Goal: Navigation & Orientation: Find specific page/section

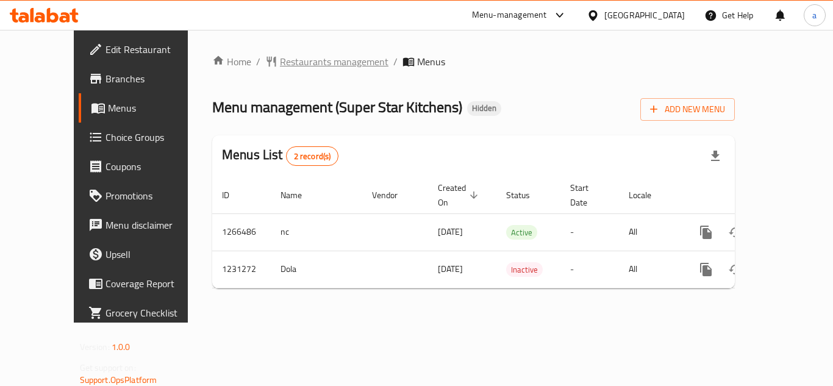
click at [292, 63] on span "Restaurants management" at bounding box center [334, 61] width 109 height 15
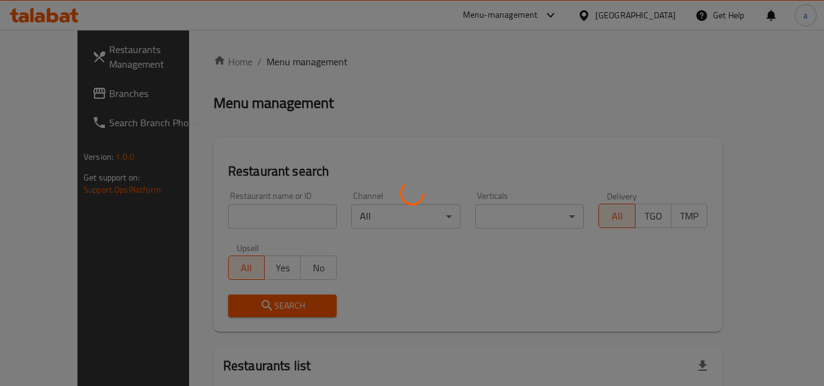
click at [210, 207] on div at bounding box center [412, 193] width 824 height 386
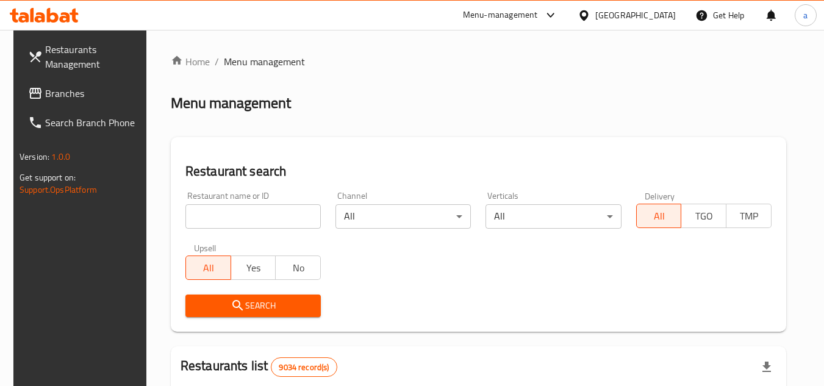
click at [210, 207] on input "search" at bounding box center [252, 216] width 135 height 24
paste input "676808"
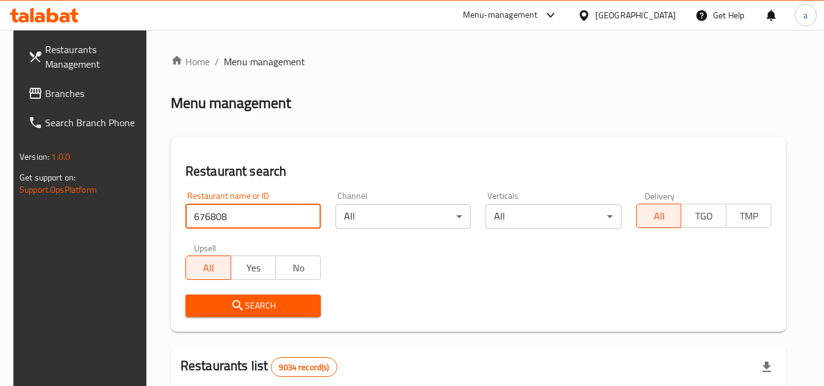
type input "676808"
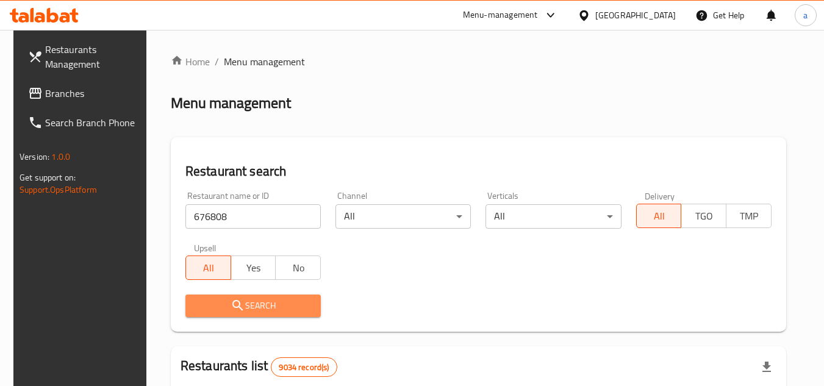
click at [195, 309] on span "Search" at bounding box center [253, 305] width 116 height 15
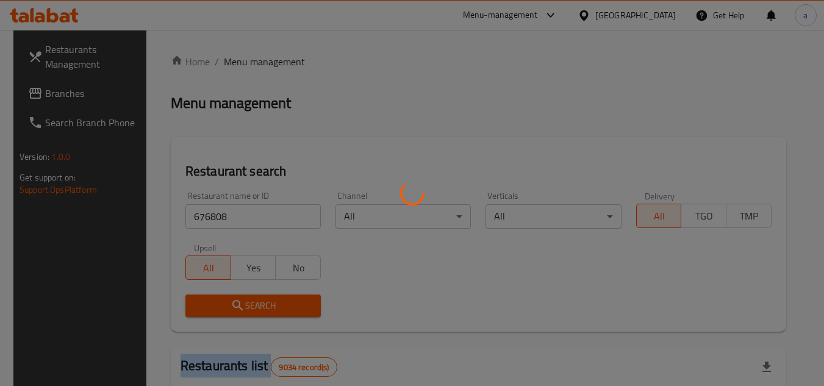
click at [195, 309] on div at bounding box center [412, 193] width 824 height 386
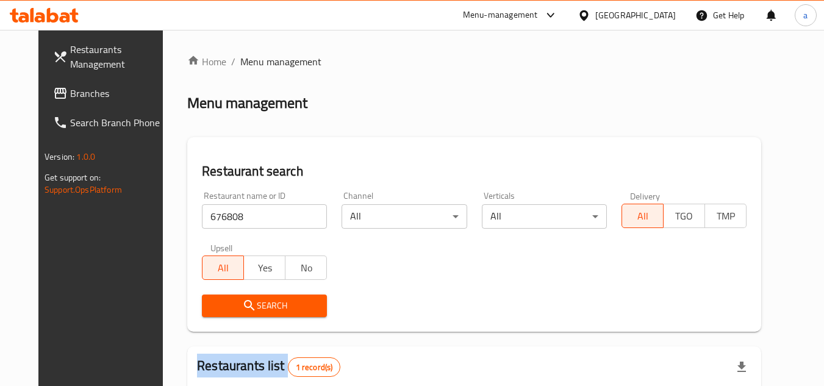
click at [70, 98] on span "Branches" at bounding box center [118, 93] width 96 height 15
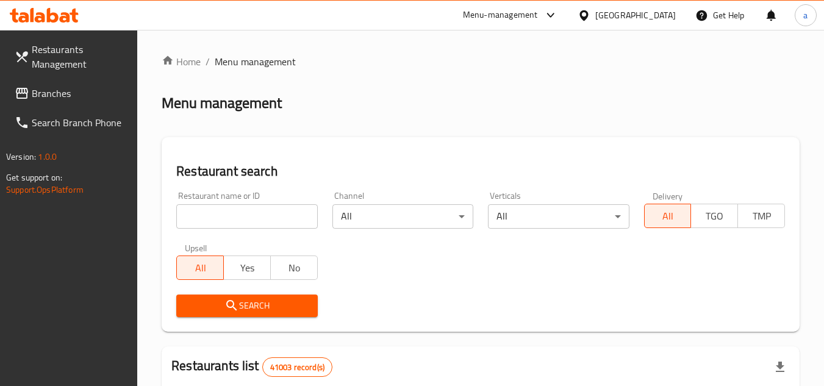
click at [36, 97] on span "Branches" at bounding box center [80, 93] width 96 height 15
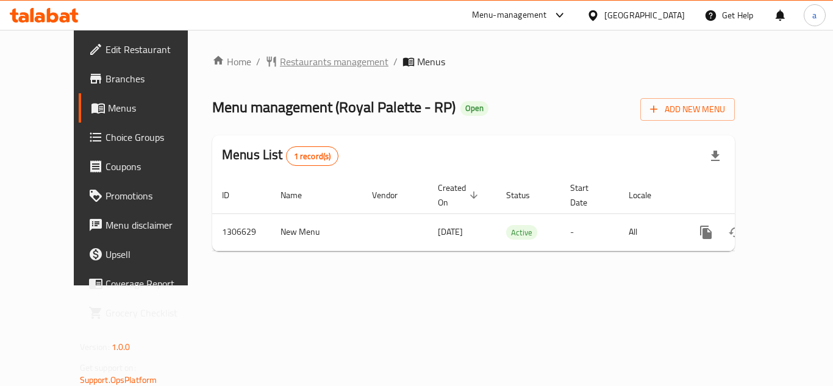
click at [287, 67] on span "Restaurants management" at bounding box center [334, 61] width 109 height 15
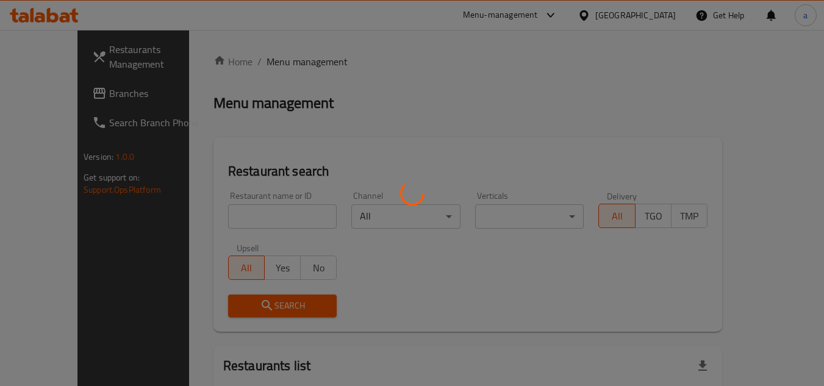
click at [242, 225] on div at bounding box center [412, 193] width 824 height 386
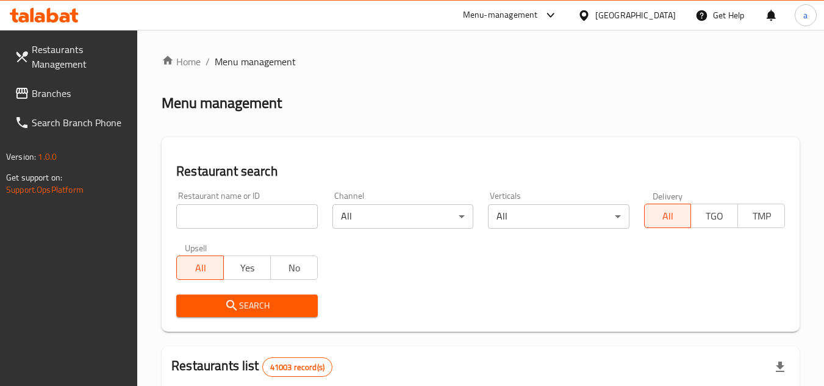
click at [244, 218] on input "search" at bounding box center [246, 216] width 141 height 24
paste input "704099"
type input "704099"
click at [228, 304] on icon "submit" at bounding box center [231, 305] width 15 height 15
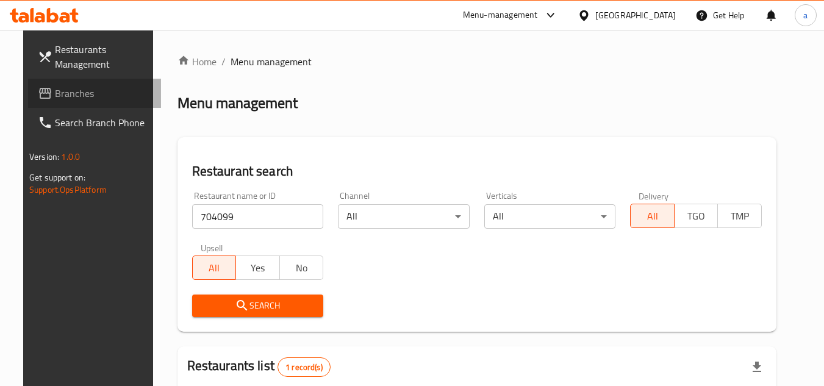
click at [55, 86] on span "Branches" at bounding box center [103, 93] width 96 height 15
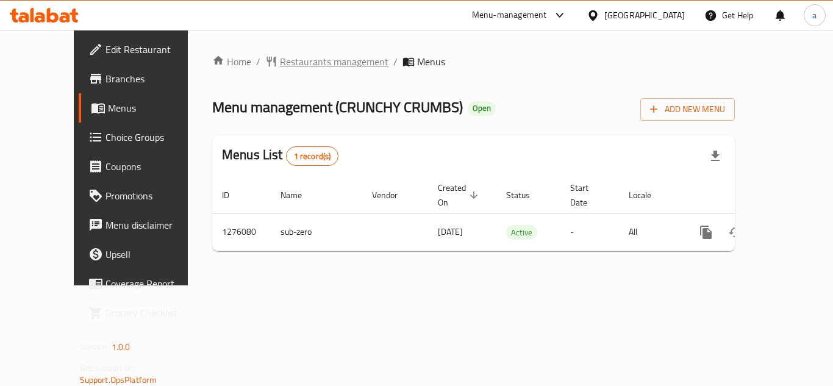
click at [287, 66] on span "Restaurants management" at bounding box center [334, 61] width 109 height 15
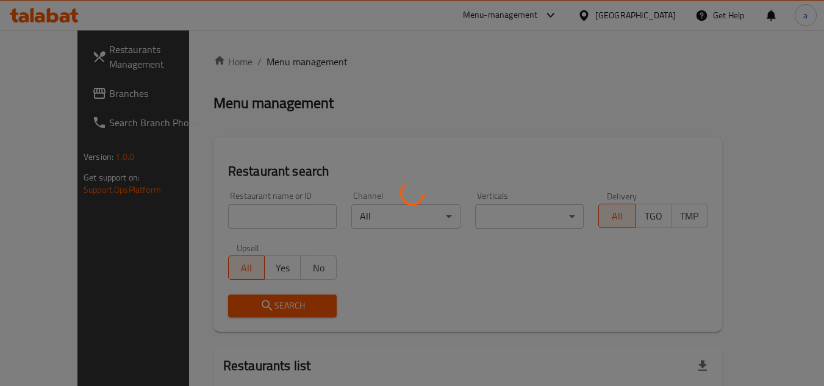
click at [229, 222] on div at bounding box center [412, 193] width 824 height 386
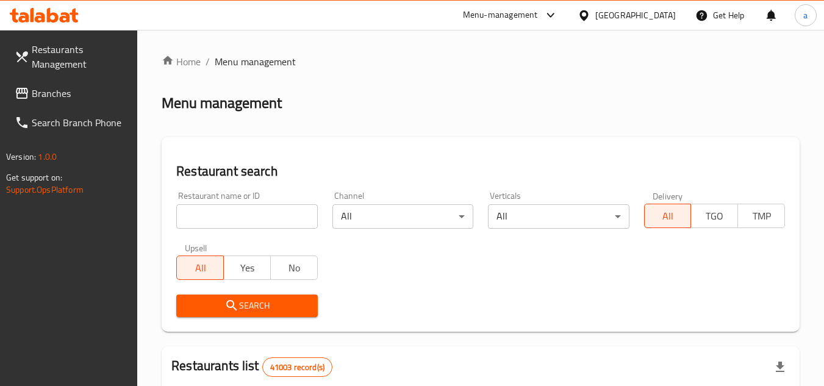
click at [229, 222] on input "search" at bounding box center [246, 216] width 141 height 24
click at [226, 219] on input "search" at bounding box center [246, 216] width 141 height 24
paste input "691880"
type input "691880"
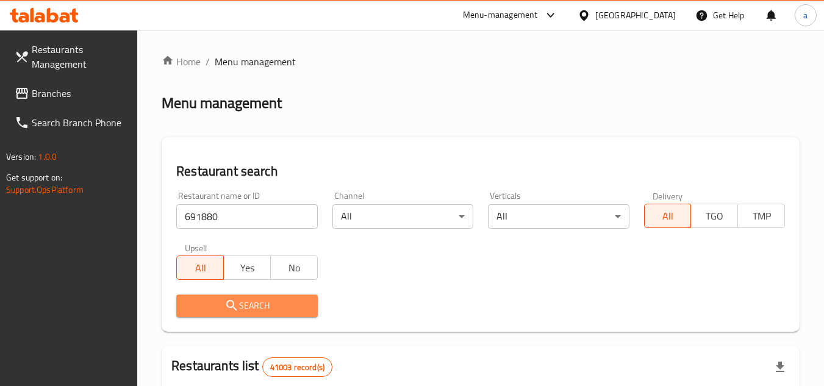
click at [199, 309] on span "Search" at bounding box center [246, 305] width 121 height 15
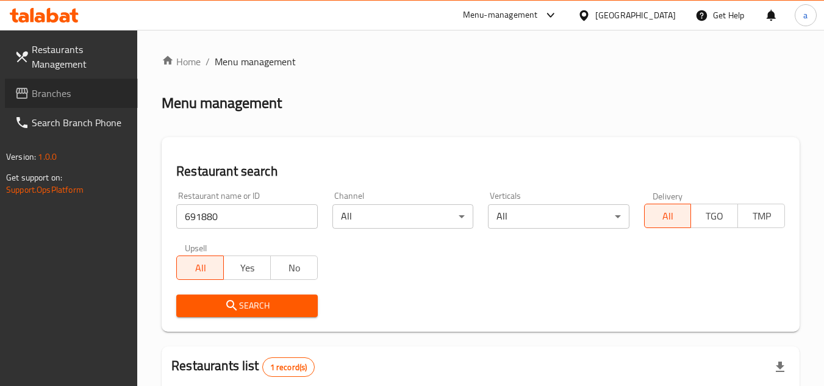
click at [112, 104] on link "Branches" at bounding box center [71, 93] width 133 height 29
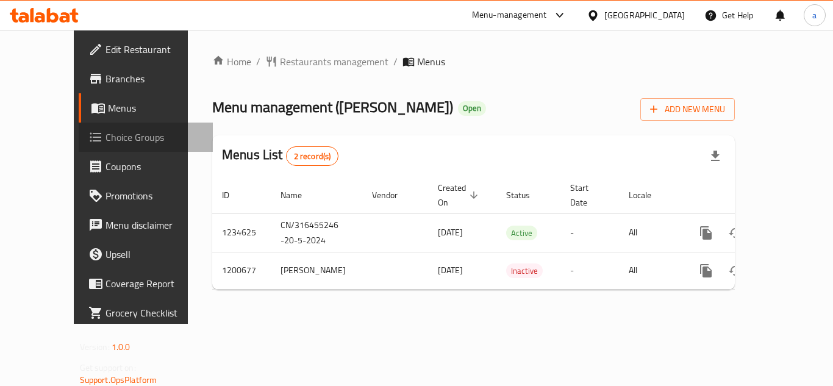
click at [106, 130] on span "Choice Groups" at bounding box center [155, 137] width 98 height 15
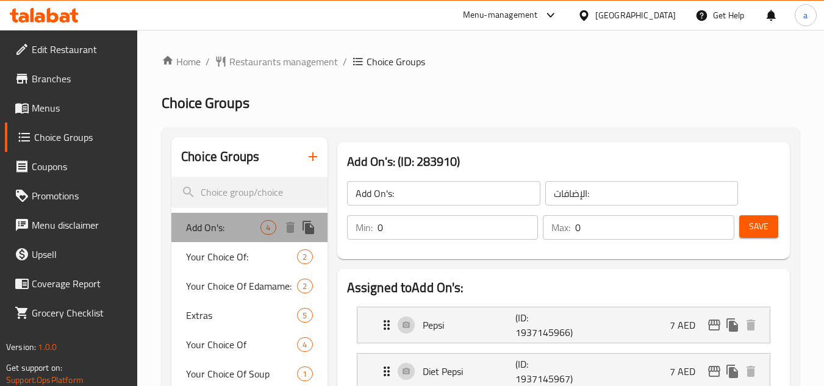
click at [205, 234] on span "Add On's:" at bounding box center [223, 227] width 74 height 15
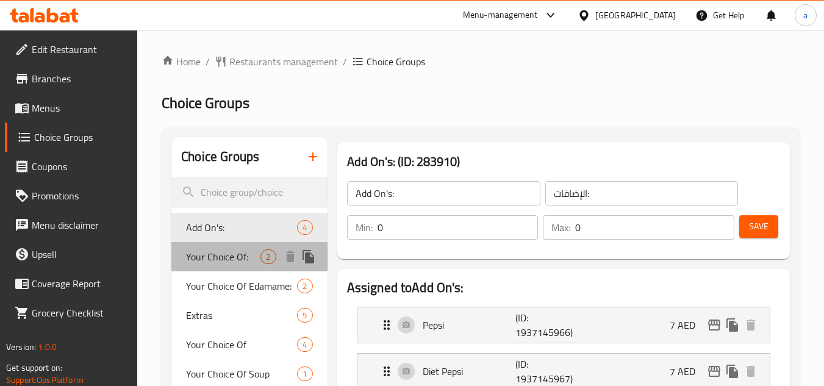
click at [182, 253] on div "Your Choice Of: 2" at bounding box center [249, 256] width 156 height 29
type input "Your Choice Of:"
type input "اختيارك من:"
type input "1"
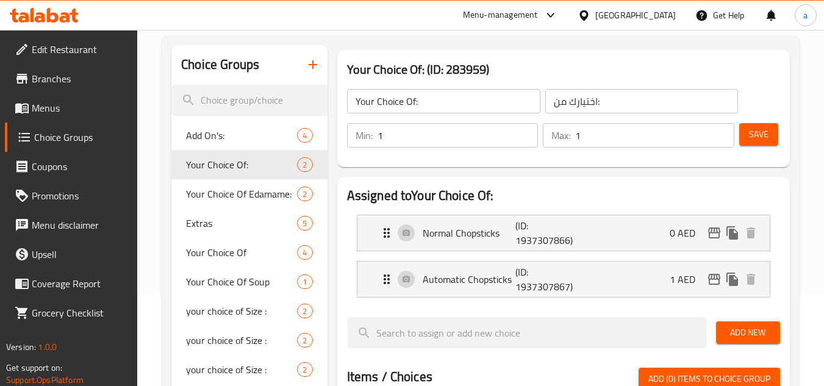
scroll to position [122, 0]
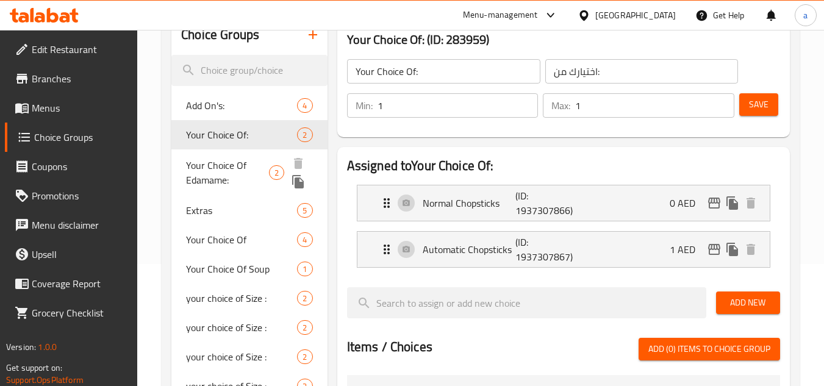
click at [244, 168] on span "Your Choice Of Edamame:" at bounding box center [227, 172] width 82 height 29
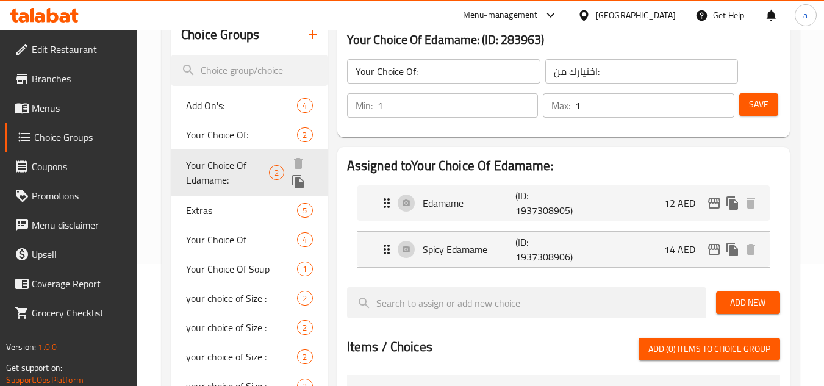
type input "Your Choice Of Edamame:"
type input "إختيارك من ادامامي:"
type input "0"
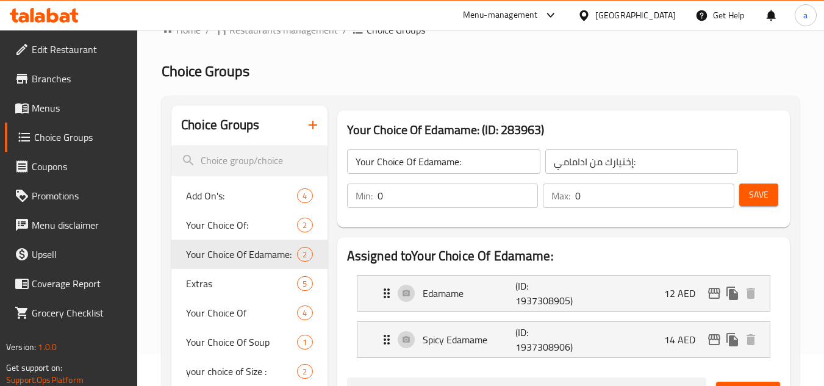
scroll to position [0, 0]
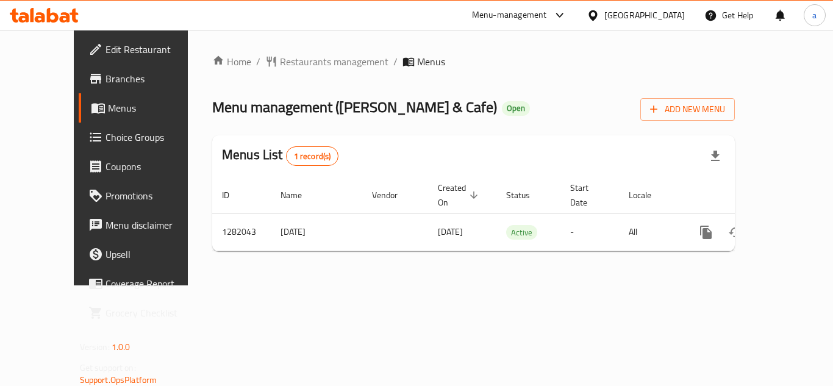
click at [284, 65] on span "Restaurants management" at bounding box center [334, 61] width 109 height 15
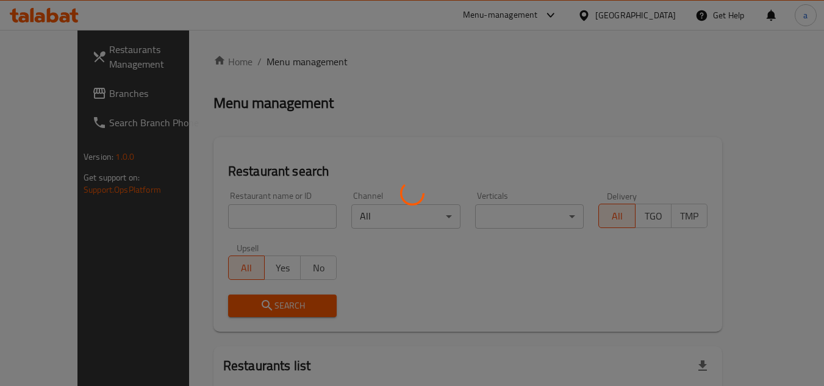
click at [243, 212] on div at bounding box center [412, 193] width 824 height 386
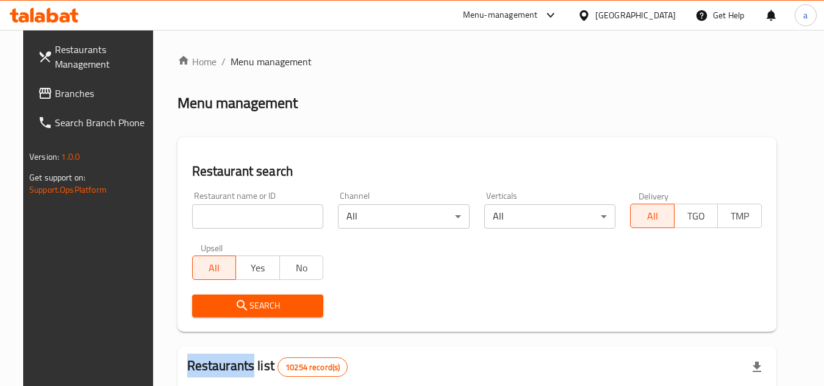
click at [243, 212] on input "search" at bounding box center [258, 216] width 132 height 24
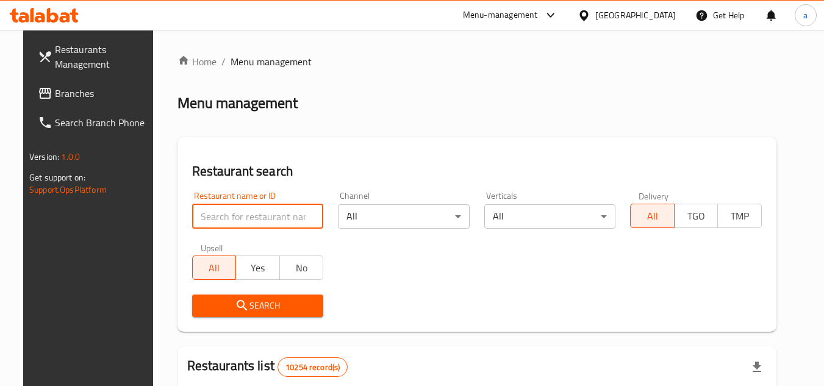
click at [243, 212] on input "search" at bounding box center [258, 216] width 132 height 24
paste input "694660"
type input "694660"
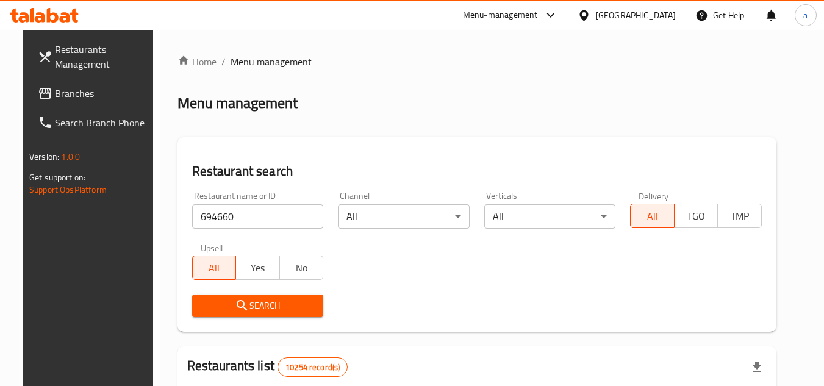
click at [235, 306] on icon "submit" at bounding box center [242, 305] width 15 height 15
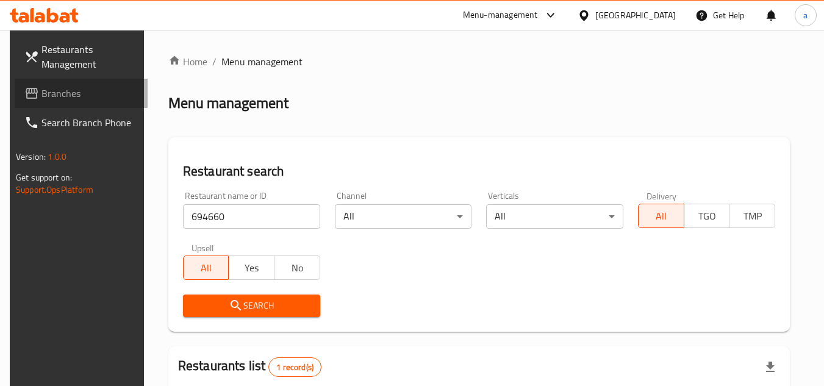
click at [106, 93] on span "Branches" at bounding box center [89, 93] width 96 height 15
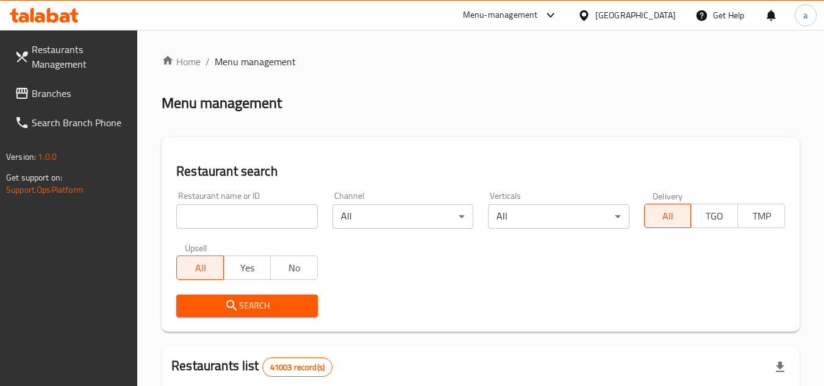
click at [81, 99] on span "Branches" at bounding box center [80, 93] width 96 height 15
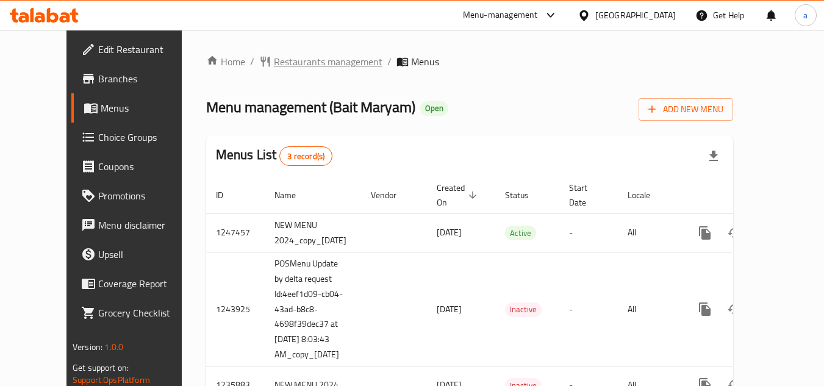
click at [305, 62] on span "Restaurants management" at bounding box center [328, 61] width 109 height 15
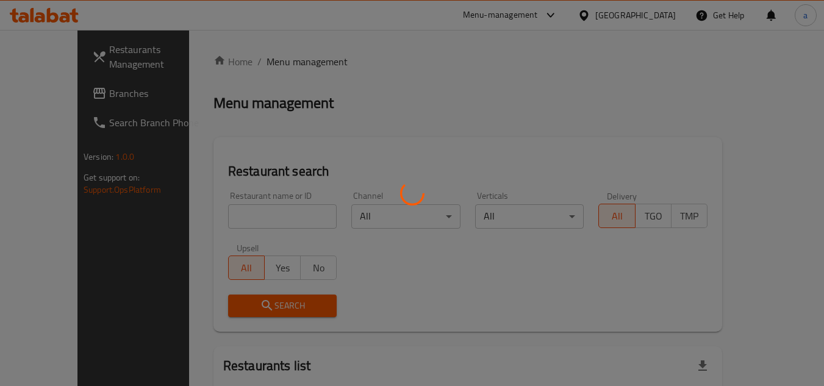
click at [205, 229] on div at bounding box center [412, 193] width 824 height 386
click at [200, 213] on div at bounding box center [412, 193] width 824 height 386
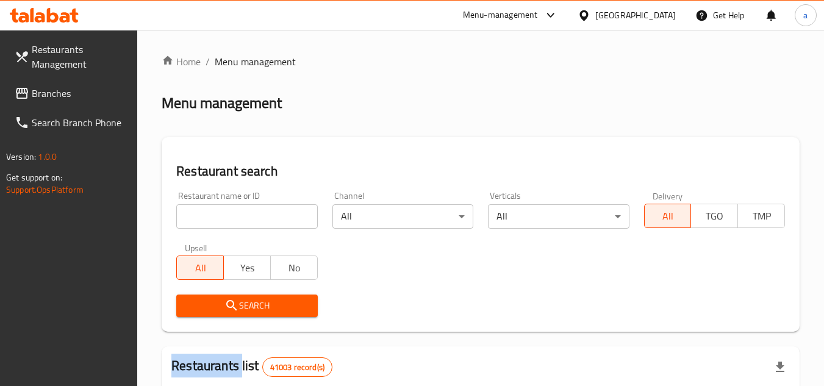
click at [200, 213] on div at bounding box center [412, 193] width 824 height 386
click at [200, 213] on input "search" at bounding box center [246, 216] width 141 height 24
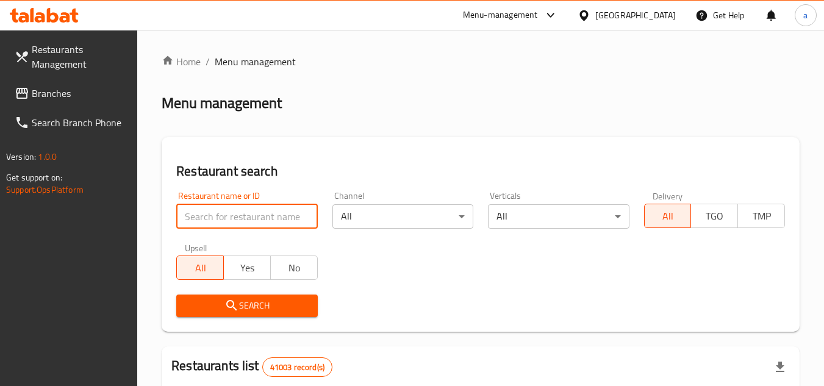
click at [200, 213] on input "search" at bounding box center [246, 216] width 141 height 24
paste input "635269"
type input "635269"
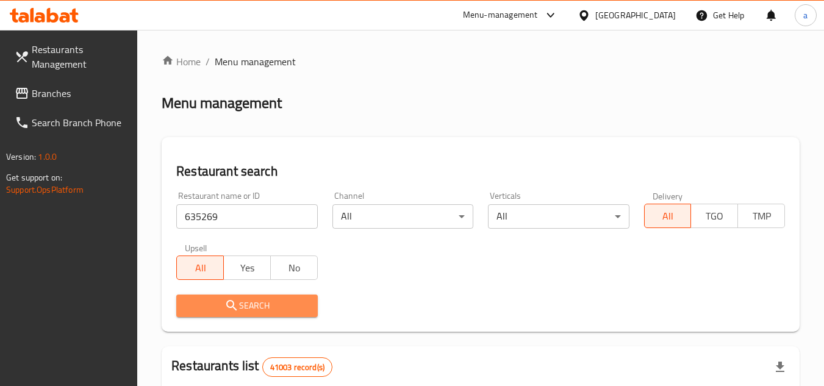
click at [227, 302] on icon "submit" at bounding box center [231, 305] width 10 height 10
click at [227, 302] on div at bounding box center [412, 193] width 824 height 386
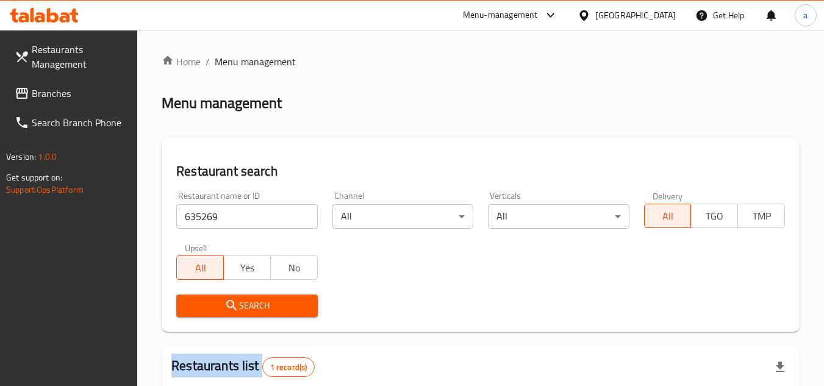
click at [32, 91] on span "Branches" at bounding box center [80, 93] width 96 height 15
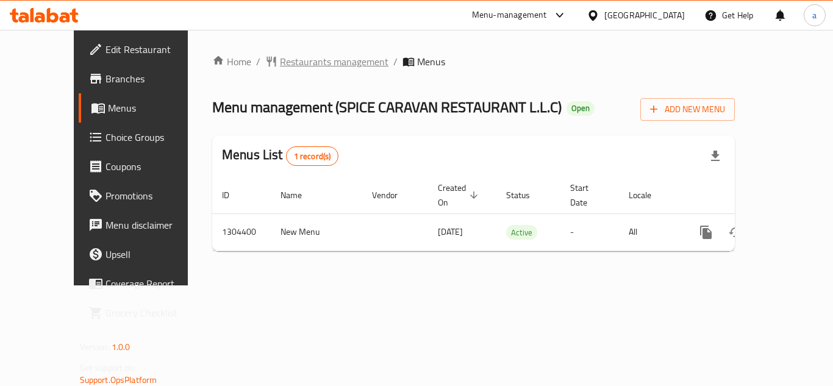
click at [290, 61] on span "Restaurants management" at bounding box center [334, 61] width 109 height 15
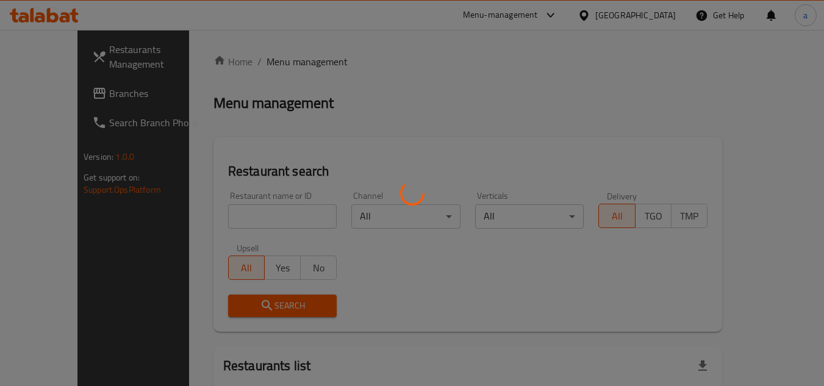
click at [235, 214] on div at bounding box center [412, 193] width 824 height 386
click at [237, 213] on div at bounding box center [412, 193] width 824 height 386
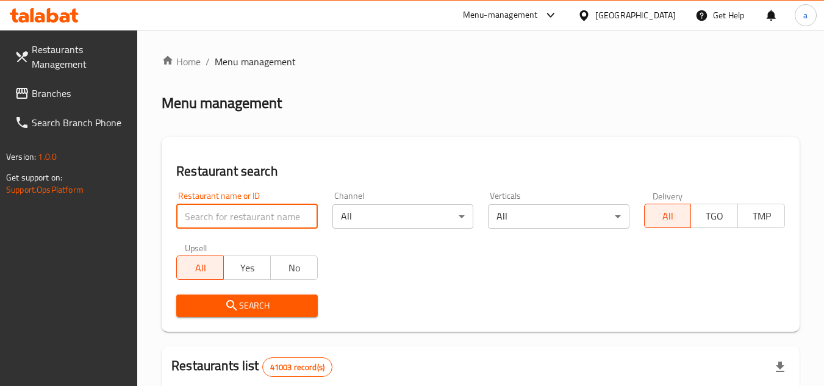
click at [237, 212] on input "search" at bounding box center [246, 216] width 141 height 24
paste input "703218"
type input "703218"
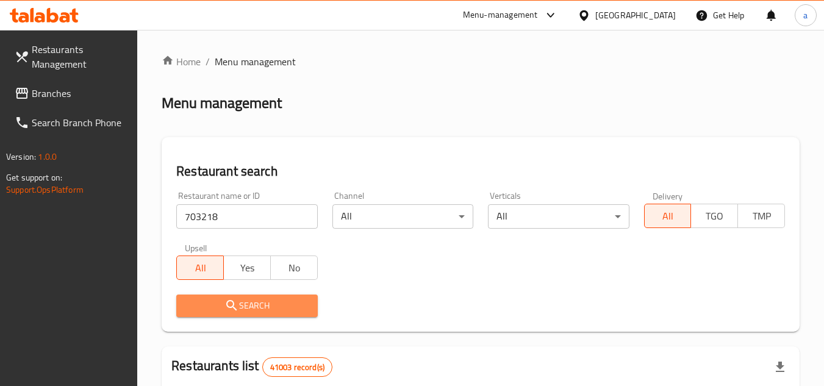
drag, startPoint x: 217, startPoint y: 312, endPoint x: 249, endPoint y: 298, distance: 34.4
click at [218, 311] on span "Search" at bounding box center [246, 305] width 121 height 15
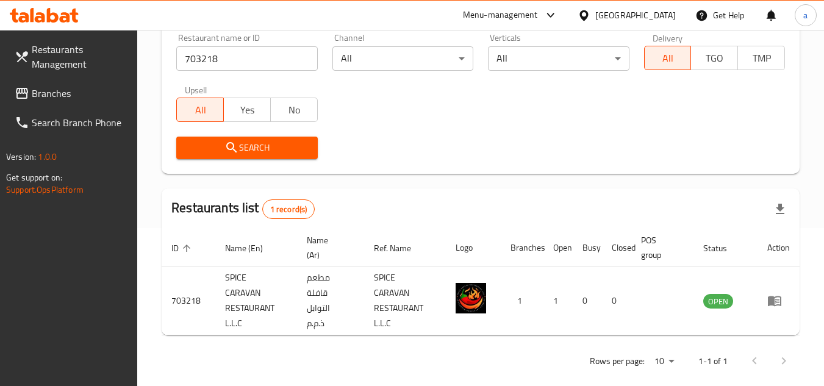
scroll to position [173, 0]
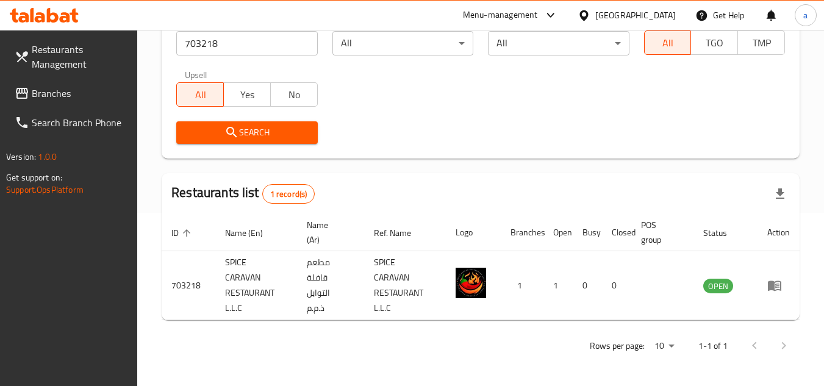
click at [48, 90] on span "Branches" at bounding box center [80, 93] width 96 height 15
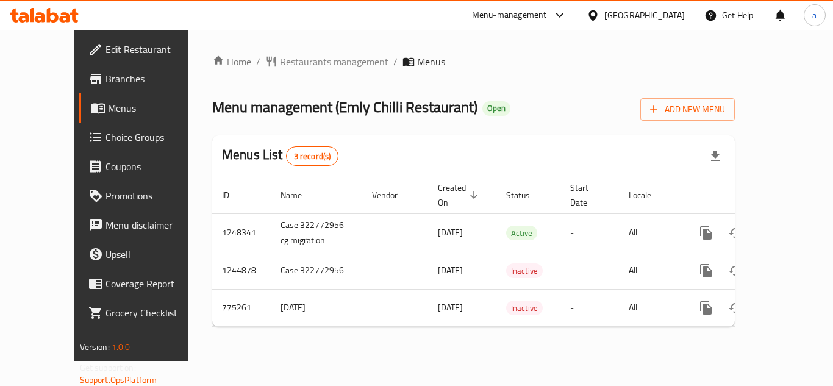
click at [303, 60] on span "Restaurants management" at bounding box center [334, 61] width 109 height 15
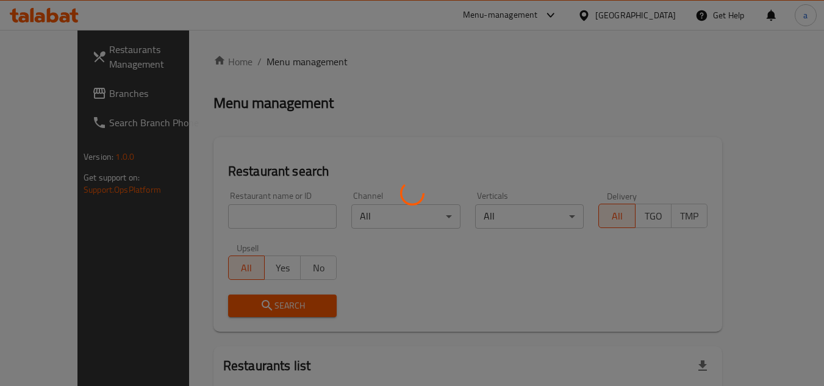
click at [243, 202] on div at bounding box center [412, 193] width 824 height 386
click at [235, 207] on div at bounding box center [412, 193] width 824 height 386
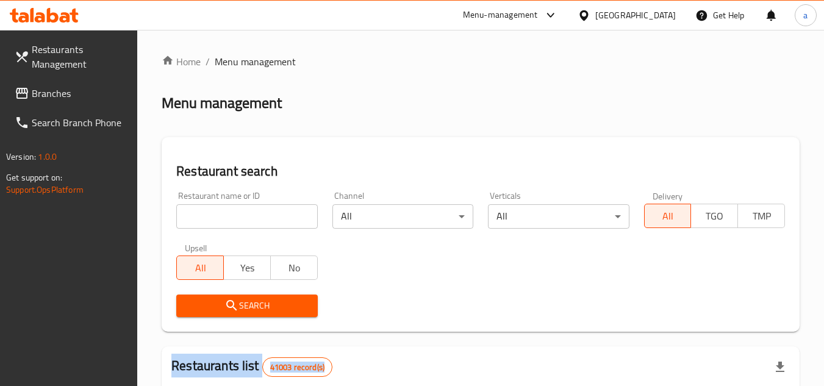
click at [235, 207] on div at bounding box center [412, 193] width 824 height 386
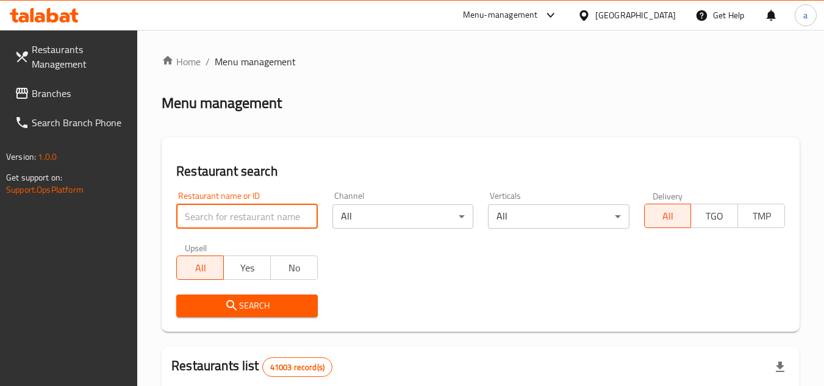
click at [235, 207] on input "search" at bounding box center [246, 216] width 141 height 24
click at [230, 223] on input "search" at bounding box center [246, 216] width 141 height 24
paste input "8355"
type input "8355"
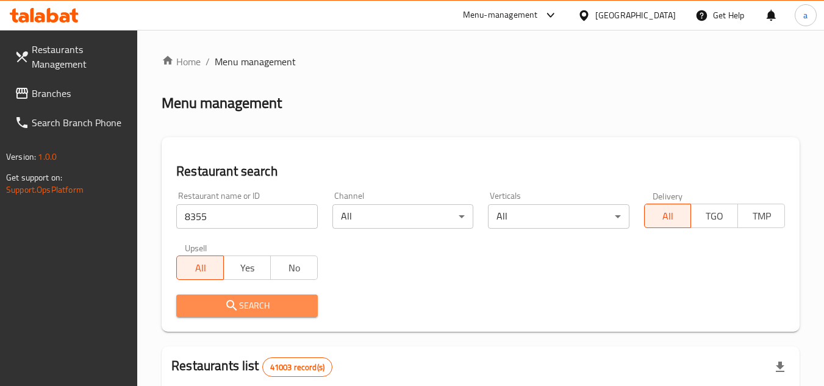
click at [207, 309] on span "Search" at bounding box center [246, 305] width 121 height 15
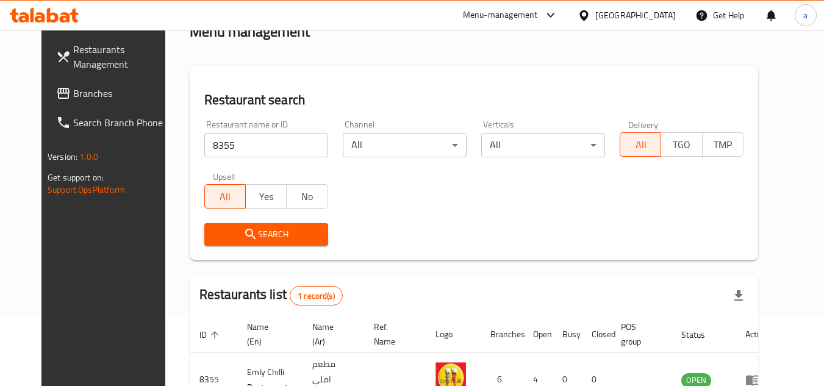
scroll to position [148, 0]
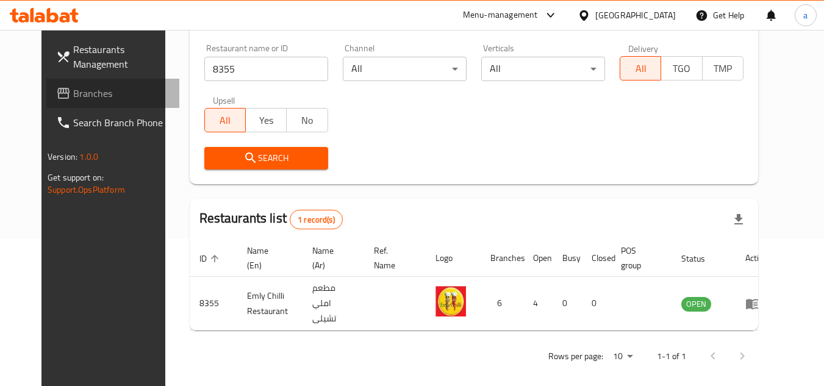
click at [46, 93] on link "Branches" at bounding box center [112, 93] width 133 height 29
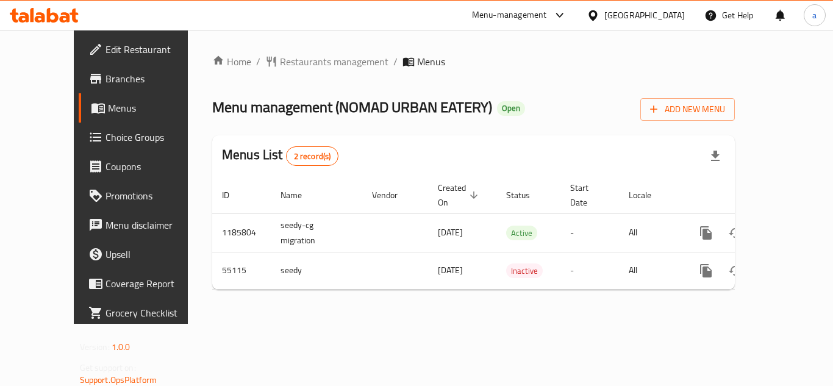
click at [298, 52] on div "Home / Restaurants management / Menus Menu management ( NOMAD URBAN EATERY ) Op…" at bounding box center [473, 177] width 571 height 294
click at [291, 64] on span "Restaurants management" at bounding box center [334, 61] width 109 height 15
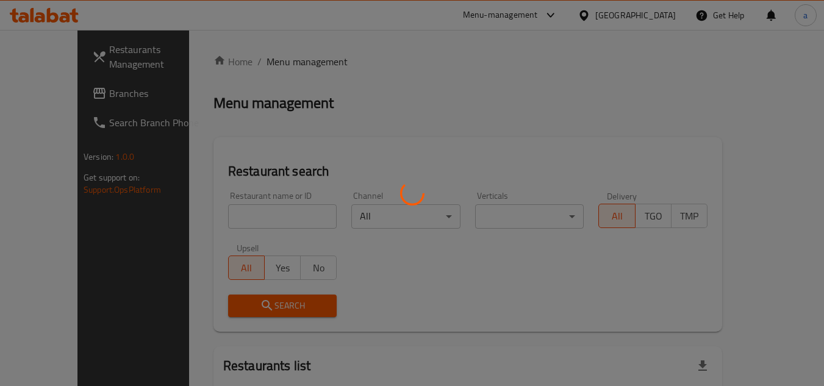
click at [208, 227] on div at bounding box center [412, 193] width 824 height 386
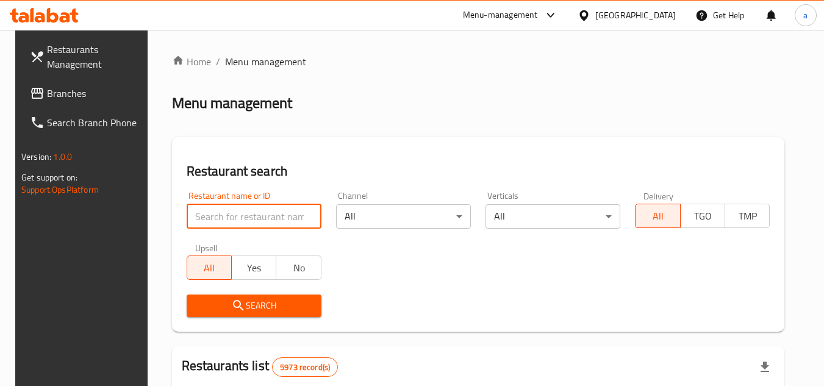
click at [208, 227] on input "search" at bounding box center [254, 216] width 135 height 24
paste input "27153"
type input "27153"
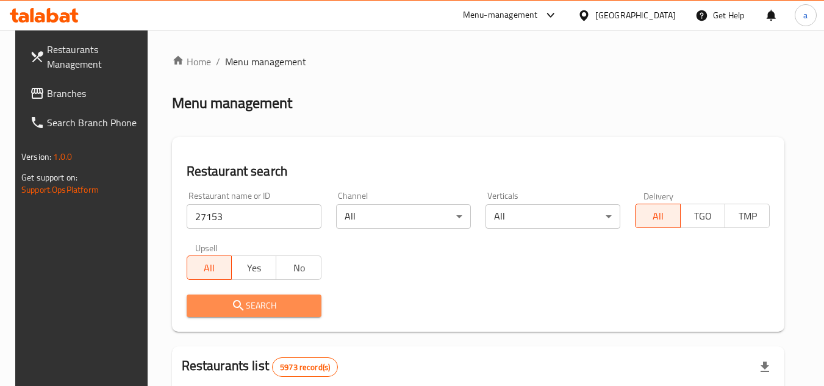
click at [213, 307] on span "Search" at bounding box center [253, 305] width 115 height 15
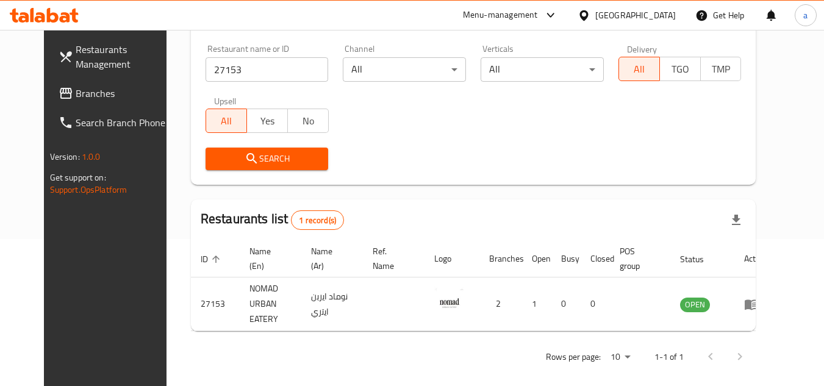
scroll to position [148, 0]
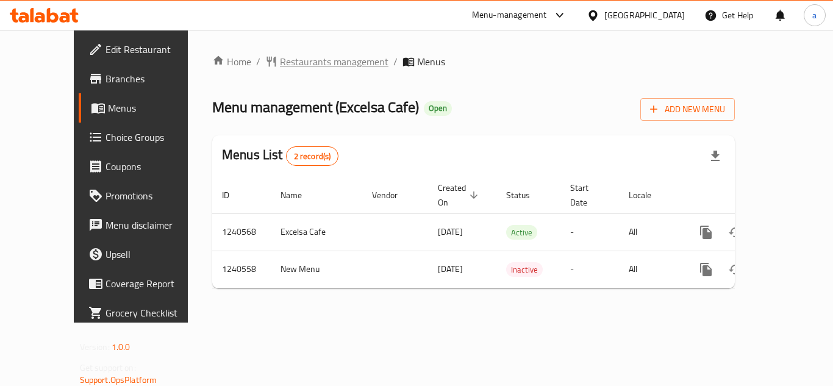
click at [284, 59] on span "Restaurants management" at bounding box center [334, 61] width 109 height 15
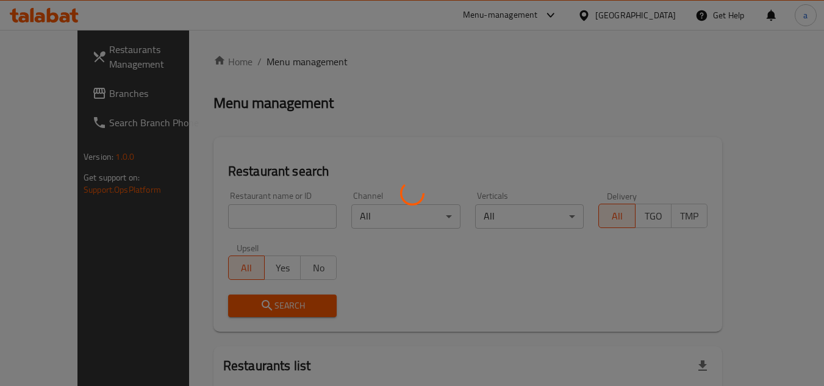
click at [214, 221] on div at bounding box center [412, 193] width 824 height 386
click at [215, 207] on div at bounding box center [412, 193] width 824 height 386
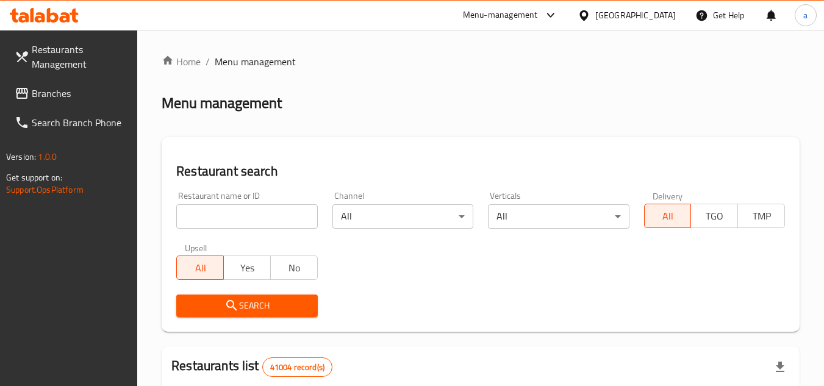
click at [215, 207] on input "search" at bounding box center [246, 216] width 141 height 24
paste input "680332"
type input "680332"
click at [212, 299] on span "Search" at bounding box center [246, 305] width 121 height 15
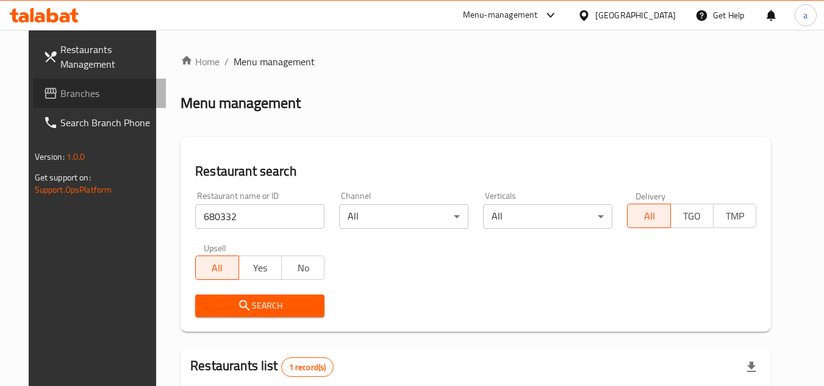
drag, startPoint x: 44, startPoint y: 96, endPoint x: 18, endPoint y: 96, distance: 26.2
click at [60, 96] on span "Branches" at bounding box center [108, 93] width 96 height 15
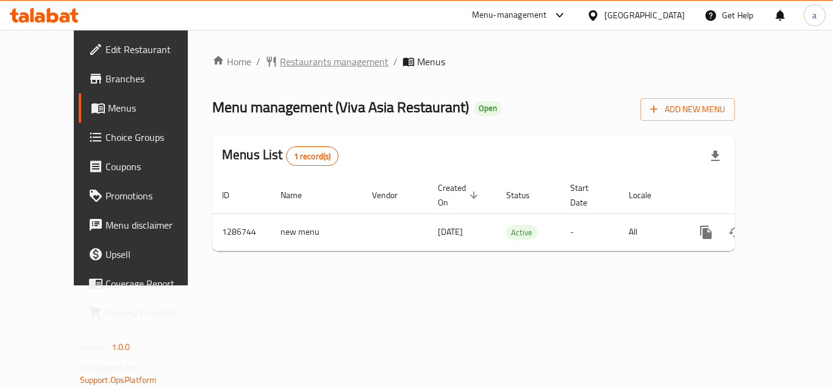
click at [280, 62] on span "Restaurants management" at bounding box center [334, 61] width 109 height 15
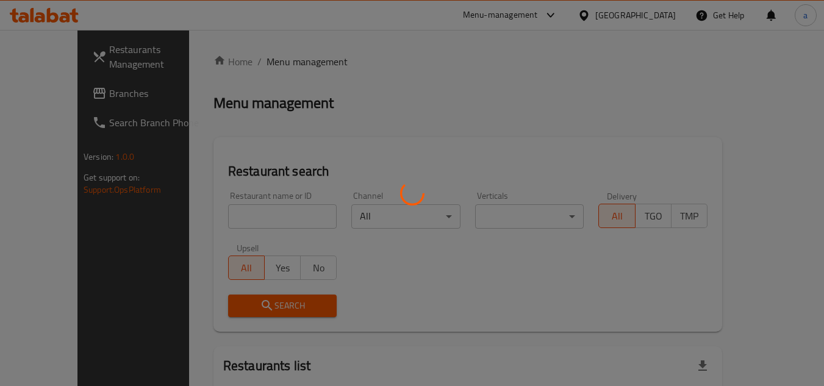
click at [231, 216] on div at bounding box center [412, 193] width 824 height 386
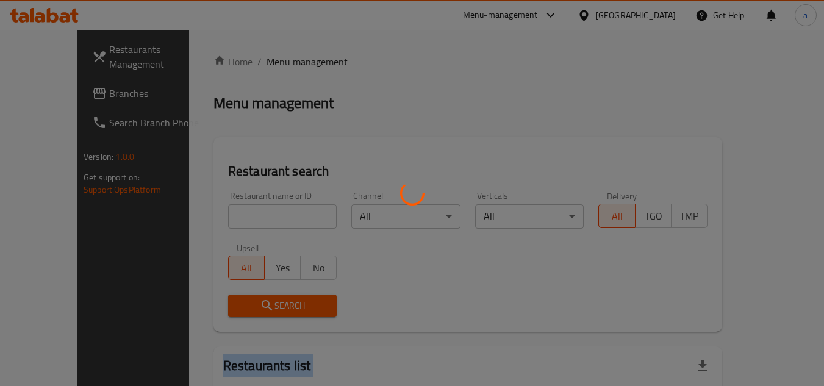
click at [231, 216] on div at bounding box center [412, 193] width 824 height 386
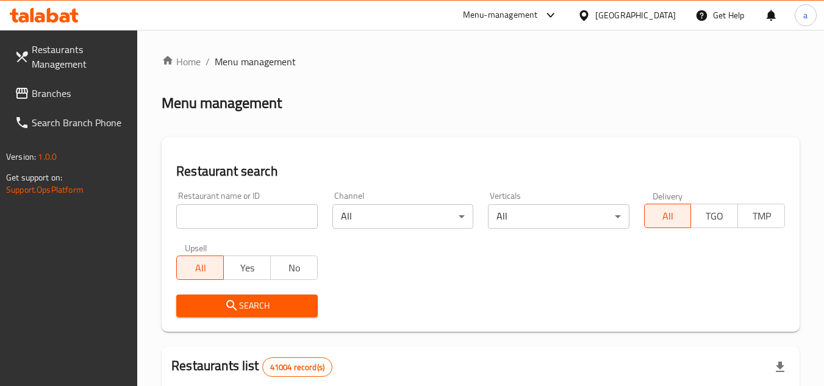
click at [231, 216] on input "search" at bounding box center [246, 216] width 141 height 24
click at [232, 218] on input "search" at bounding box center [246, 216] width 141 height 24
paste input "696443"
type input "696443"
click at [217, 306] on span "Search" at bounding box center [246, 305] width 121 height 15
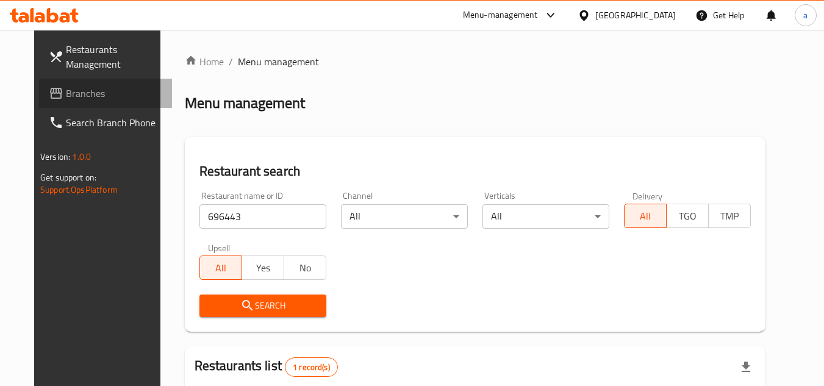
click at [66, 94] on span "Branches" at bounding box center [114, 93] width 96 height 15
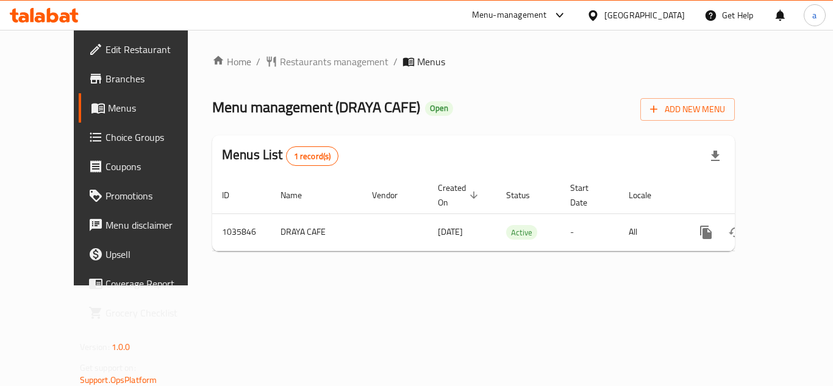
click at [277, 67] on div at bounding box center [416, 193] width 833 height 386
click at [280, 67] on span "Restaurants management" at bounding box center [334, 61] width 109 height 15
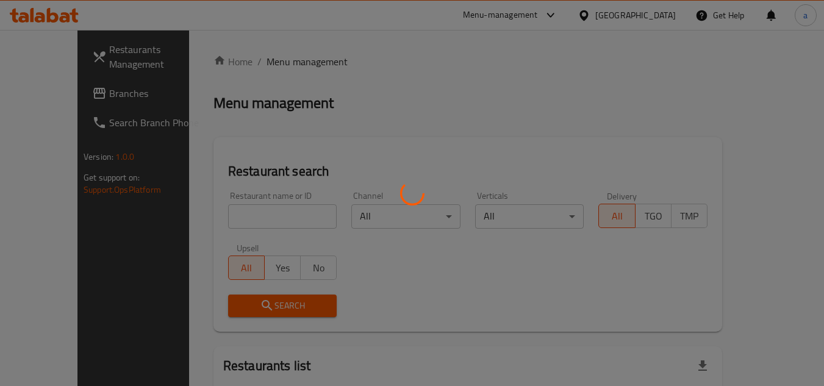
click at [238, 203] on div at bounding box center [412, 193] width 824 height 386
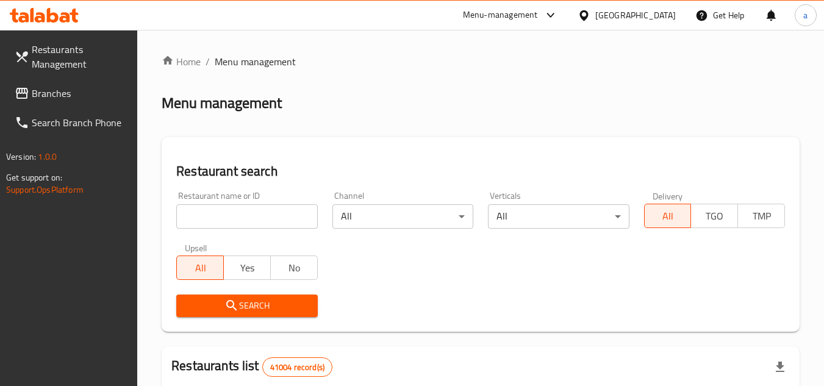
click at [221, 227] on input "search" at bounding box center [246, 216] width 141 height 24
paste input "661697"
type input "661697"
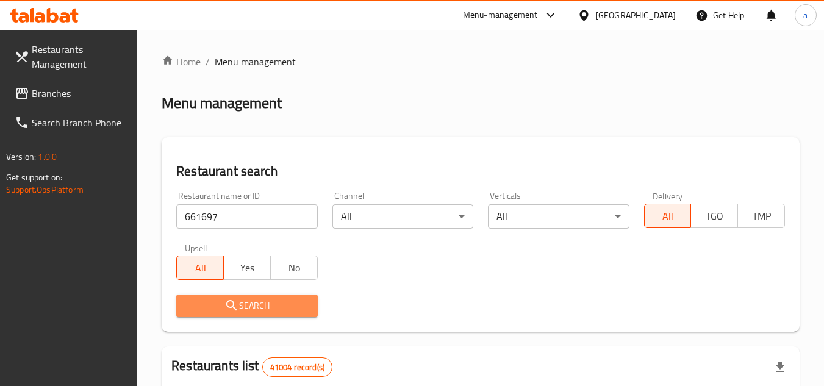
drag, startPoint x: 201, startPoint y: 305, endPoint x: 27, endPoint y: 292, distance: 173.7
click at [196, 305] on span "Search" at bounding box center [246, 305] width 121 height 15
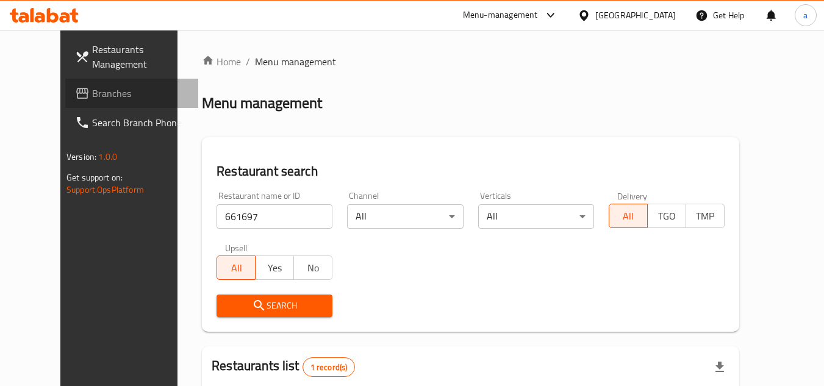
click at [92, 95] on span "Branches" at bounding box center [140, 93] width 96 height 15
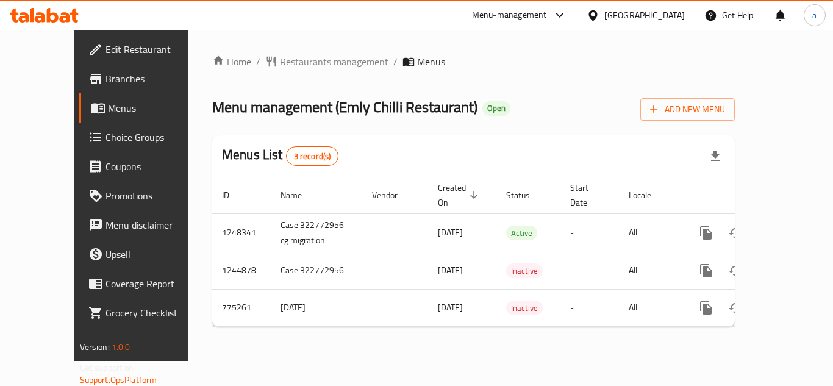
click at [303, 71] on div "Home / Restaurants management / Menus Menu management ( Emly Chilli Restaurant …" at bounding box center [473, 195] width 523 height 282
click at [286, 59] on span "Restaurants management" at bounding box center [334, 61] width 109 height 15
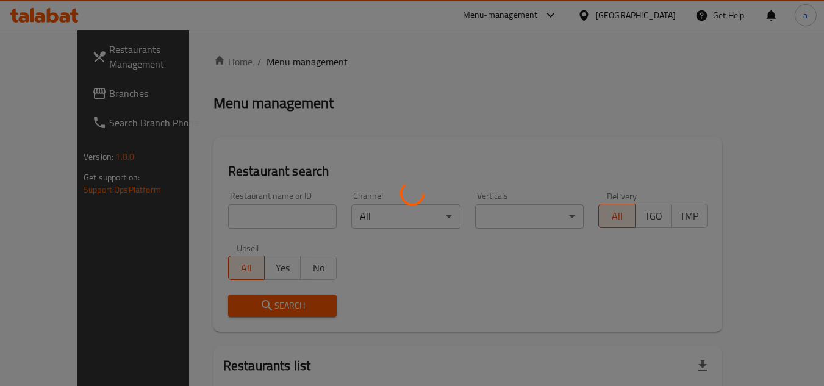
click at [195, 208] on div at bounding box center [412, 193] width 824 height 386
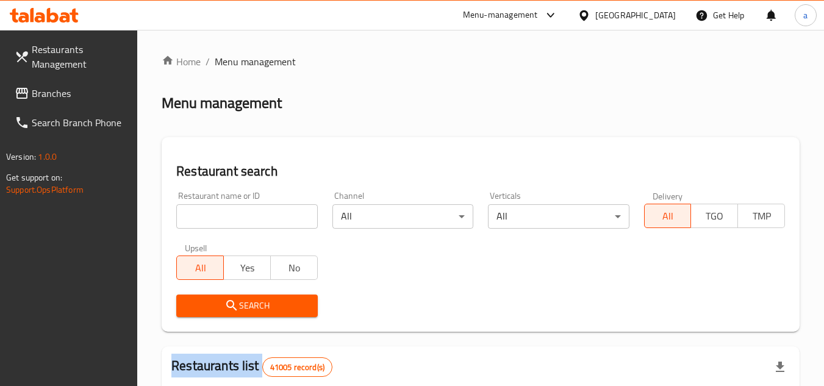
click at [195, 208] on div at bounding box center [412, 193] width 824 height 386
click at [196, 208] on input "search" at bounding box center [246, 216] width 141 height 24
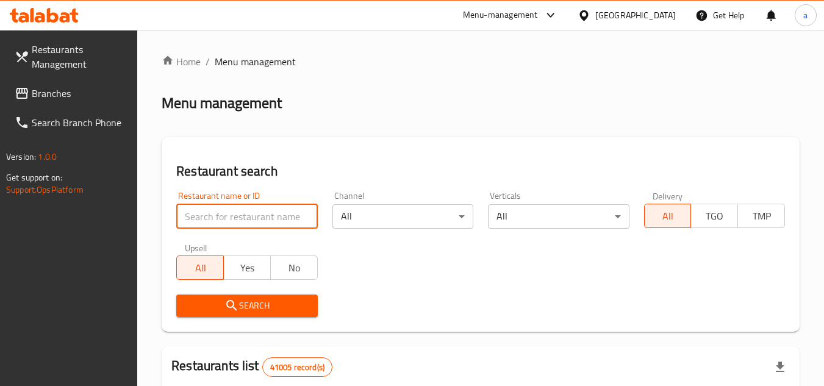
click at [196, 208] on input "search" at bounding box center [246, 216] width 141 height 24
paste input "8355"
type input "8355"
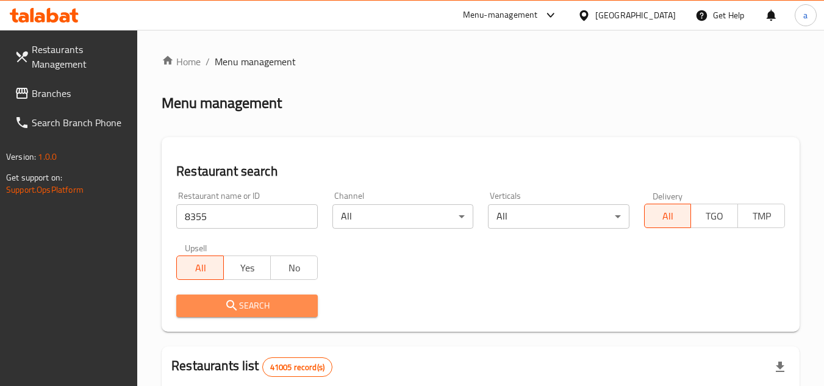
click at [226, 313] on icon "submit" at bounding box center [231, 305] width 15 height 15
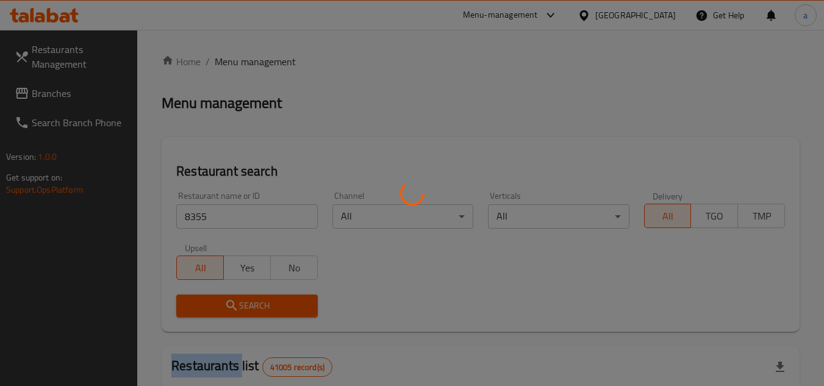
click at [226, 313] on div at bounding box center [412, 193] width 824 height 386
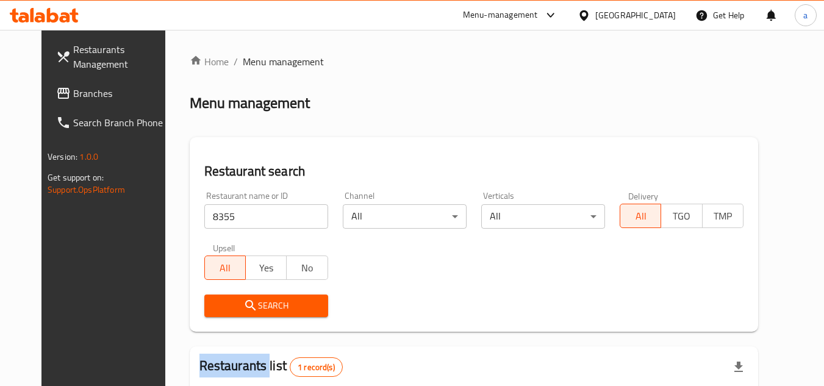
scroll to position [148, 0]
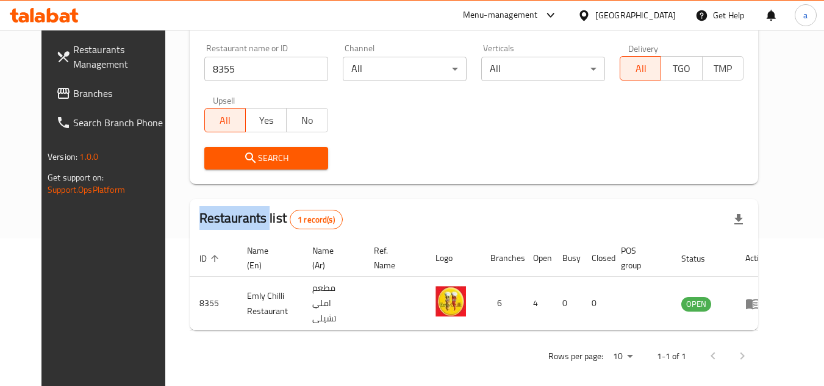
click at [73, 90] on span "Branches" at bounding box center [121, 93] width 96 height 15
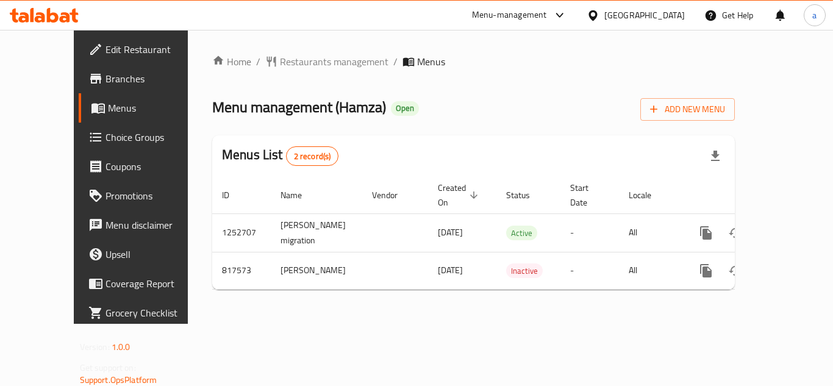
click at [280, 74] on div "Home / Restaurants management / Menus Menu management ( Hamza ) Open Add New Me…" at bounding box center [473, 176] width 523 height 245
click at [285, 64] on span "Restaurants management" at bounding box center [334, 61] width 109 height 15
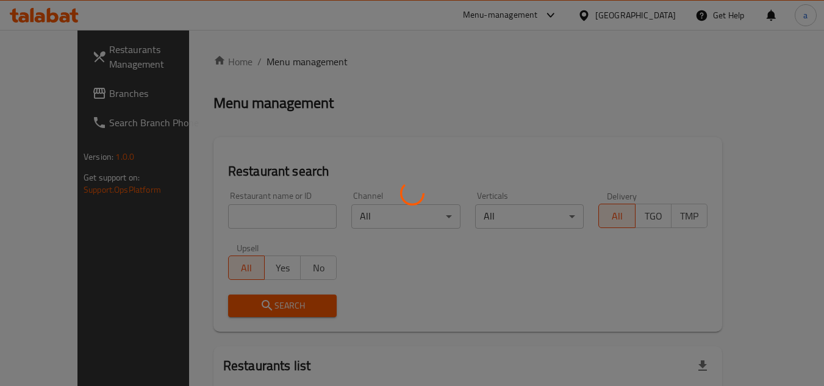
click at [198, 212] on div at bounding box center [412, 193] width 824 height 386
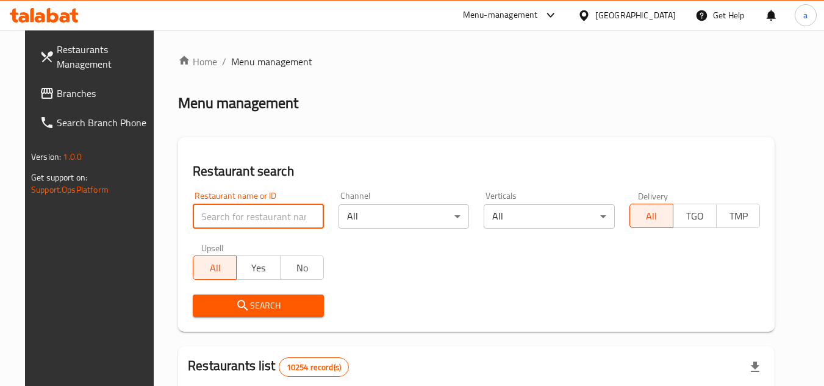
click at [198, 212] on input "search" at bounding box center [258, 216] width 131 height 24
paste input "654909"
type input "654909"
click at [231, 293] on div "Search" at bounding box center [258, 305] width 146 height 37
click at [235, 312] on icon "submit" at bounding box center [242, 305] width 15 height 15
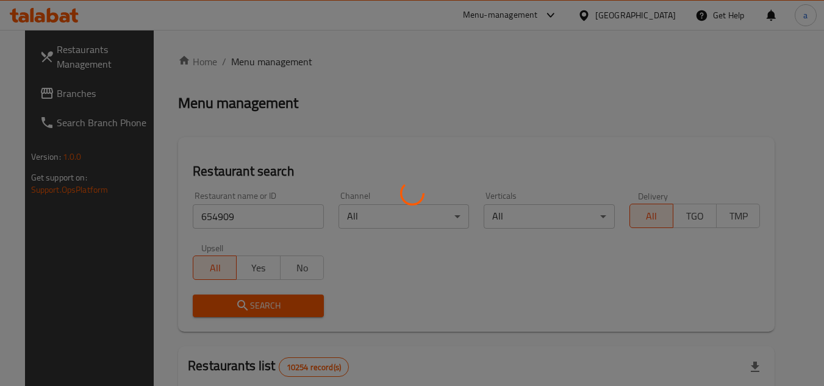
click at [228, 304] on div at bounding box center [412, 193] width 824 height 386
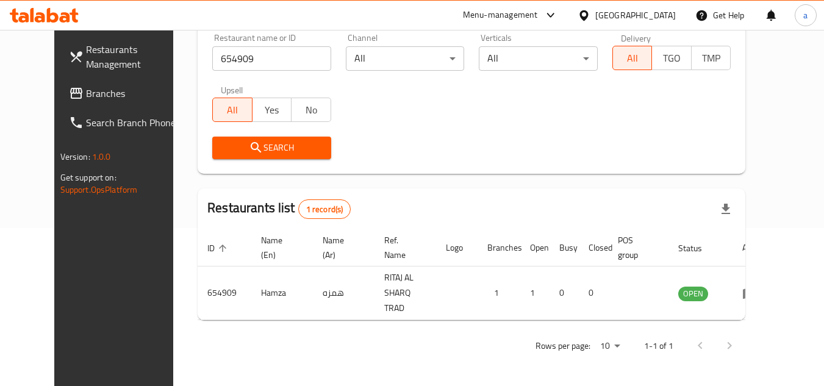
scroll to position [148, 0]
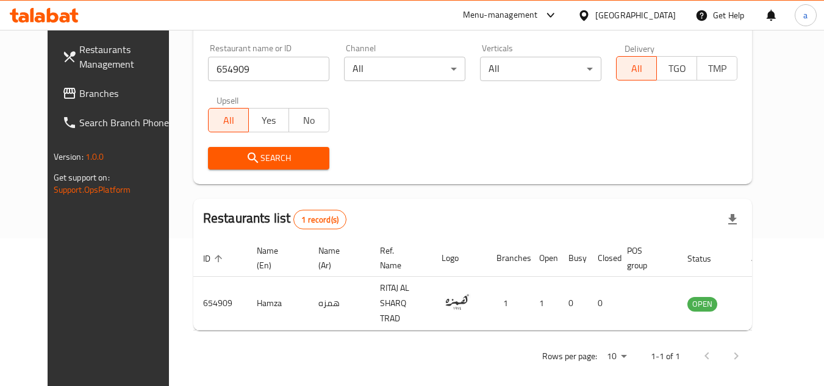
click at [79, 91] on span "Branches" at bounding box center [127, 93] width 96 height 15
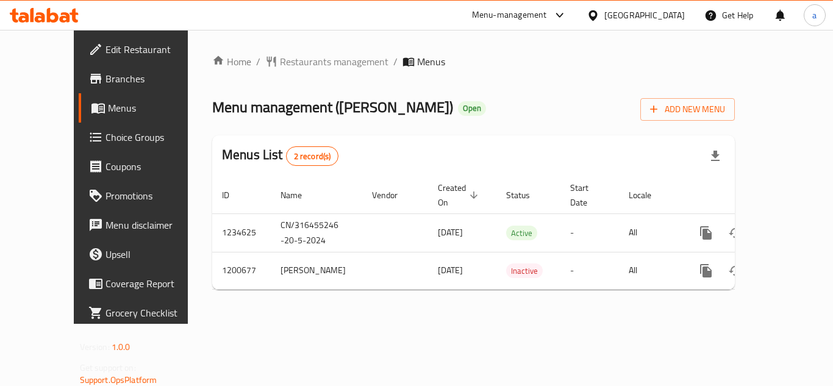
click at [292, 73] on div "Home / Restaurants management / Menus Menu management ( Sushi Ko ) Open Add New…" at bounding box center [473, 176] width 523 height 245
click at [293, 68] on span "Restaurants management" at bounding box center [334, 61] width 109 height 15
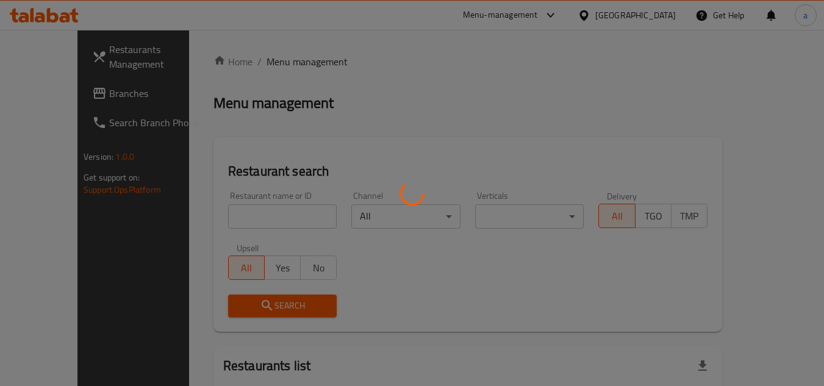
click at [249, 213] on div at bounding box center [412, 193] width 824 height 386
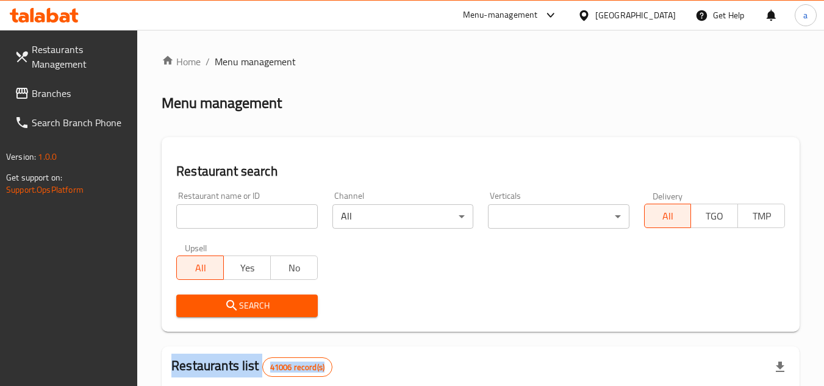
click at [249, 213] on div at bounding box center [412, 193] width 824 height 386
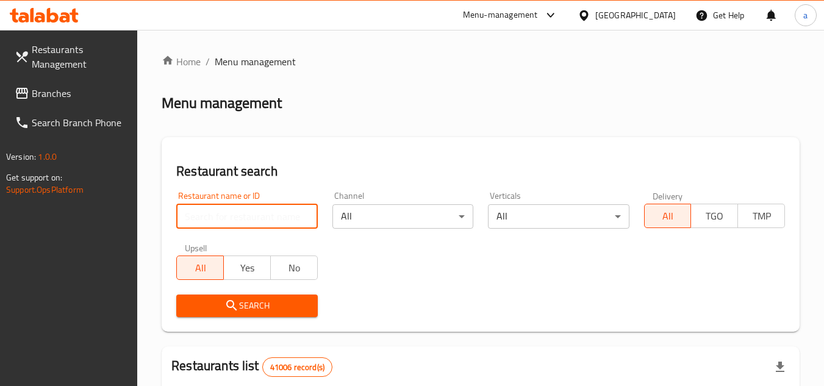
click at [249, 213] on input "search" at bounding box center [246, 216] width 141 height 24
paste input "668739"
type input "668739"
click at [230, 313] on icon "submit" at bounding box center [231, 305] width 15 height 15
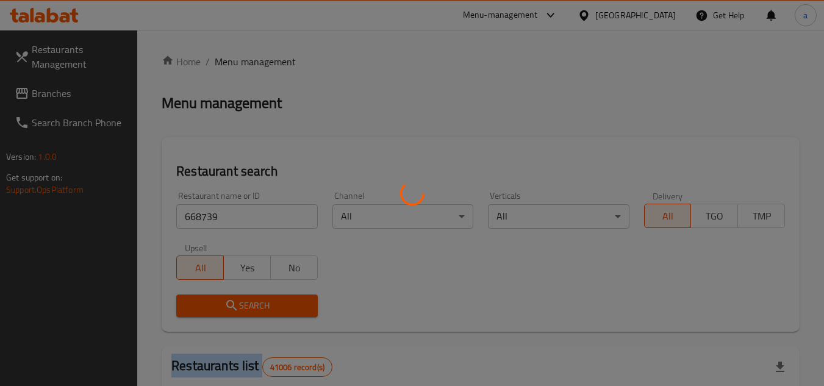
click at [230, 313] on div at bounding box center [412, 193] width 824 height 386
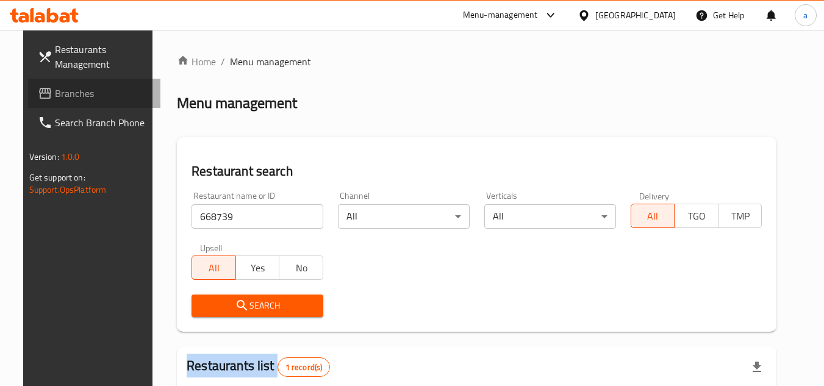
click at [28, 93] on link "Branches" at bounding box center [94, 93] width 133 height 29
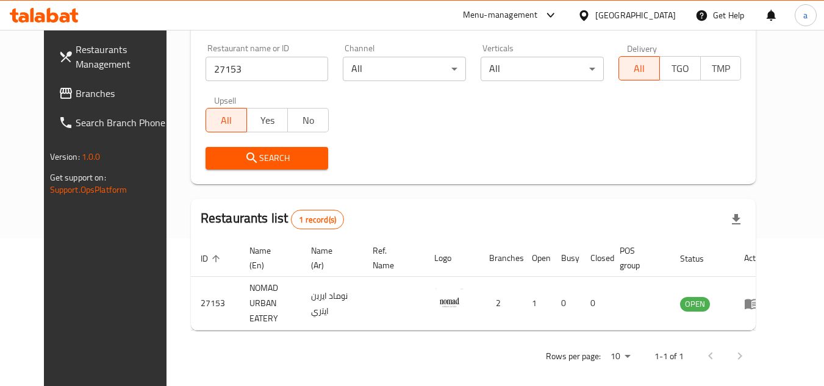
scroll to position [148, 0]
click at [76, 90] on span "Branches" at bounding box center [124, 93] width 96 height 15
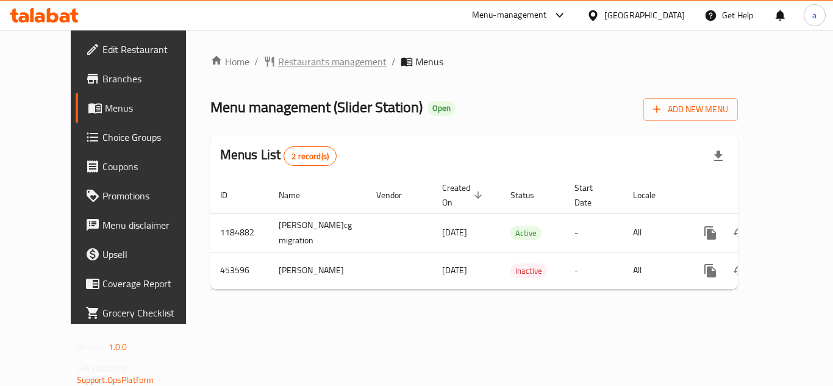
click at [278, 66] on span "Restaurants management" at bounding box center [332, 61] width 109 height 15
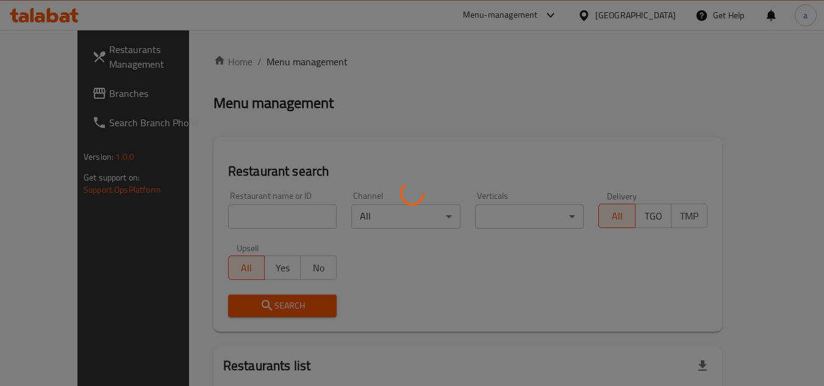
click at [216, 214] on div at bounding box center [412, 193] width 824 height 386
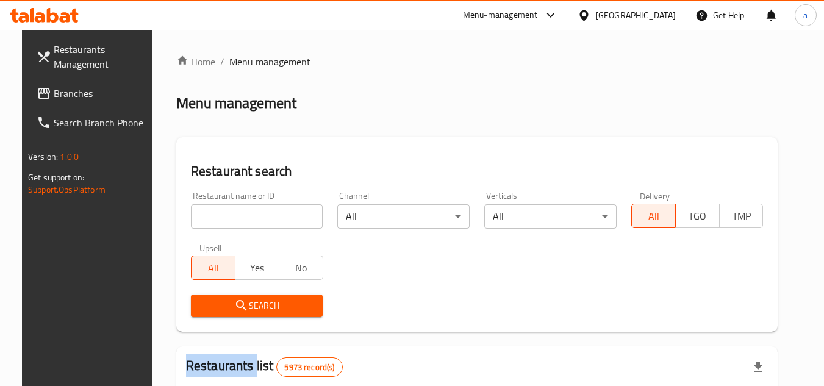
click at [216, 214] on div at bounding box center [412, 193] width 824 height 386
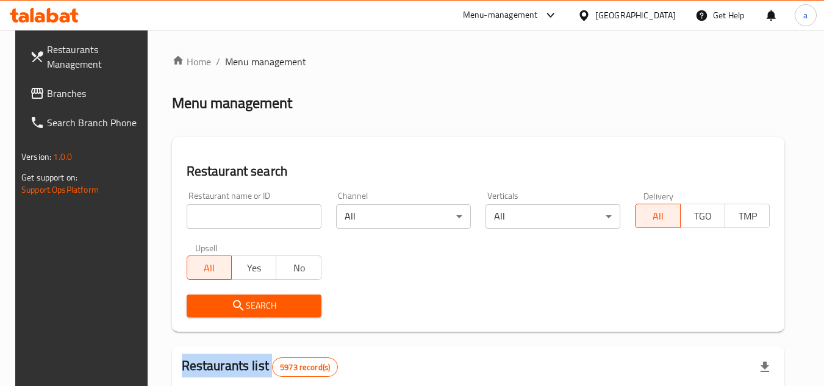
click at [216, 214] on input "search" at bounding box center [254, 216] width 135 height 24
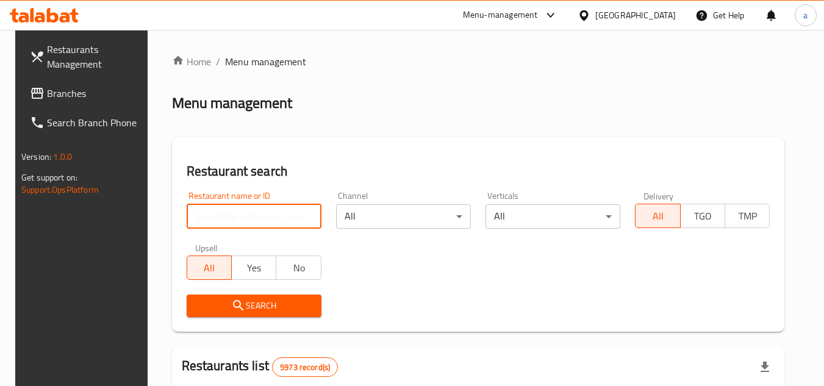
paste input "633257"
type input "633257"
click at [206, 315] on button "Search" at bounding box center [254, 306] width 135 height 23
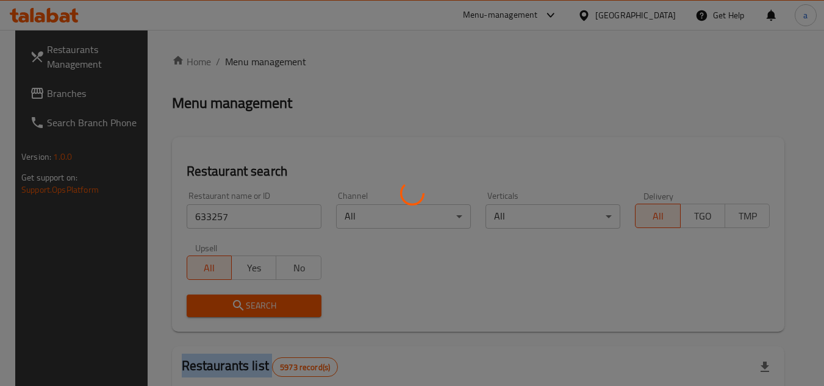
click at [206, 315] on div at bounding box center [412, 193] width 824 height 386
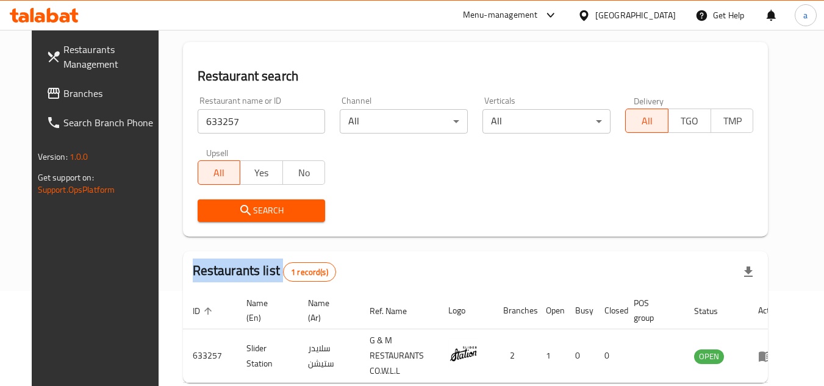
scroll to position [158, 0]
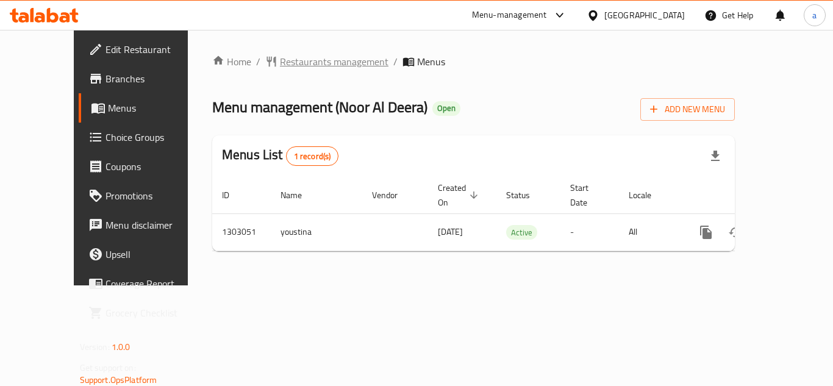
click at [280, 59] on span "Restaurants management" at bounding box center [334, 61] width 109 height 15
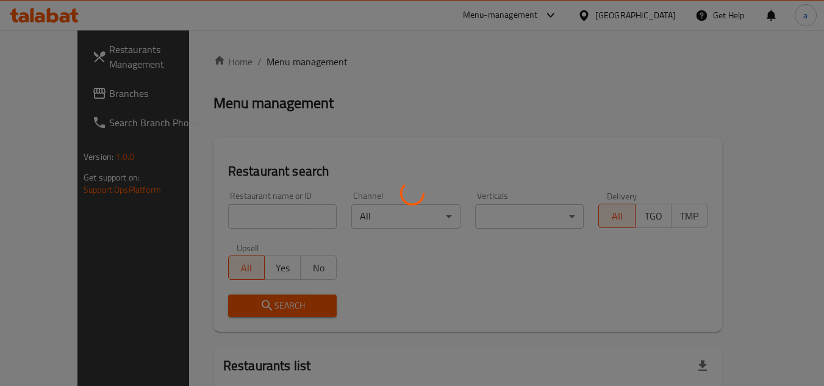
click at [216, 218] on div at bounding box center [412, 193] width 824 height 386
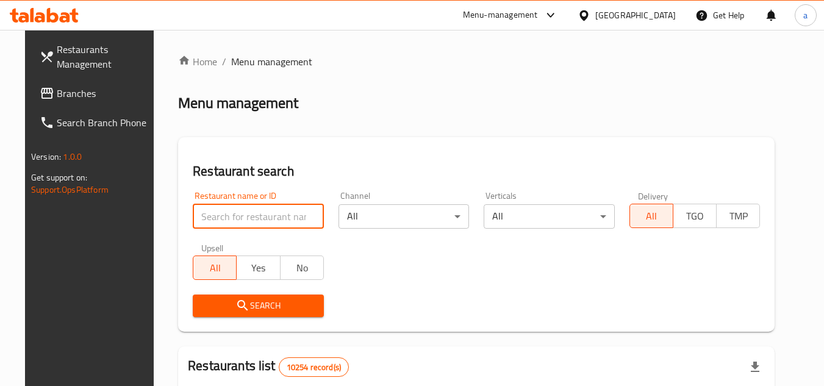
click at [217, 217] on input "search" at bounding box center [258, 216] width 131 height 24
paste input "702639"
type input "702639"
click at [212, 315] on button "Search" at bounding box center [258, 306] width 131 height 23
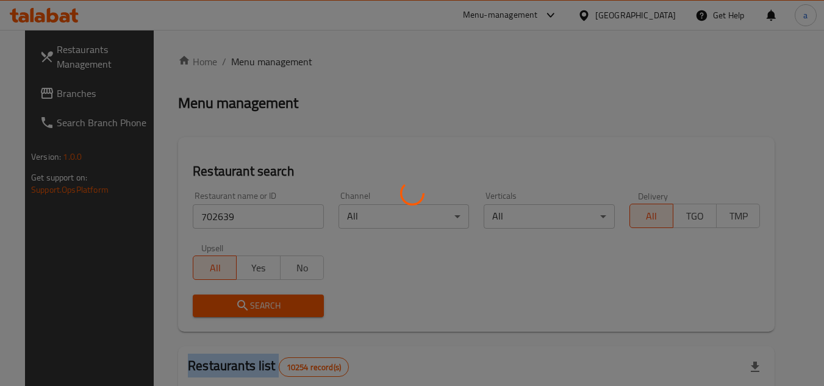
click at [212, 315] on div at bounding box center [412, 193] width 824 height 386
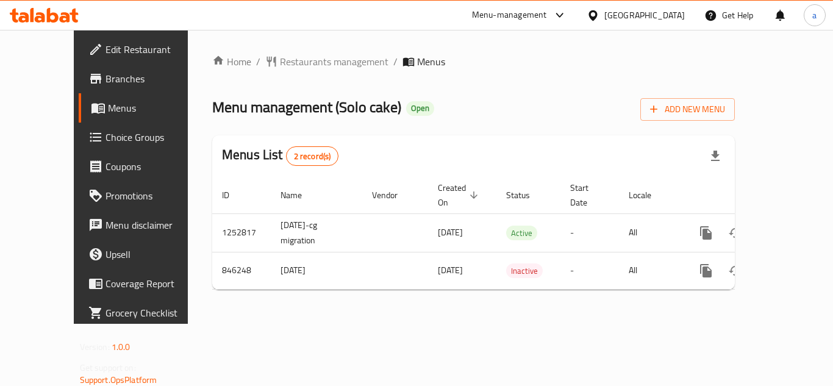
click at [262, 71] on div "Home / Restaurants management / Menus Menu management ( Solo cake ) Open Add Ne…" at bounding box center [473, 176] width 523 height 245
click at [280, 69] on span "Restaurants management" at bounding box center [334, 61] width 109 height 15
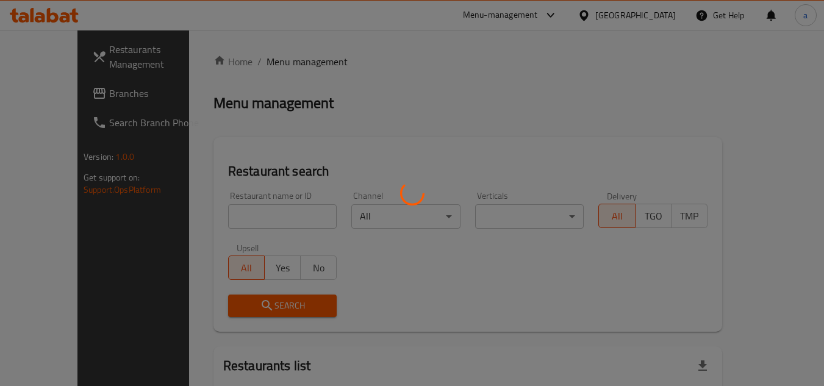
drag, startPoint x: 220, startPoint y: 202, endPoint x: 218, endPoint y: 210, distance: 8.3
click at [218, 210] on div at bounding box center [412, 193] width 824 height 386
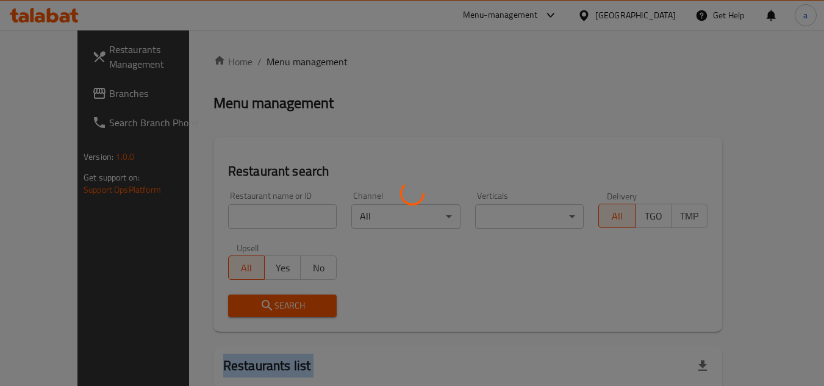
click at [218, 210] on div at bounding box center [412, 193] width 824 height 386
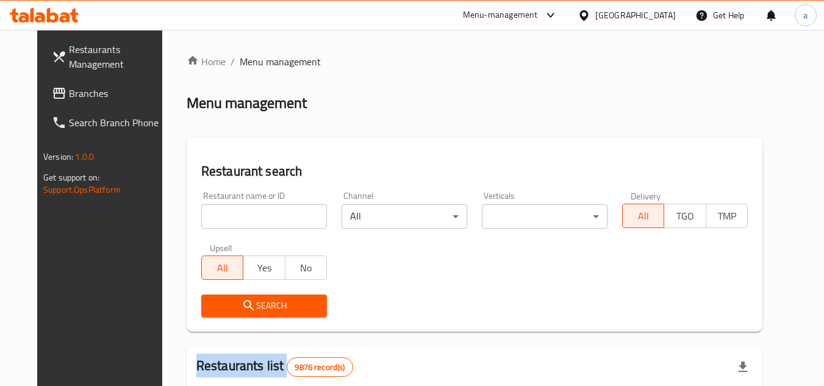
click at [218, 209] on div at bounding box center [412, 193] width 824 height 386
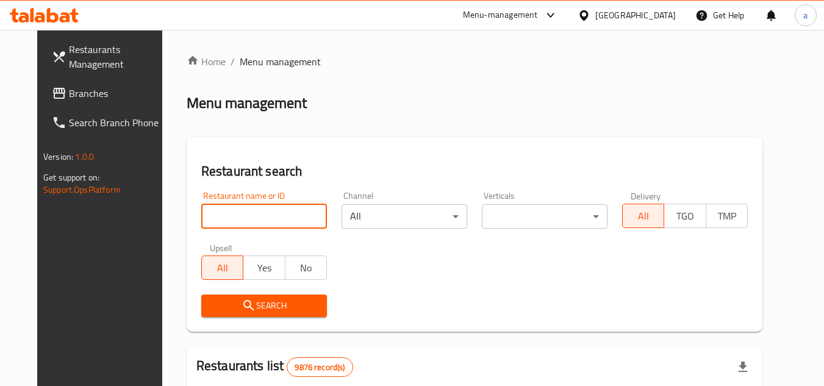
click at [218, 209] on input "search" at bounding box center [264, 216] width 126 height 24
paste input "656309"
type input "656309"
click at [216, 304] on span "Search" at bounding box center [264, 305] width 106 height 15
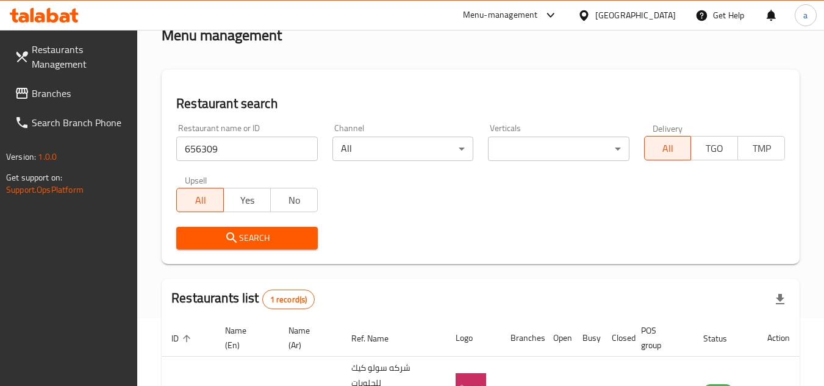
scroll to position [158, 0]
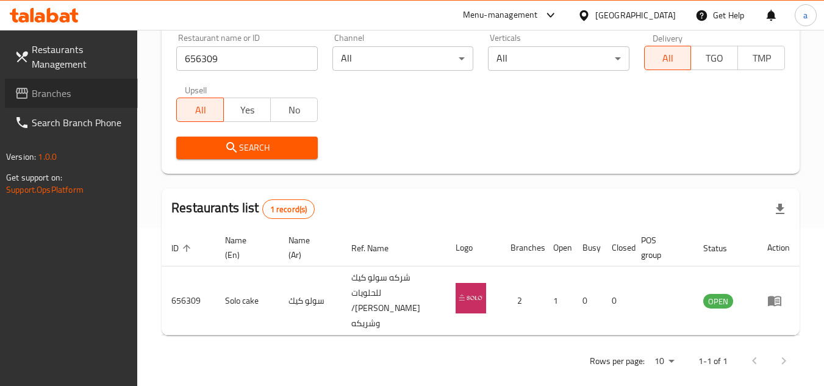
click at [44, 88] on span "Branches" at bounding box center [80, 93] width 96 height 15
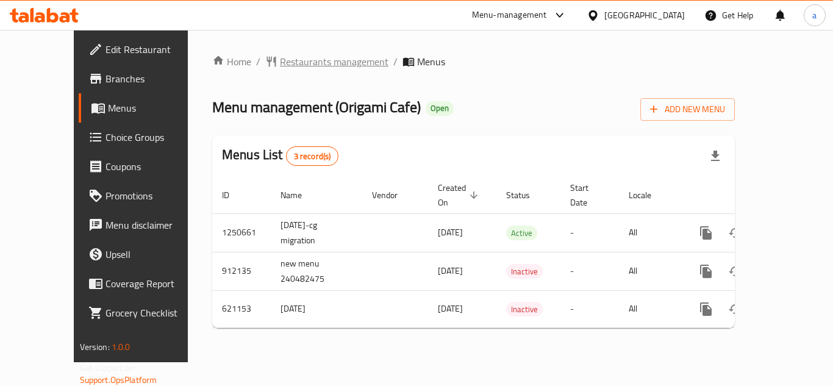
click at [307, 60] on span "Restaurants management" at bounding box center [334, 61] width 109 height 15
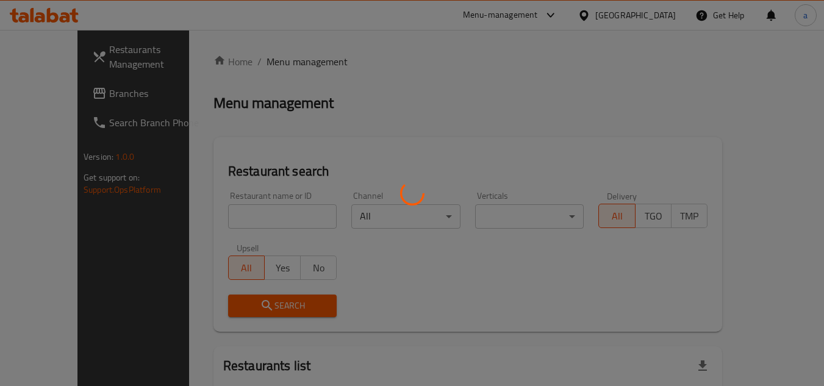
click at [245, 215] on div at bounding box center [412, 193] width 824 height 386
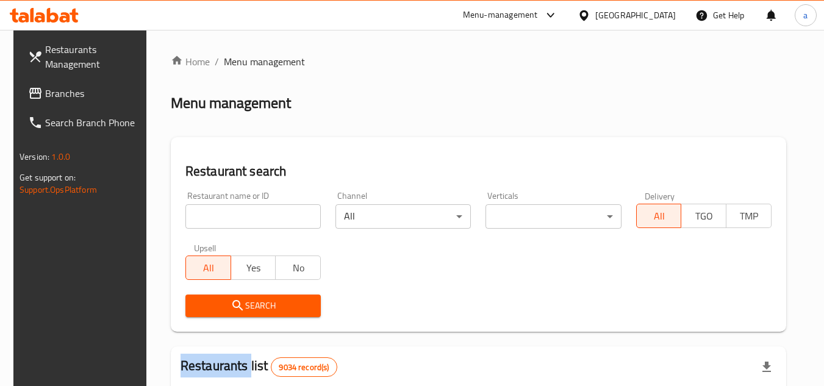
click at [245, 215] on div at bounding box center [412, 193] width 824 height 386
click at [245, 215] on input "search" at bounding box center [252, 216] width 135 height 24
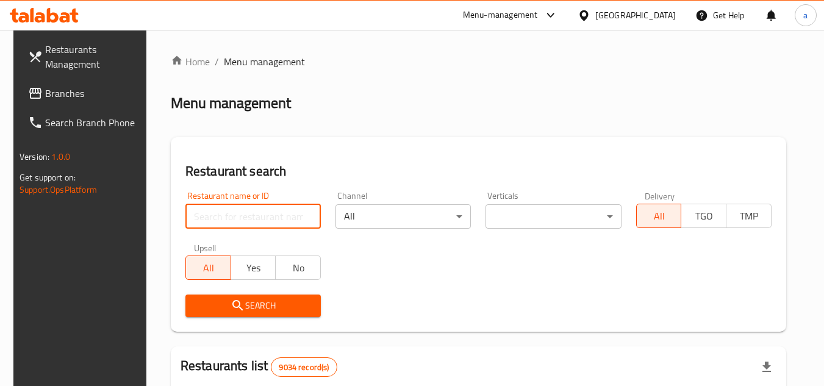
paste input "639139"
type input "639139"
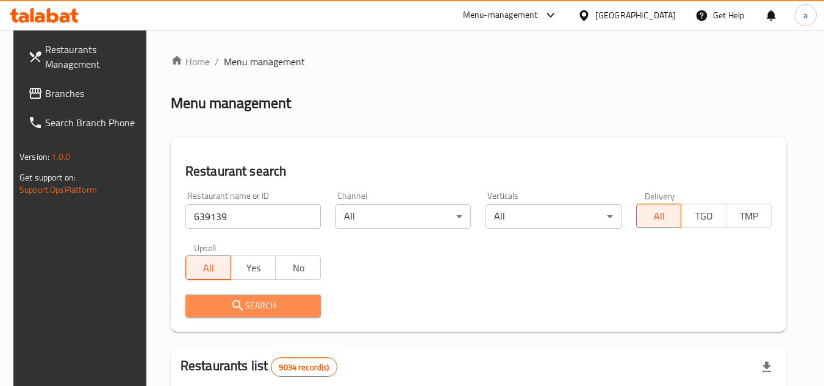
click at [221, 305] on span "Search" at bounding box center [253, 305] width 116 height 15
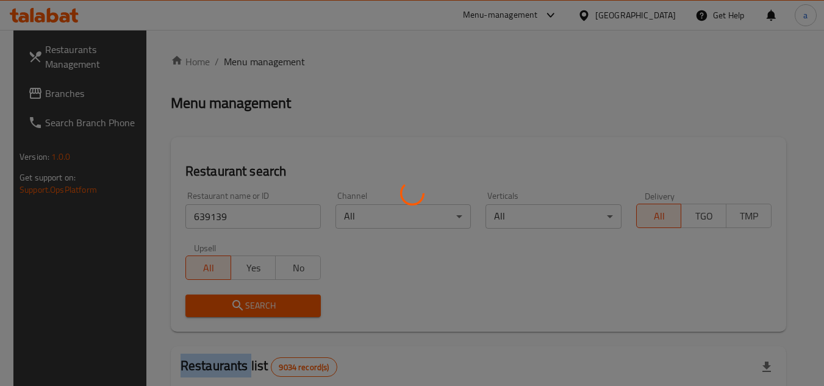
click at [221, 305] on div at bounding box center [412, 193] width 824 height 386
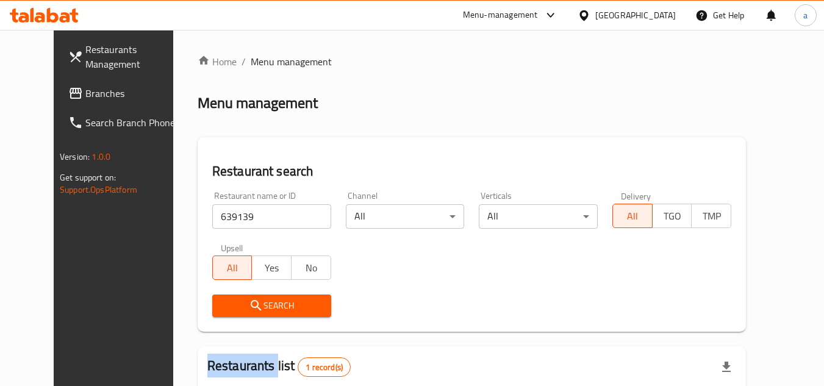
click at [59, 83] on link "Branches" at bounding box center [125, 93] width 133 height 29
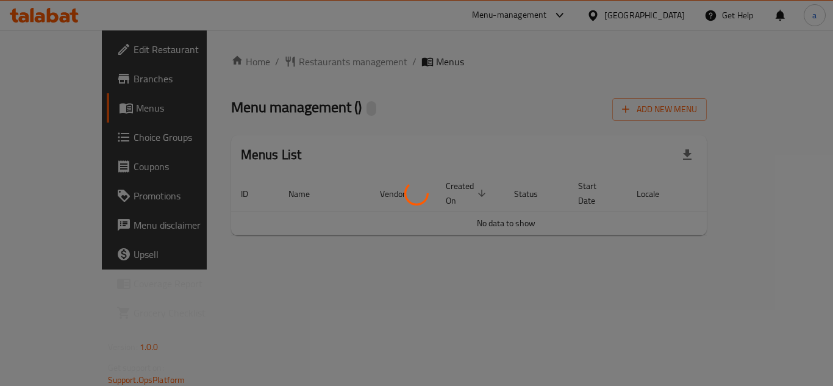
click at [291, 65] on div at bounding box center [416, 193] width 833 height 386
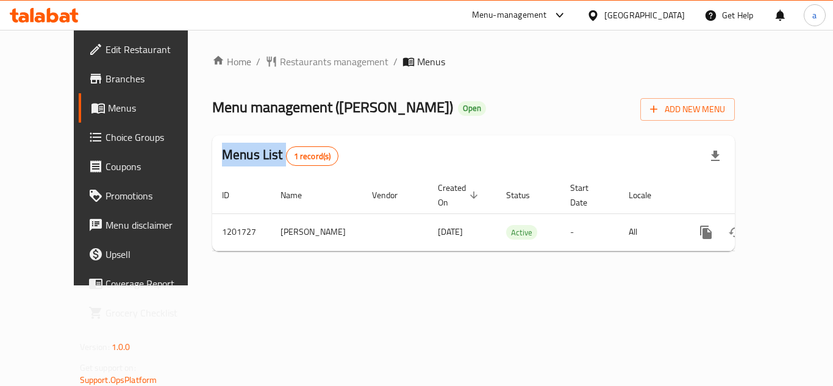
click at [291, 65] on div "Home / Restaurants management / Menus Menu management ( Alarab aldemashke ) Ope…" at bounding box center [473, 157] width 523 height 207
click at [291, 65] on span "Restaurants management" at bounding box center [334, 61] width 109 height 15
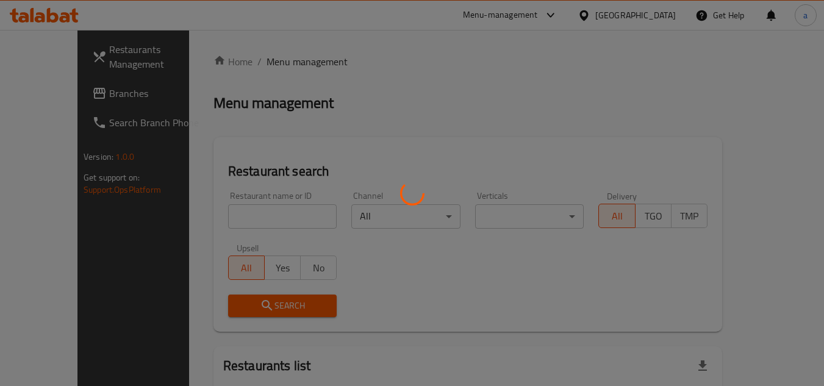
click at [220, 216] on div at bounding box center [412, 193] width 824 height 386
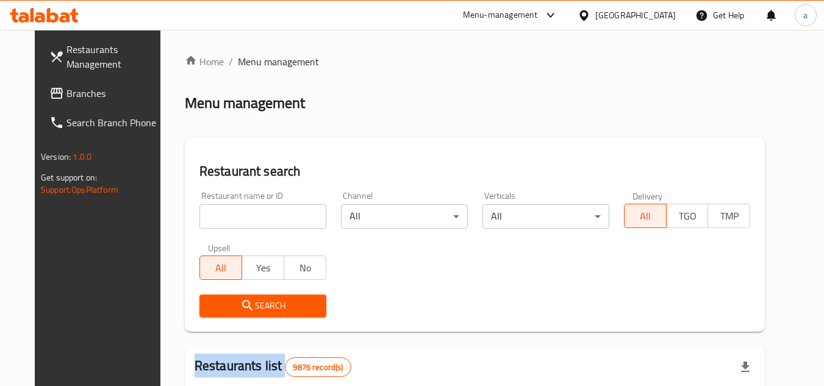
click at [220, 216] on div "Home / Menu management Menu management Restaurant search Restaurant name or ID …" at bounding box center [475, 387] width 581 height 667
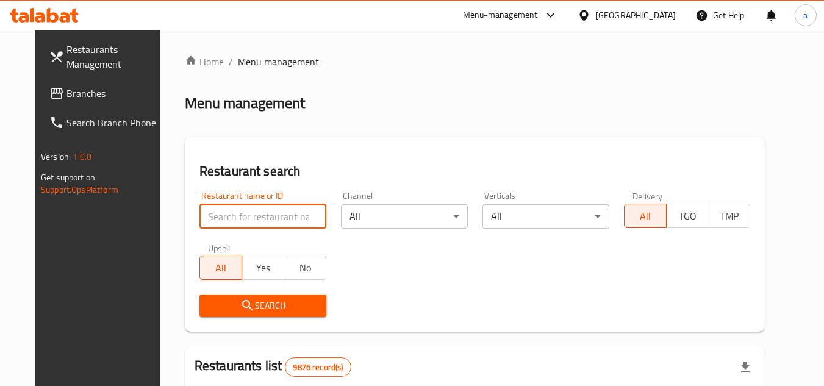
click at [220, 216] on input "search" at bounding box center [262, 216] width 127 height 24
paste input "669005"
type input "669005"
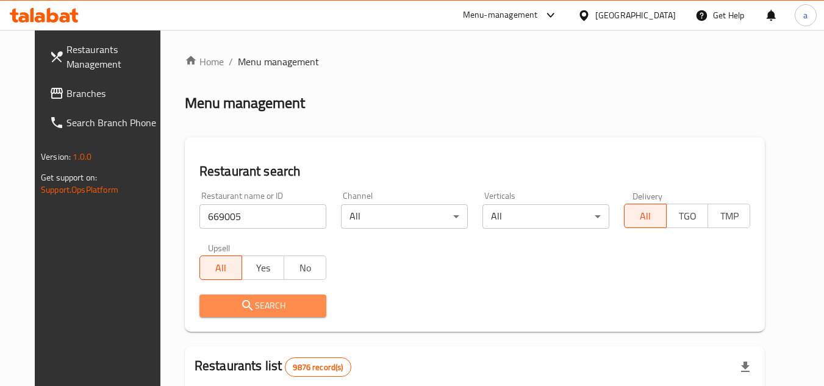
click at [209, 304] on span "Search" at bounding box center [262, 305] width 107 height 15
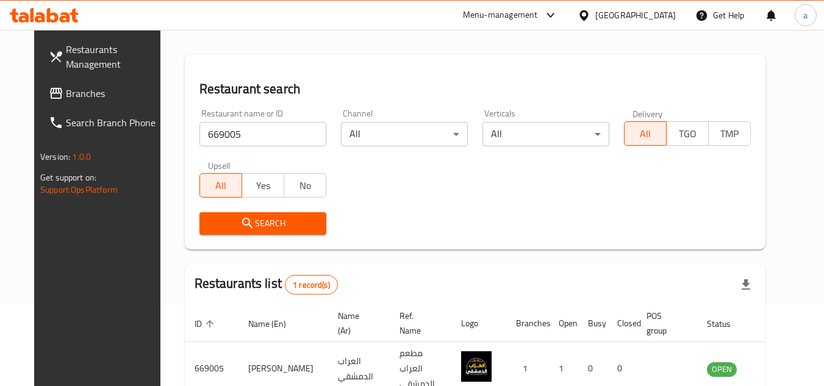
scroll to position [148, 0]
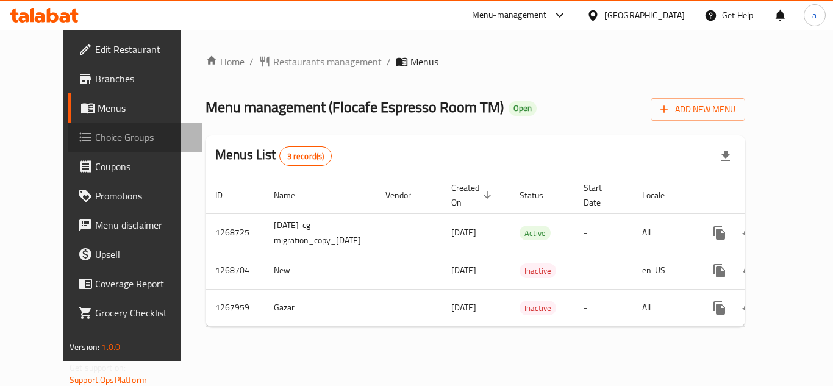
click at [95, 138] on span "Choice Groups" at bounding box center [144, 137] width 98 height 15
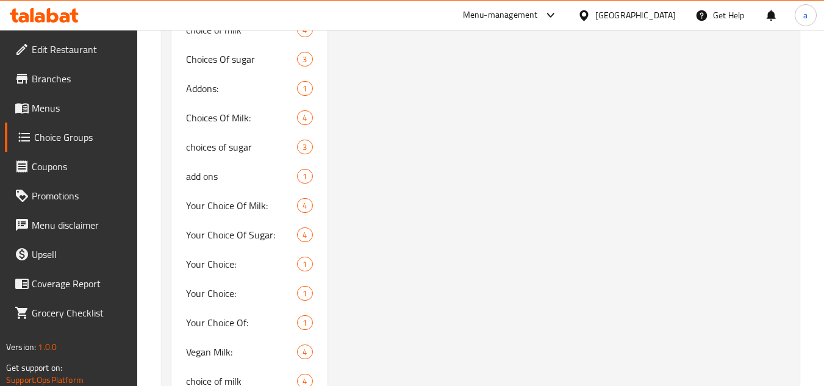
scroll to position [2410, 0]
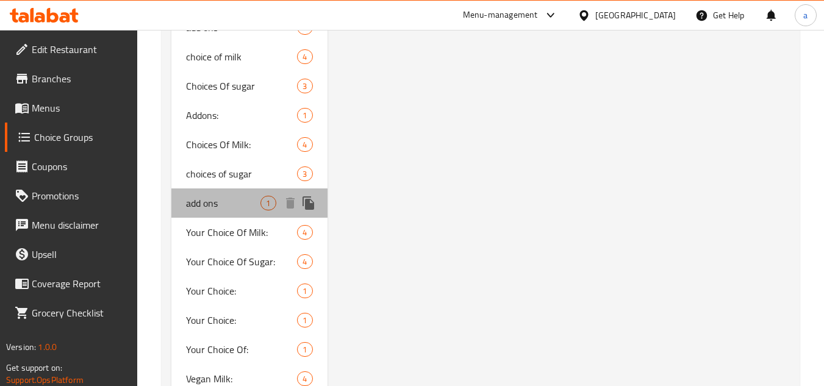
click at [181, 202] on div "add ons 1" at bounding box center [249, 202] width 156 height 29
type input "add ons"
type input "إضافات"
type input "0"
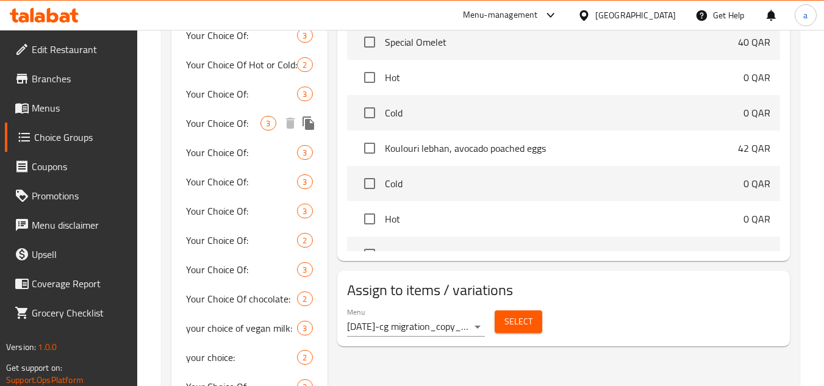
scroll to position [427, 0]
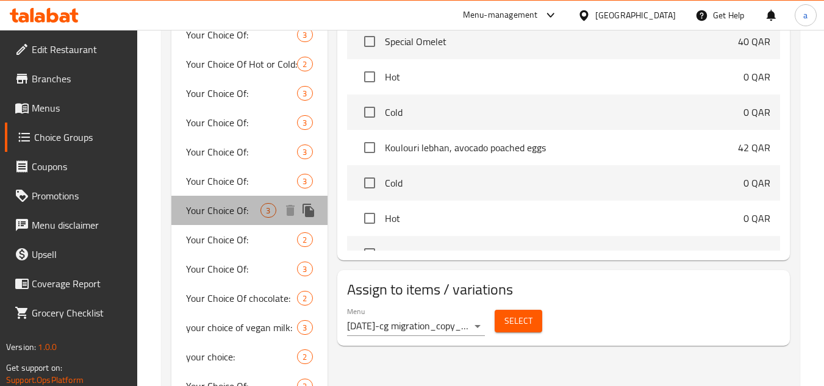
click at [185, 221] on div "Your Choice Of: 3" at bounding box center [249, 210] width 156 height 29
type input "Your Choice Of:"
type input "إختيارك من:"
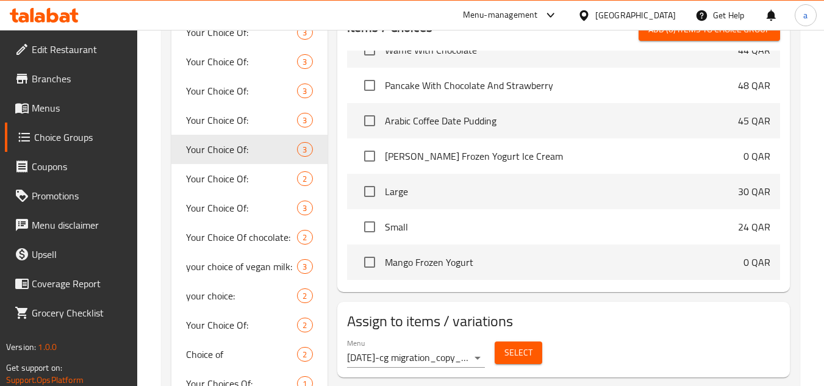
scroll to position [1464, 0]
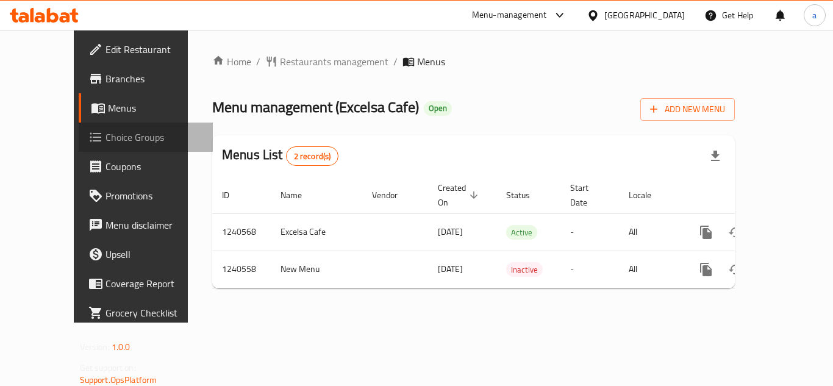
click at [106, 130] on span "Choice Groups" at bounding box center [155, 137] width 98 height 15
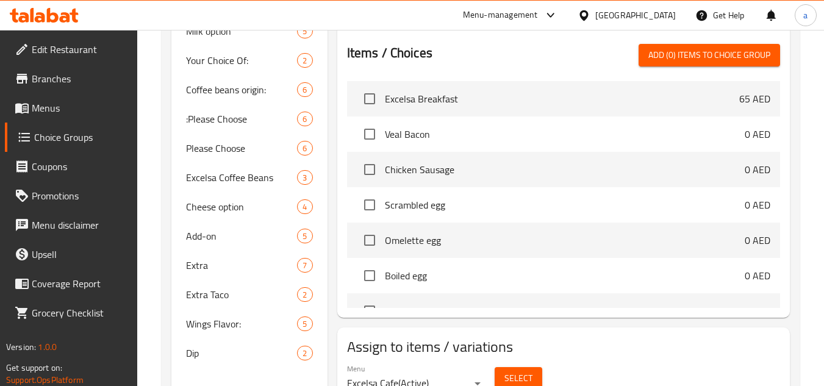
scroll to position [427, 0]
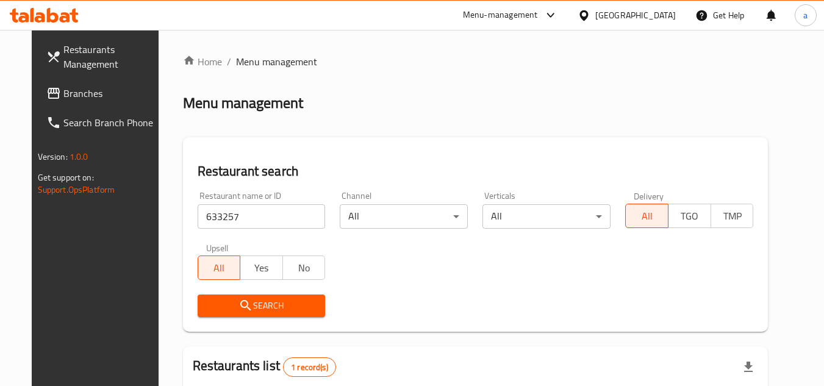
scroll to position [158, 0]
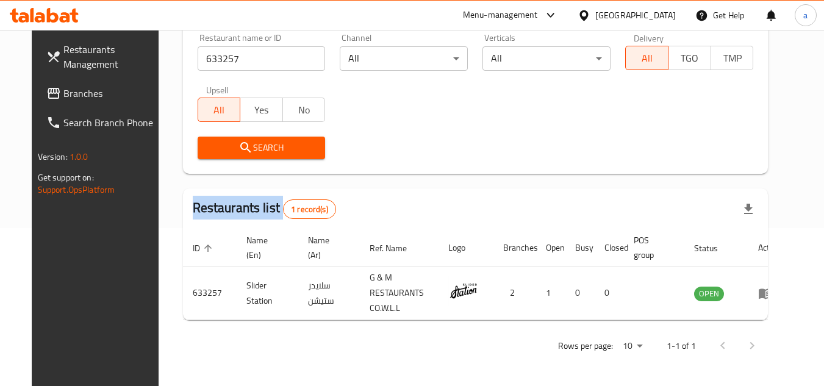
click at [63, 92] on span "Branches" at bounding box center [111, 93] width 96 height 15
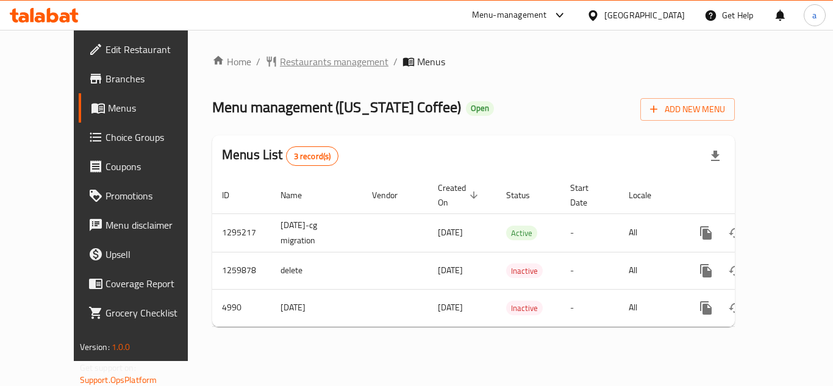
click at [286, 62] on span "Restaurants management" at bounding box center [334, 61] width 109 height 15
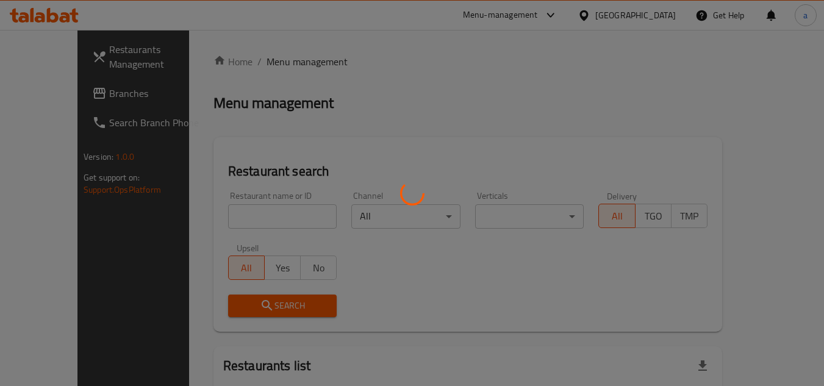
click at [209, 210] on div at bounding box center [412, 193] width 824 height 386
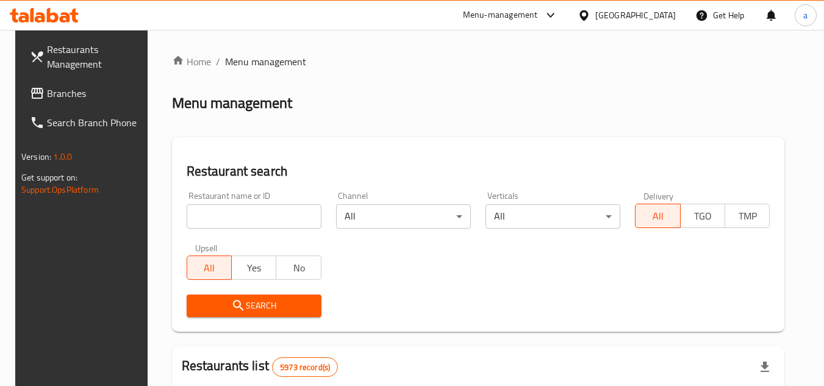
click at [209, 210] on input "search" at bounding box center [254, 216] width 135 height 24
paste input "3127"
type input "3127"
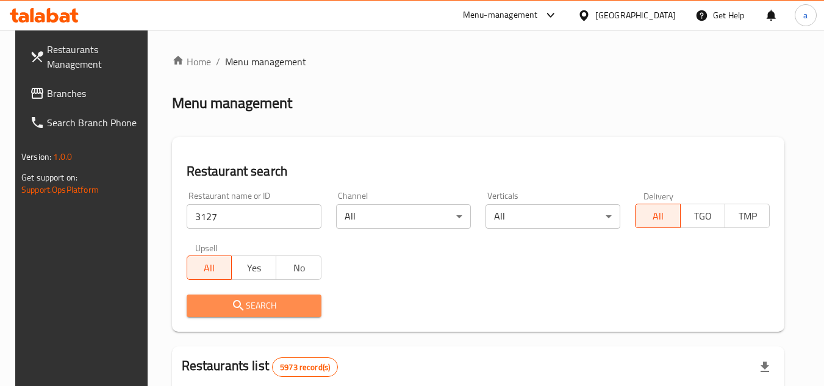
click at [209, 304] on span "Search" at bounding box center [253, 305] width 115 height 15
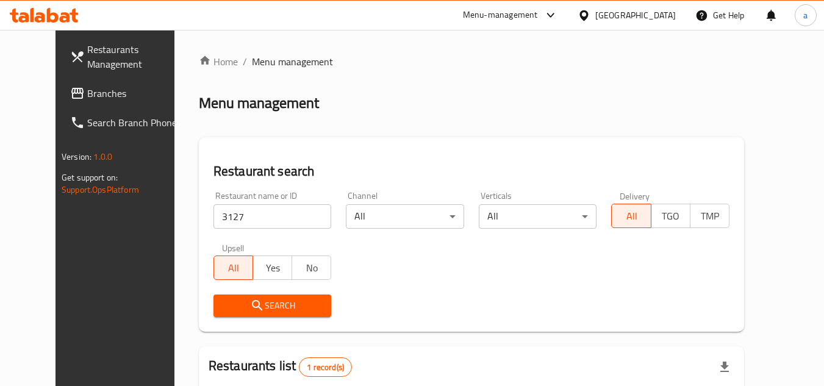
click at [87, 98] on span "Branches" at bounding box center [135, 93] width 96 height 15
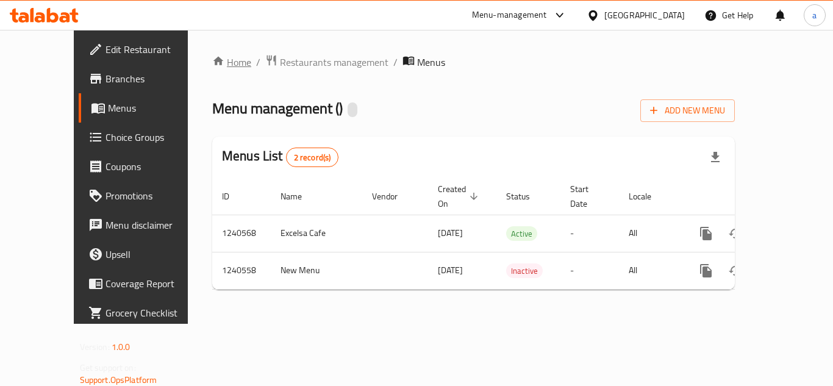
click at [212, 62] on link "Home" at bounding box center [231, 62] width 39 height 15
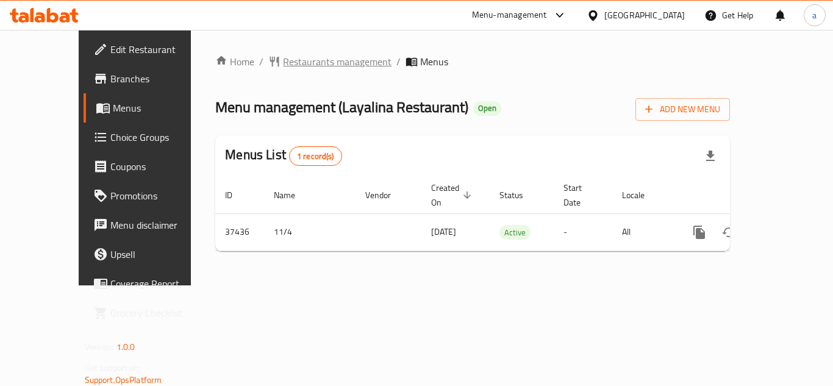
click at [287, 59] on span "Restaurants management" at bounding box center [337, 61] width 109 height 15
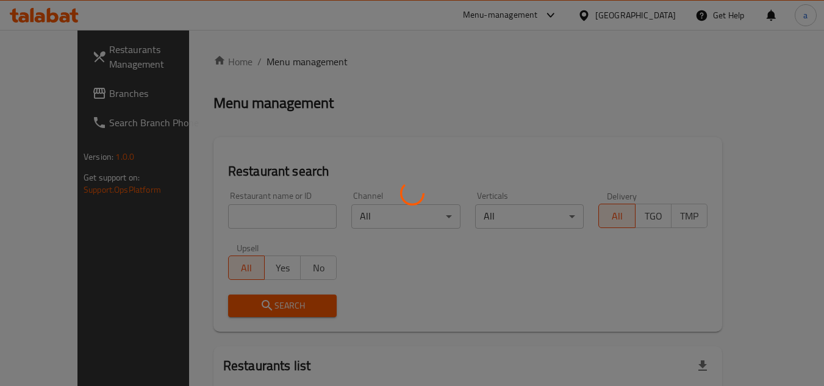
click at [236, 220] on div at bounding box center [412, 193] width 824 height 386
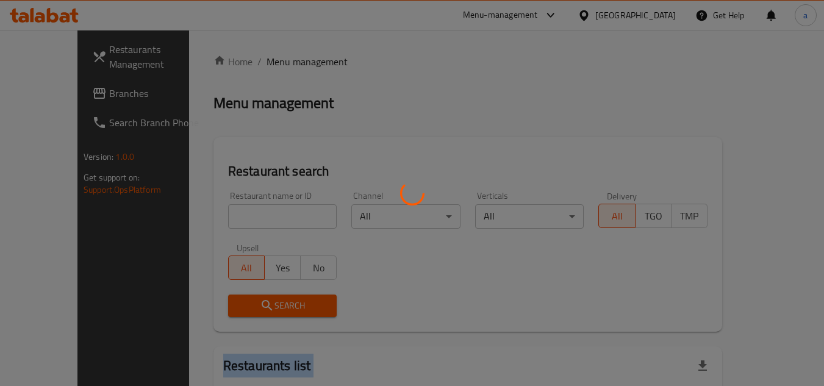
click at [236, 220] on div at bounding box center [412, 193] width 824 height 386
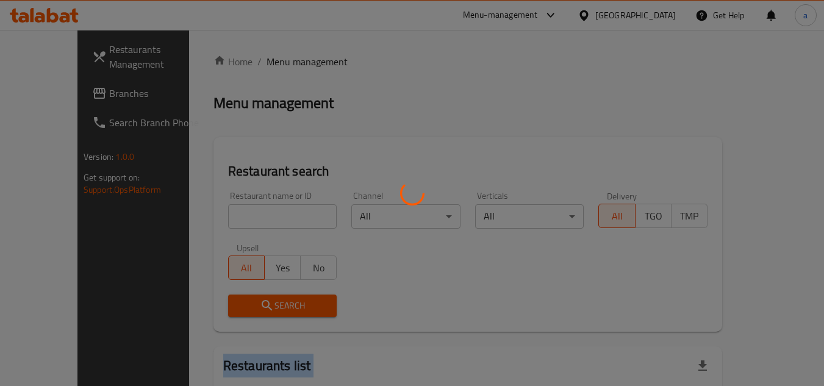
click at [236, 220] on div at bounding box center [412, 193] width 824 height 386
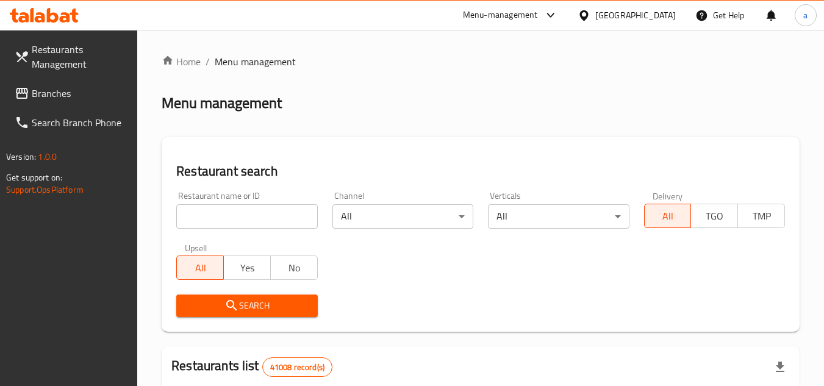
click at [243, 213] on input "search" at bounding box center [246, 216] width 141 height 24
paste input "19436"
type input "19436"
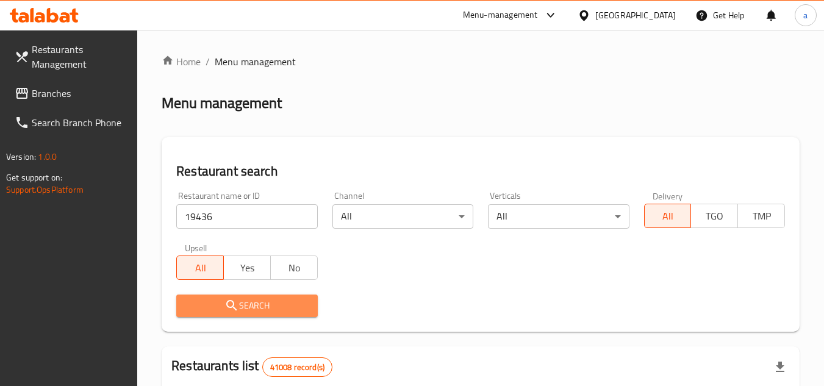
click at [239, 310] on span "Search" at bounding box center [246, 305] width 121 height 15
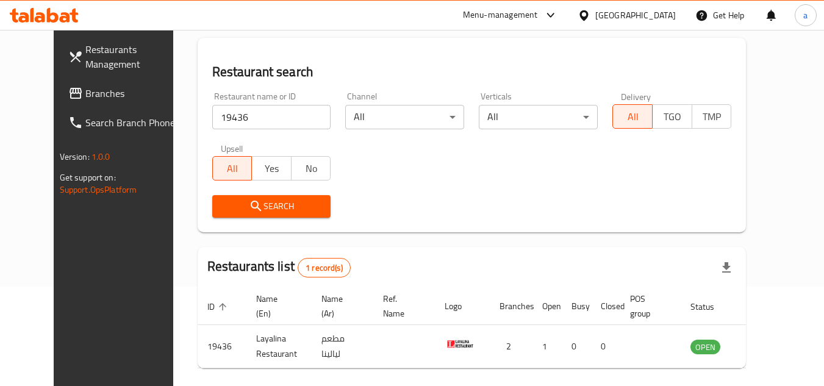
scroll to position [148, 0]
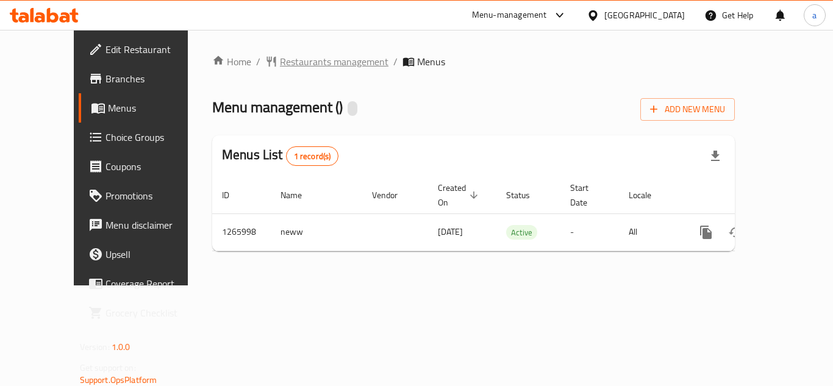
click at [293, 55] on span "Restaurants management" at bounding box center [334, 61] width 109 height 15
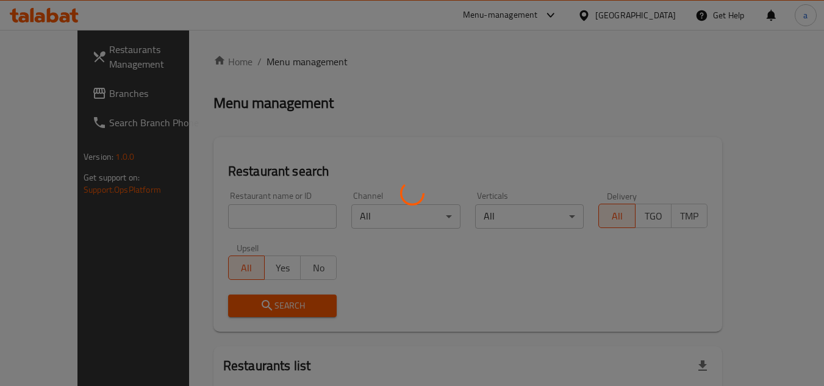
click at [202, 209] on div at bounding box center [412, 193] width 824 height 386
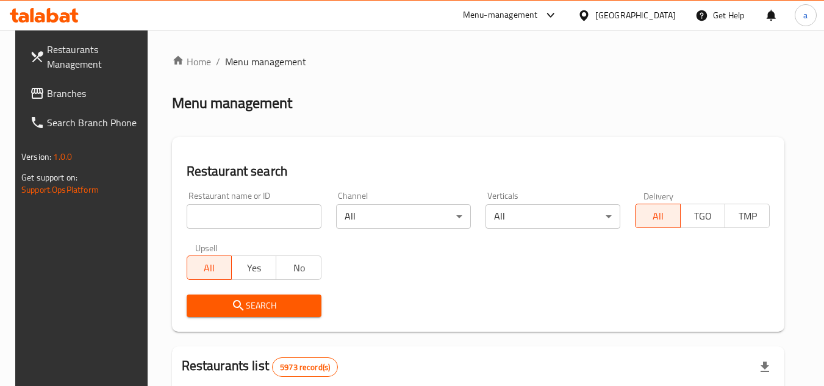
click at [202, 209] on input "search" at bounding box center [254, 216] width 135 height 24
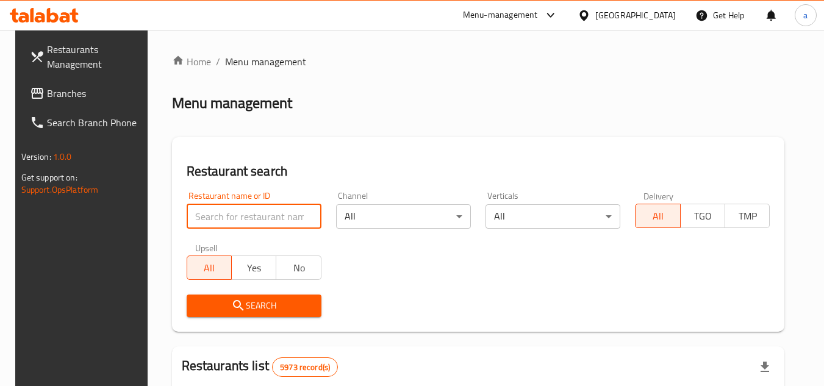
paste input "687091"
type input "687091"
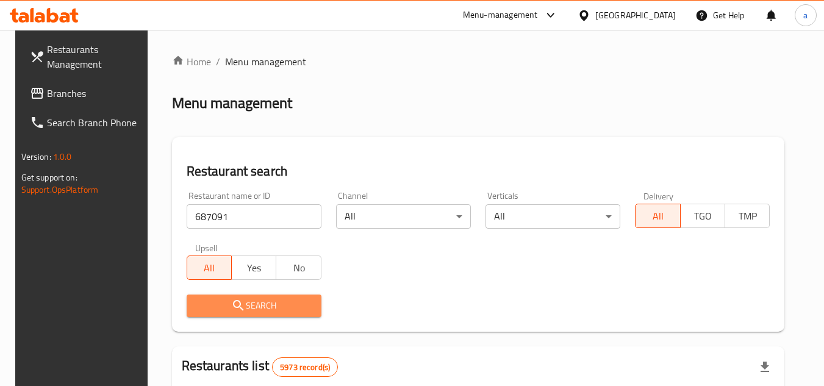
click at [219, 305] on span "Search" at bounding box center [253, 305] width 115 height 15
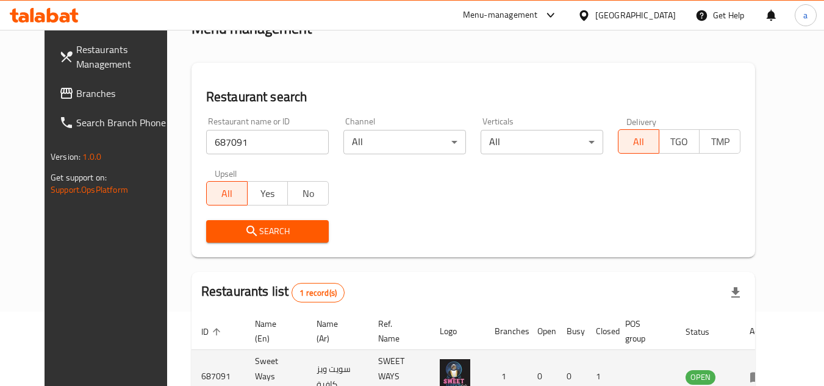
scroll to position [148, 0]
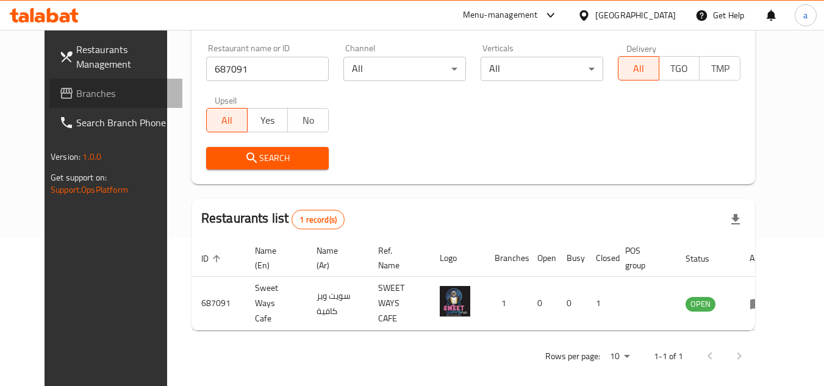
click at [76, 86] on span "Branches" at bounding box center [124, 93] width 96 height 15
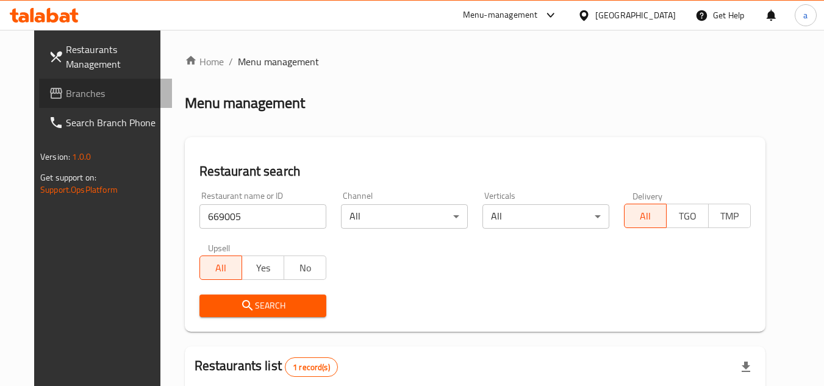
click at [66, 99] on span "Branches" at bounding box center [114, 93] width 96 height 15
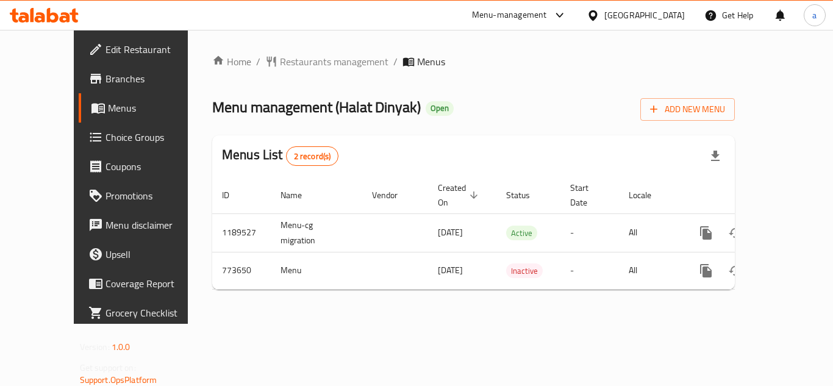
click at [273, 73] on div "Home / Restaurants management / Menus Menu management ( Halat Dinyak ) Open Add…" at bounding box center [473, 176] width 523 height 245
click at [280, 66] on span "Restaurants management" at bounding box center [334, 61] width 109 height 15
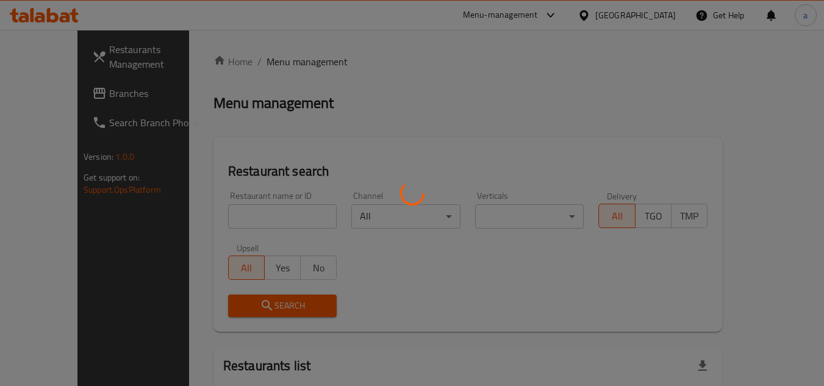
click at [215, 234] on div at bounding box center [412, 193] width 824 height 386
click at [213, 220] on div at bounding box center [412, 193] width 824 height 386
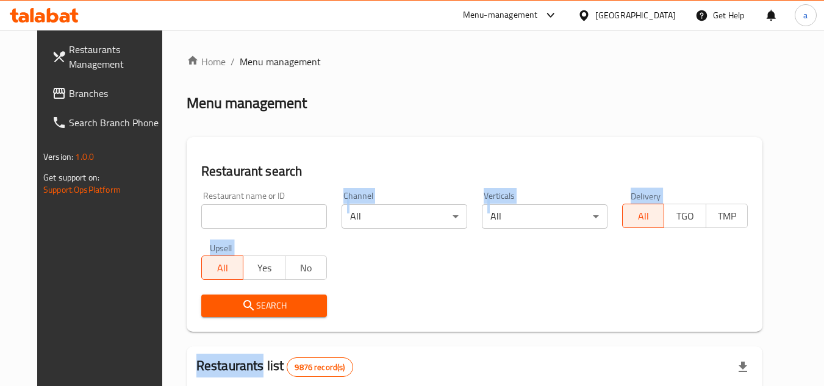
click at [214, 220] on div "Home / Menu management Menu management Restaurant search Restaurant name or ID …" at bounding box center [475, 387] width 576 height 667
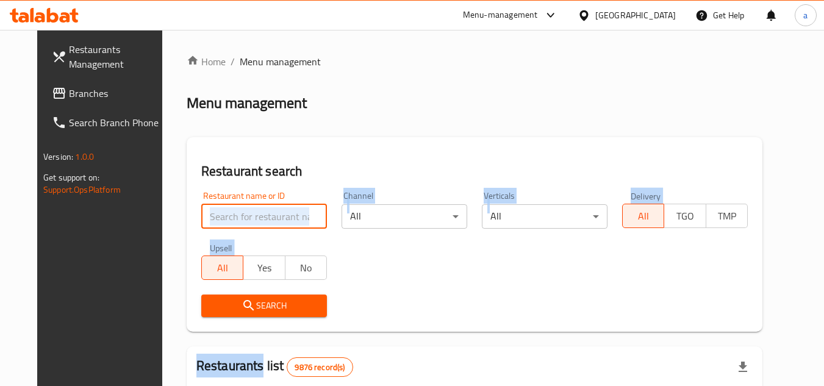
click at [217, 214] on input "search" at bounding box center [264, 216] width 126 height 24
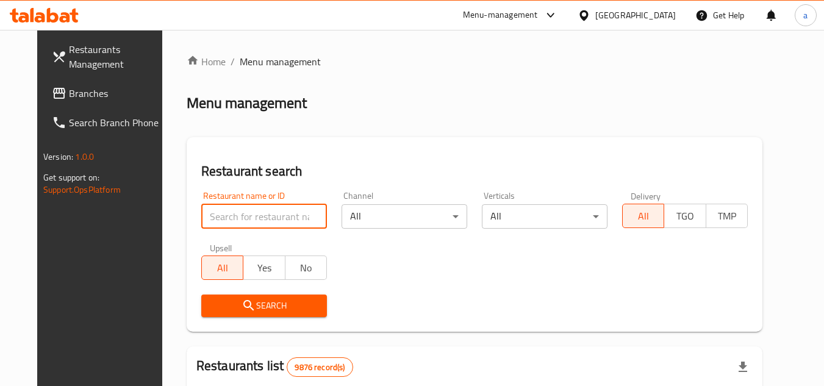
paste input "651909"
type input "651909"
click at [211, 302] on span "Search" at bounding box center [264, 305] width 106 height 15
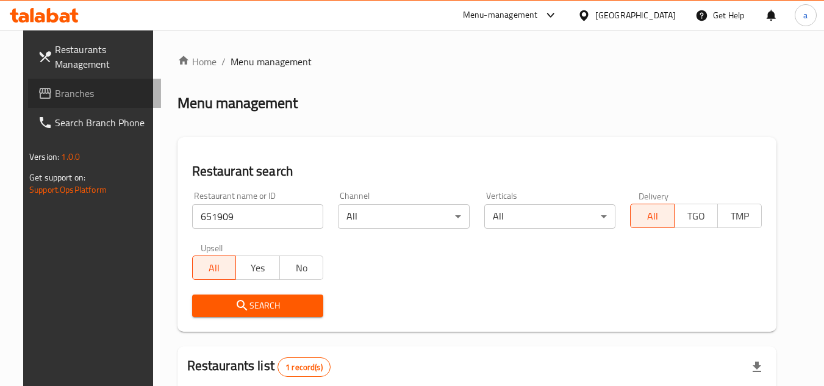
click at [55, 101] on span "Branches" at bounding box center [103, 93] width 96 height 15
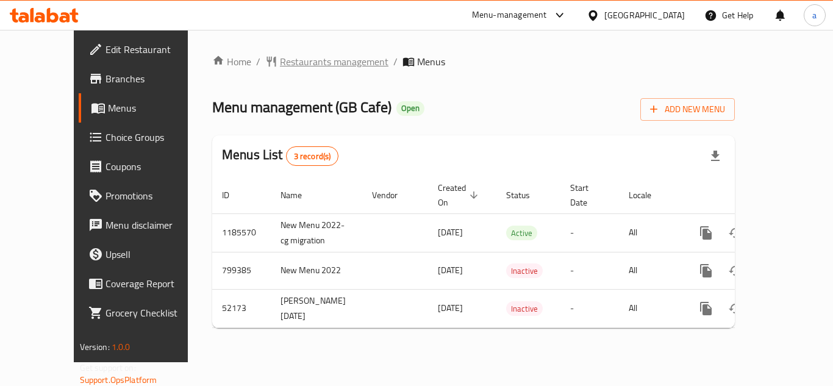
click at [289, 62] on span "Restaurants management" at bounding box center [334, 61] width 109 height 15
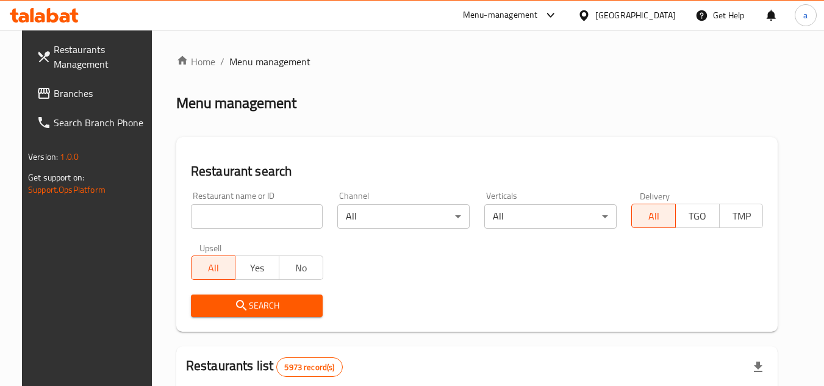
click at [193, 211] on div "Home / Menu management Menu management Restaurant search Restaurant name or ID …" at bounding box center [477, 392] width 602 height 676
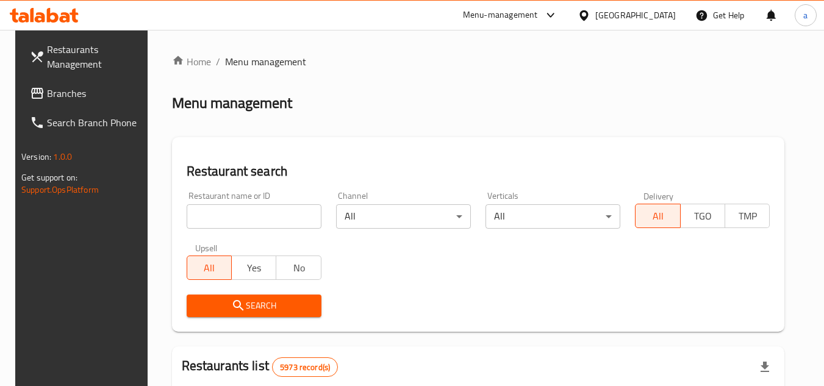
click at [193, 211] on input "search" at bounding box center [254, 216] width 135 height 24
paste input "25969"
type input "25969"
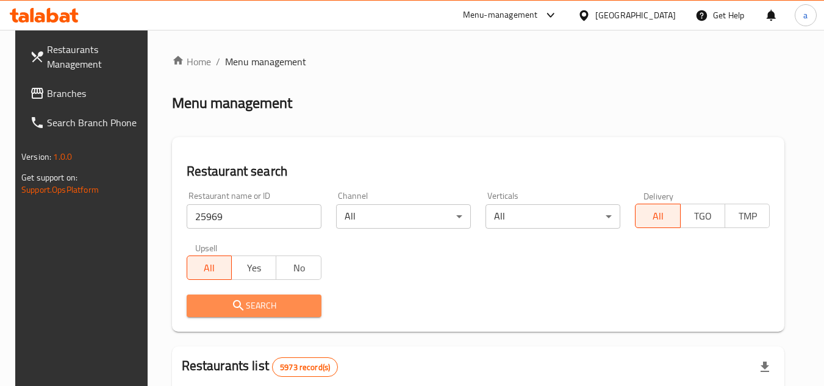
click at [198, 303] on span "Search" at bounding box center [253, 305] width 115 height 15
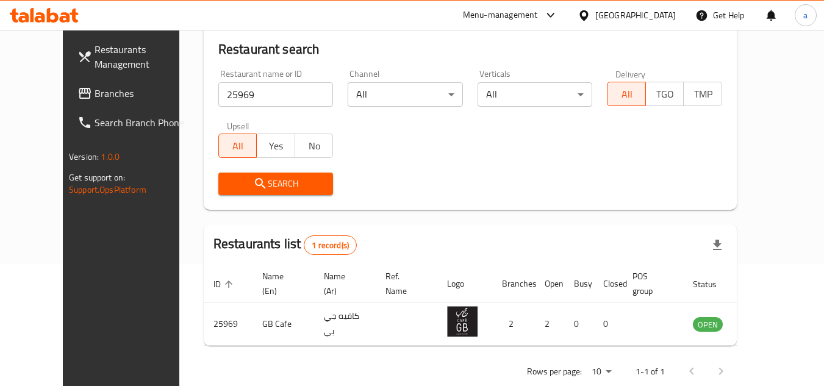
scroll to position [148, 0]
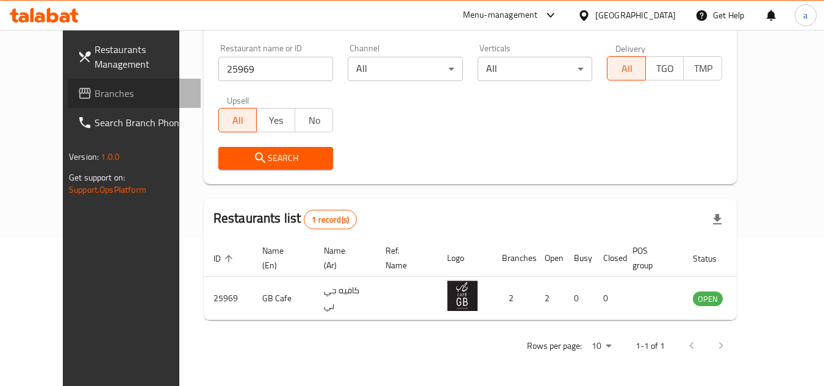
click at [79, 88] on icon at bounding box center [85, 93] width 12 height 11
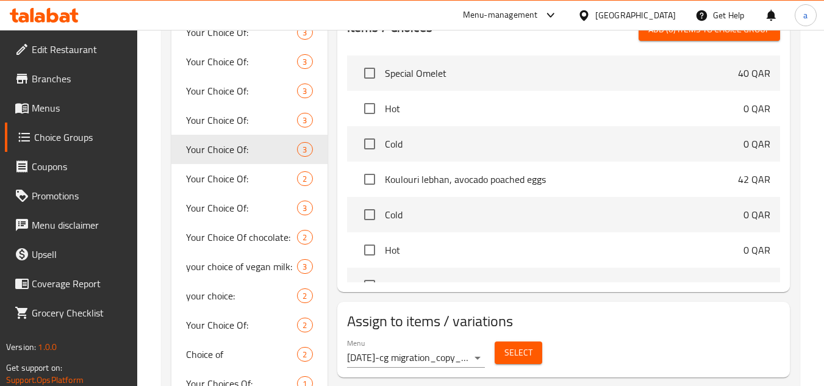
scroll to position [1464, 0]
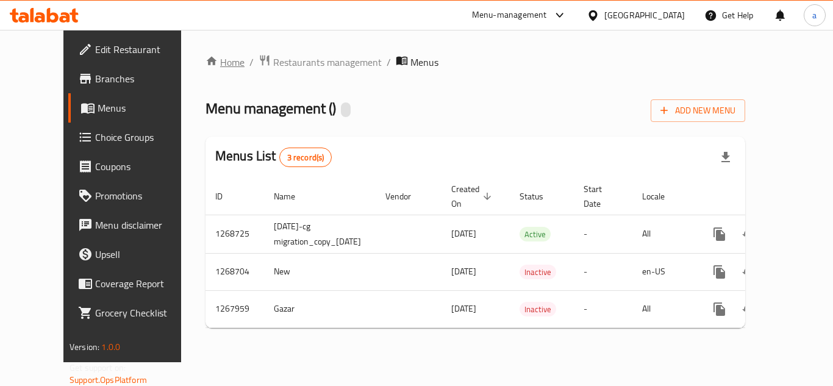
click at [206, 65] on link "Home" at bounding box center [225, 62] width 39 height 15
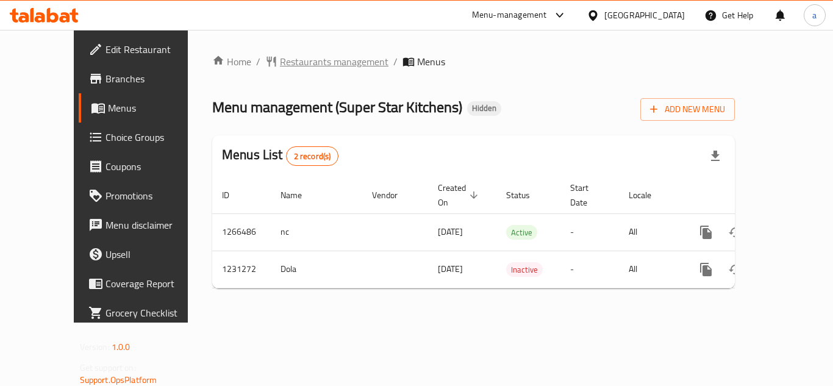
click at [280, 57] on span "Restaurants management" at bounding box center [334, 61] width 109 height 15
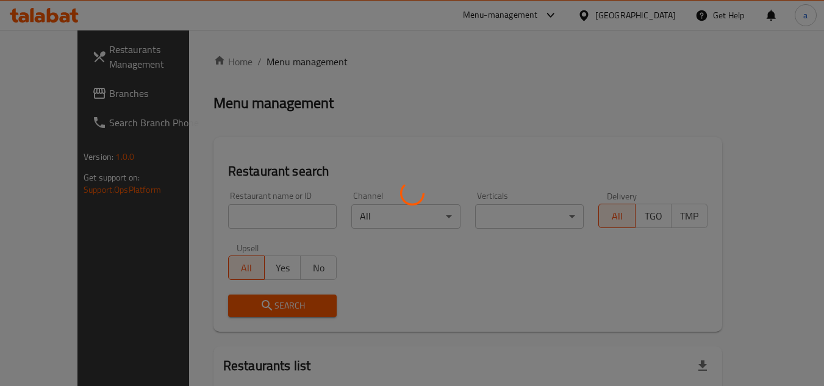
click at [204, 209] on div at bounding box center [412, 193] width 824 height 386
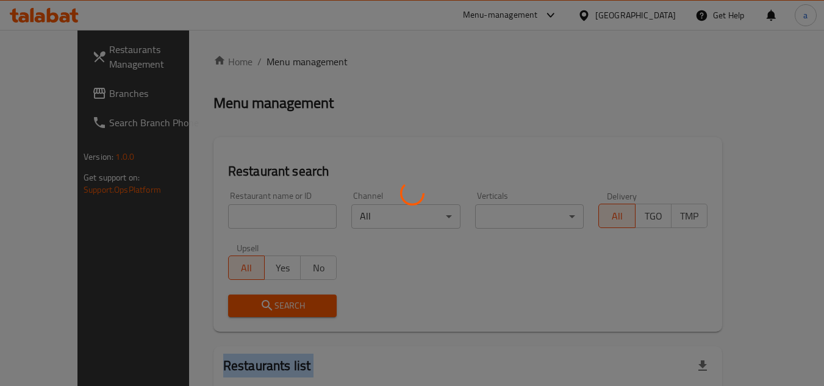
click at [204, 209] on div at bounding box center [412, 193] width 824 height 386
click at [201, 203] on div at bounding box center [412, 193] width 824 height 386
click at [201, 217] on div at bounding box center [412, 193] width 824 height 386
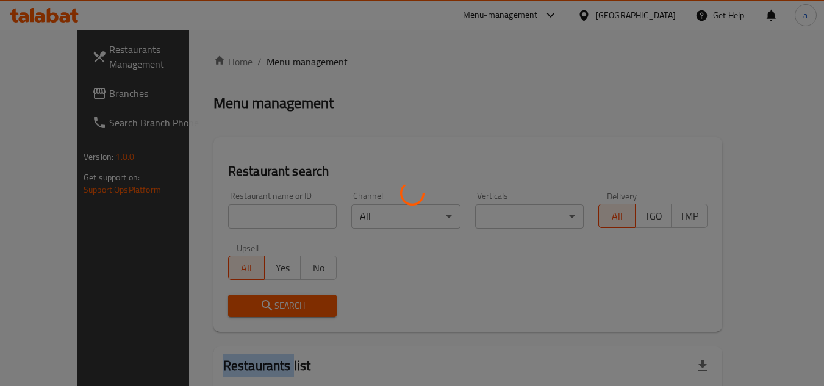
click at [201, 217] on div at bounding box center [412, 193] width 824 height 386
click at [201, 215] on div at bounding box center [412, 193] width 824 height 386
click at [201, 214] on div at bounding box center [412, 193] width 824 height 386
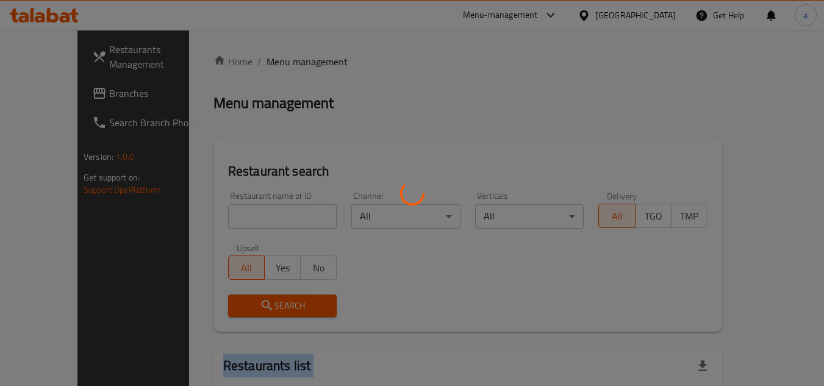
click at [201, 214] on div at bounding box center [412, 193] width 824 height 386
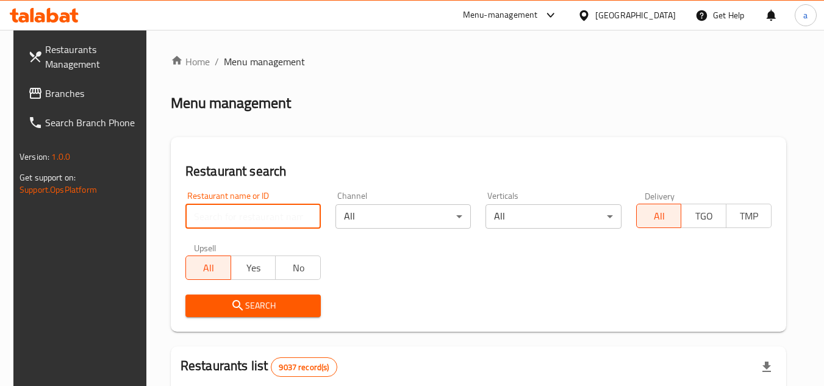
click at [212, 212] on input "search" at bounding box center [252, 216] width 135 height 24
paste input "676808"
type input "676808"
click at [213, 306] on span "Search" at bounding box center [253, 305] width 116 height 15
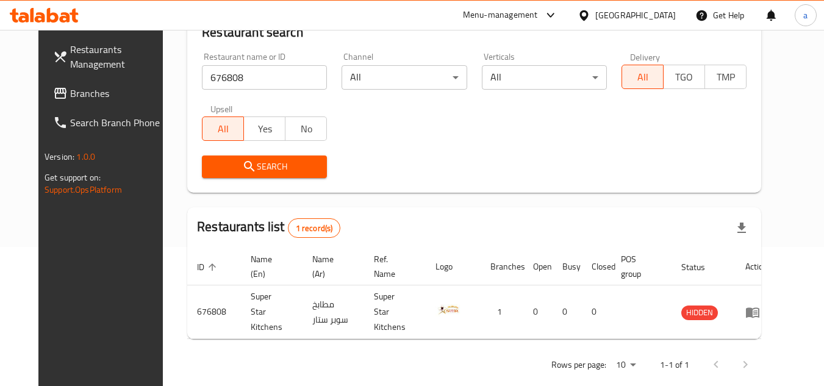
scroll to position [148, 0]
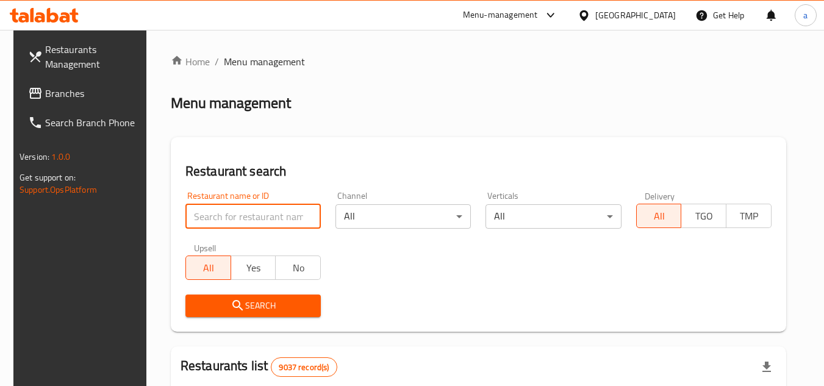
click at [212, 212] on input "search" at bounding box center [252, 216] width 135 height 24
paste input "676808"
type input "676808"
click at [218, 305] on span "Search" at bounding box center [253, 305] width 116 height 15
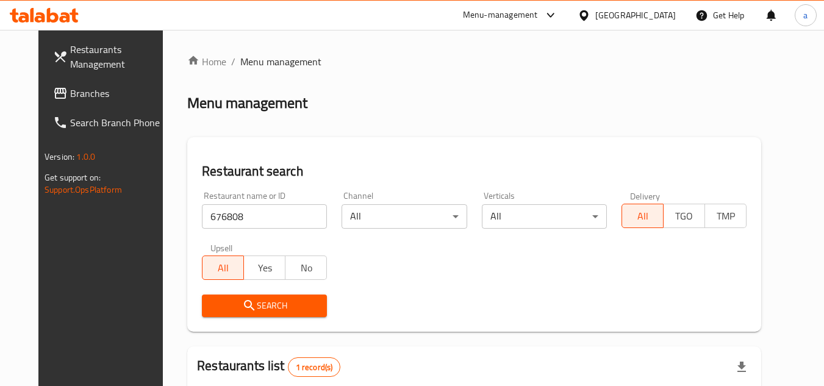
click at [54, 104] on link "Branches" at bounding box center [109, 93] width 133 height 29
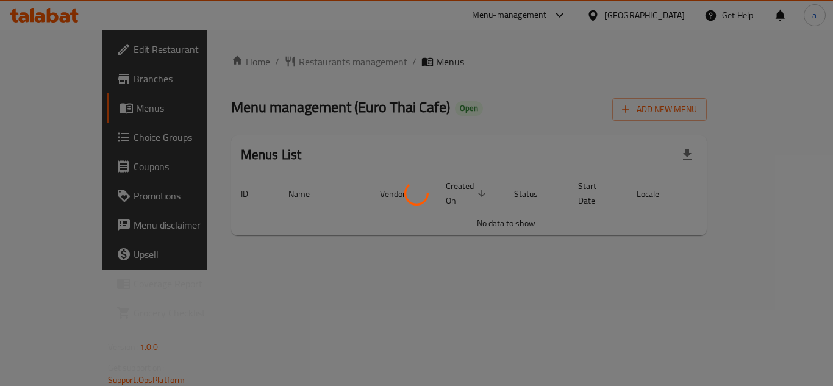
click at [292, 64] on div at bounding box center [416, 193] width 833 height 386
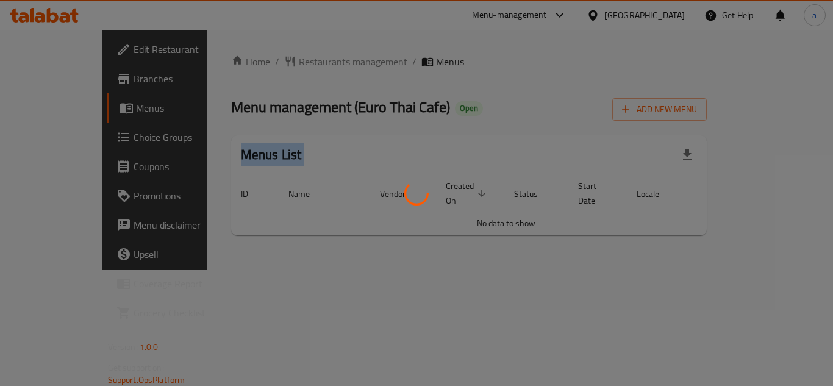
click at [292, 64] on div at bounding box center [416, 193] width 833 height 386
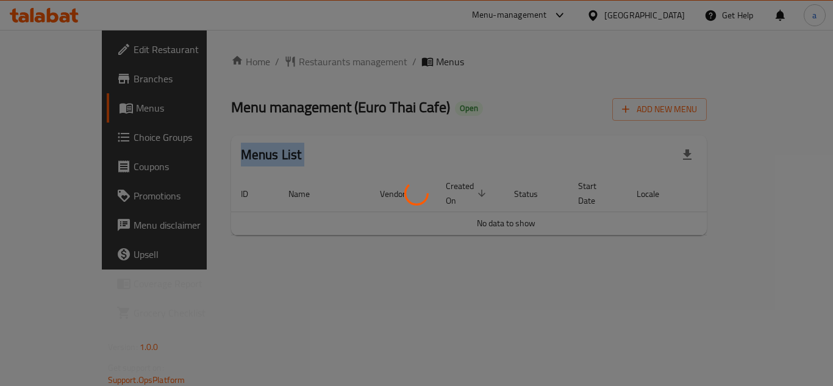
click at [292, 64] on div at bounding box center [416, 193] width 833 height 386
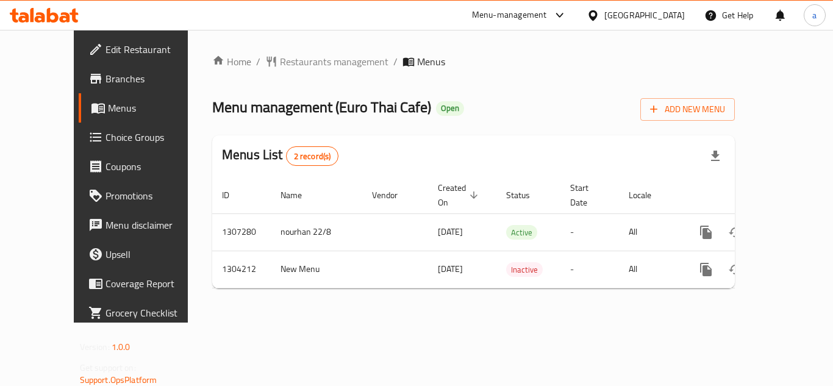
click at [262, 76] on div "Home / Restaurants management / Menus Menu management ( Euro Thai Cafe ) Open A…" at bounding box center [473, 176] width 523 height 244
click at [280, 67] on span "Restaurants management" at bounding box center [334, 61] width 109 height 15
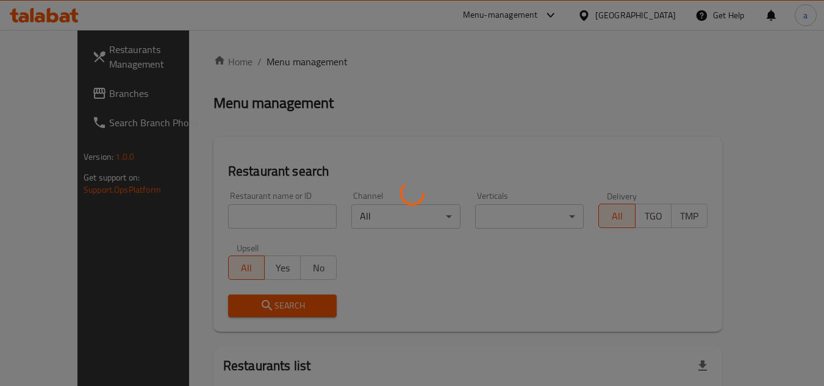
click at [204, 217] on div at bounding box center [412, 193] width 824 height 386
click at [204, 216] on div at bounding box center [412, 193] width 824 height 386
click at [206, 216] on div at bounding box center [412, 193] width 824 height 386
click at [206, 213] on div at bounding box center [412, 193] width 824 height 386
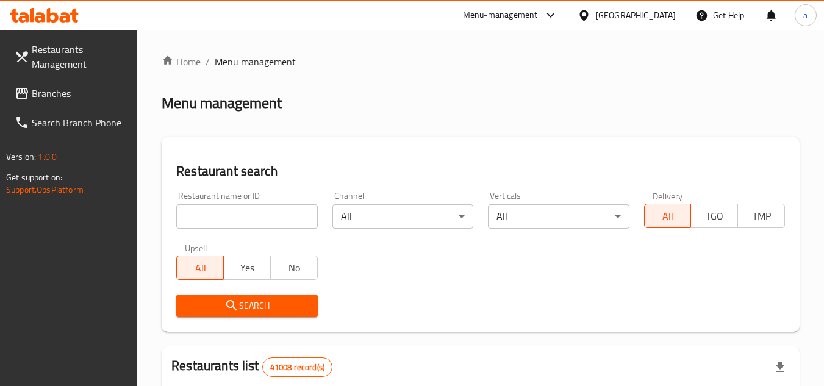
click at [206, 212] on div at bounding box center [412, 193] width 824 height 386
click at [206, 212] on input "search" at bounding box center [246, 216] width 141 height 24
paste input "703056"
type input "703056"
click at [213, 298] on span "Search" at bounding box center [246, 305] width 121 height 15
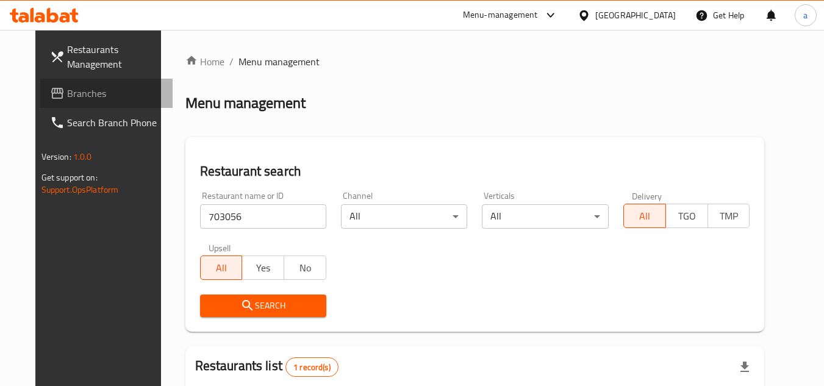
click at [50, 97] on icon at bounding box center [57, 93] width 15 height 15
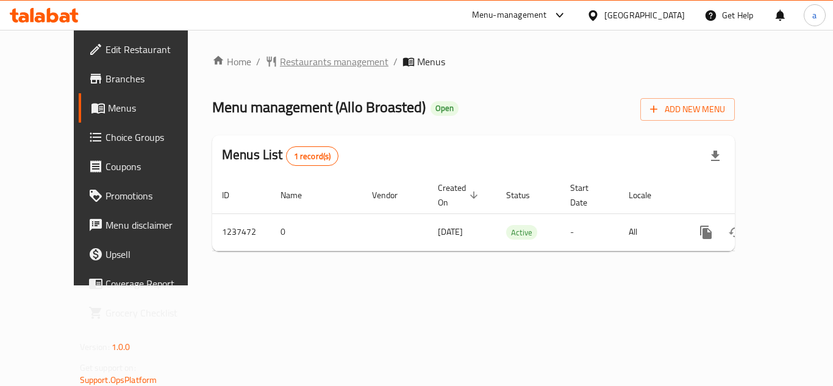
click at [285, 69] on span "Restaurants management" at bounding box center [334, 61] width 109 height 15
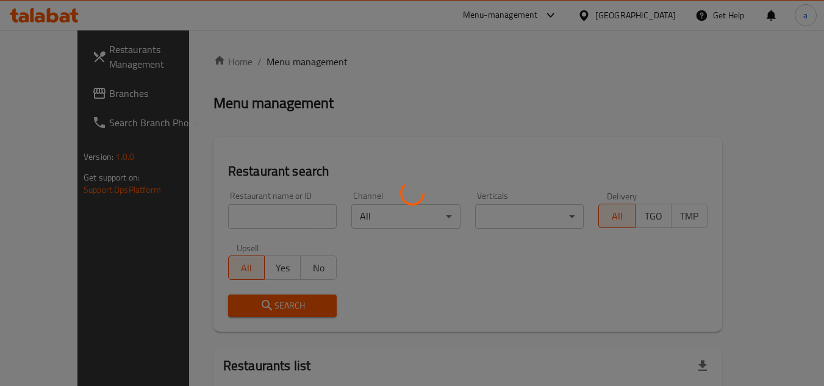
click at [212, 217] on div at bounding box center [412, 193] width 824 height 386
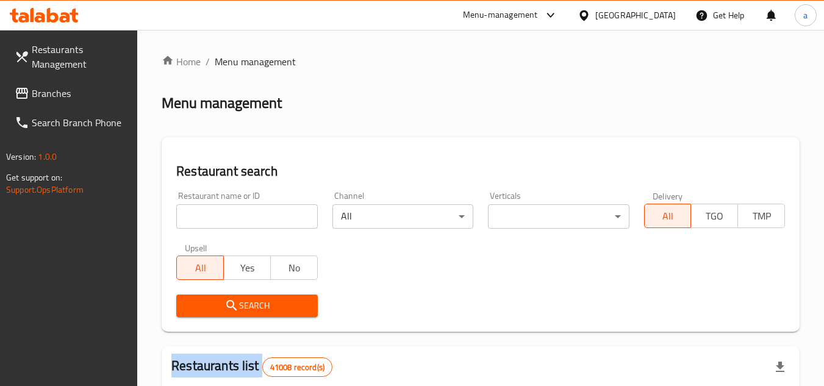
click at [212, 217] on div at bounding box center [412, 193] width 824 height 386
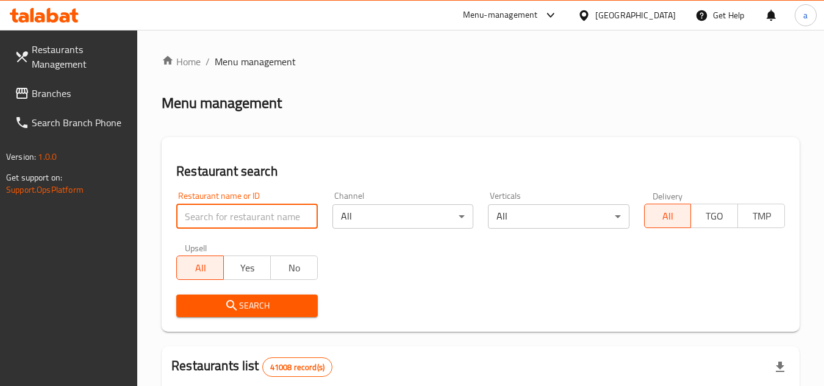
click at [212, 217] on input "search" at bounding box center [246, 216] width 141 height 24
paste input "679389"
type input "679389"
click at [219, 302] on span "Search" at bounding box center [246, 305] width 121 height 15
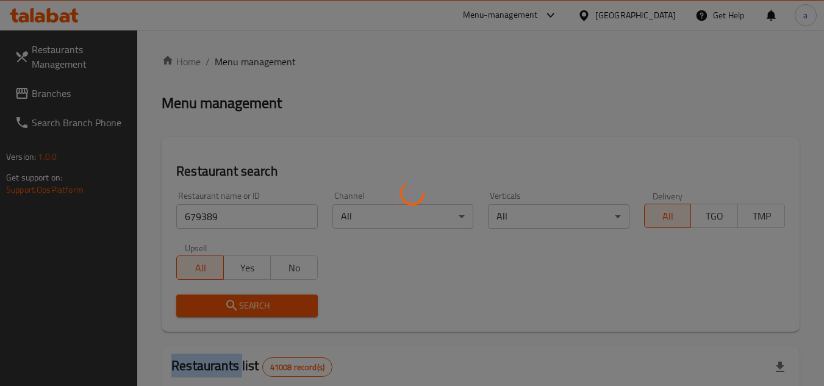
click at [219, 302] on div at bounding box center [412, 193] width 824 height 386
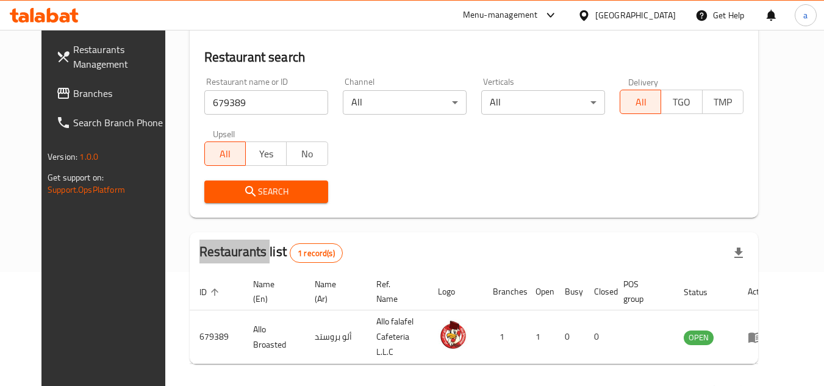
scroll to position [87, 0]
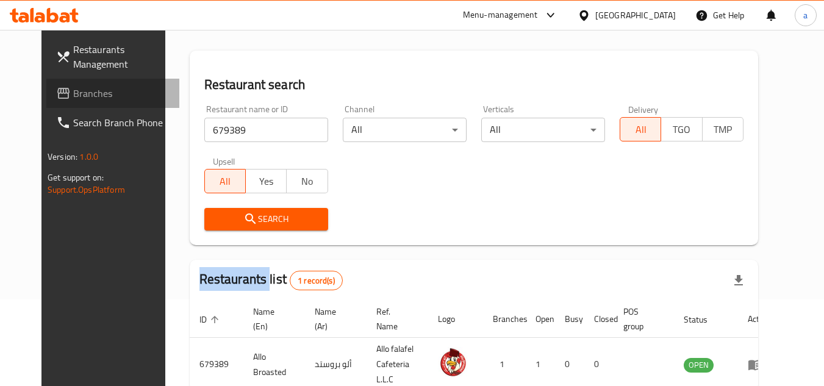
click at [73, 91] on span "Branches" at bounding box center [121, 93] width 96 height 15
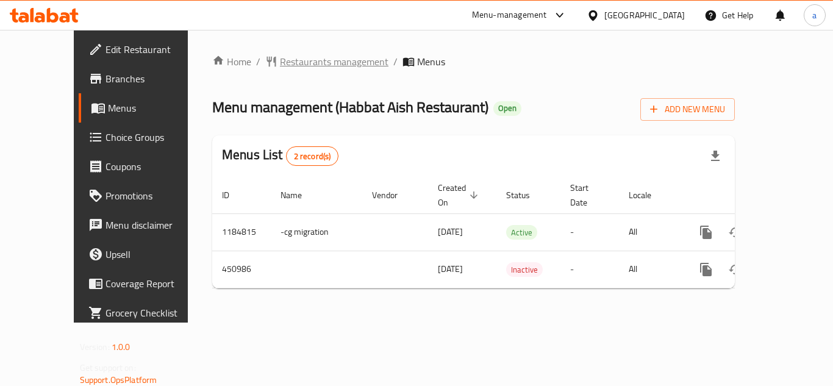
click at [280, 61] on span "Restaurants management" at bounding box center [334, 61] width 109 height 15
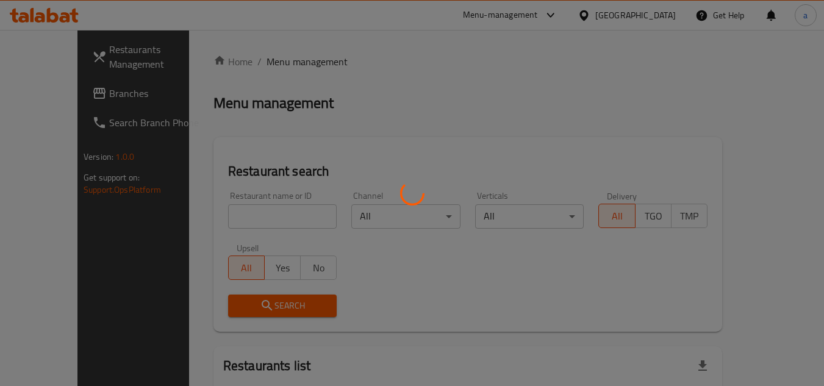
click at [229, 223] on div at bounding box center [412, 193] width 824 height 386
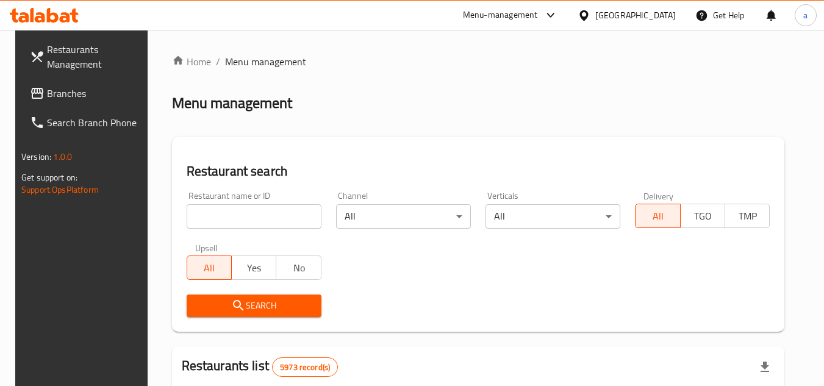
click at [229, 223] on input "search" at bounding box center [254, 216] width 135 height 24
paste input "633161"
type input "633161"
click at [218, 301] on span "Search" at bounding box center [253, 305] width 115 height 15
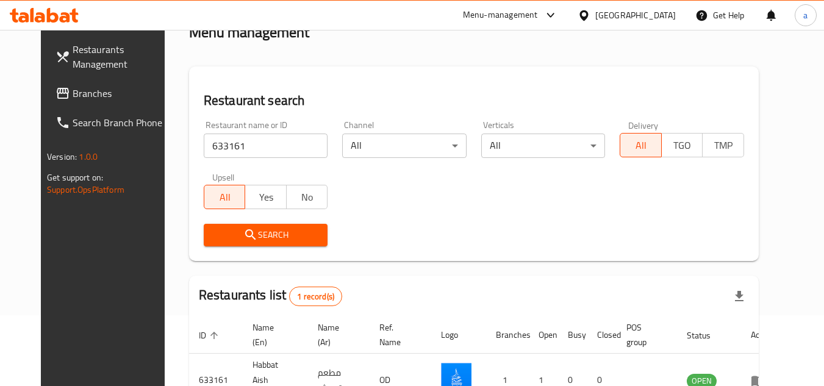
scroll to position [148, 0]
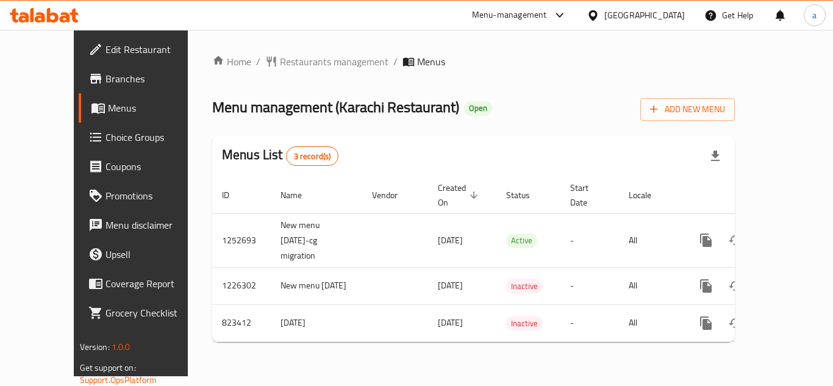
click at [270, 81] on div "Home / Restaurants management / Menus Menu management ( Karachi Restaurant ) Op…" at bounding box center [473, 203] width 523 height 298
click at [270, 77] on div "Home / Restaurants management / Menus Menu management ( Karachi Restaurant ) Op…" at bounding box center [473, 203] width 523 height 298
click at [275, 71] on div "Home / Restaurants management / Menus Menu management ( Karachi Restaurant ) Op…" at bounding box center [473, 203] width 523 height 298
click at [280, 65] on span "Restaurants management" at bounding box center [334, 61] width 109 height 15
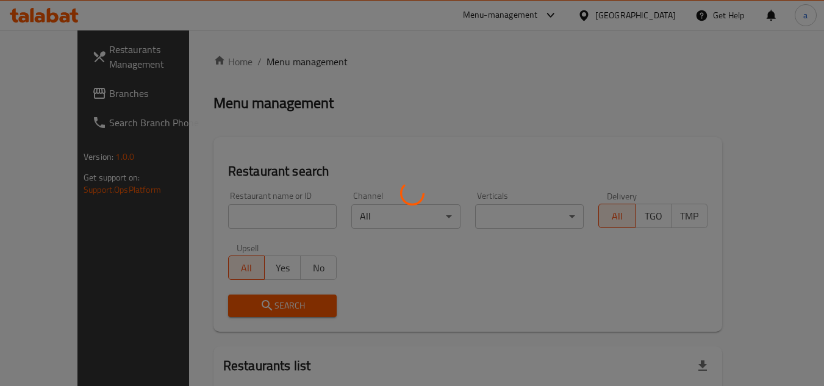
click at [232, 212] on div at bounding box center [412, 193] width 824 height 386
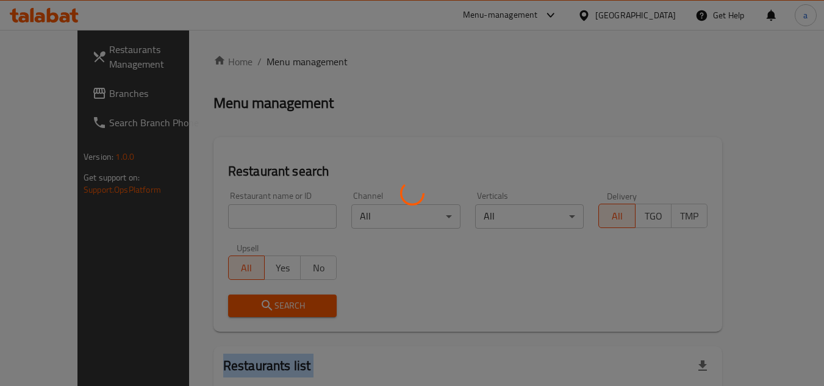
click at [232, 212] on div at bounding box center [412, 193] width 824 height 386
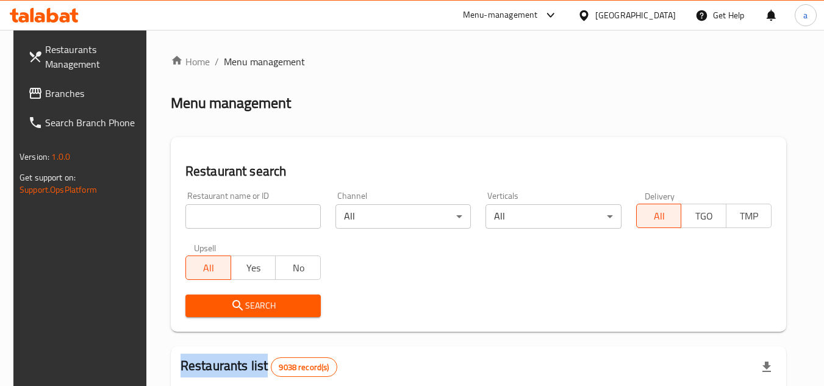
click at [232, 212] on input "search" at bounding box center [252, 216] width 135 height 24
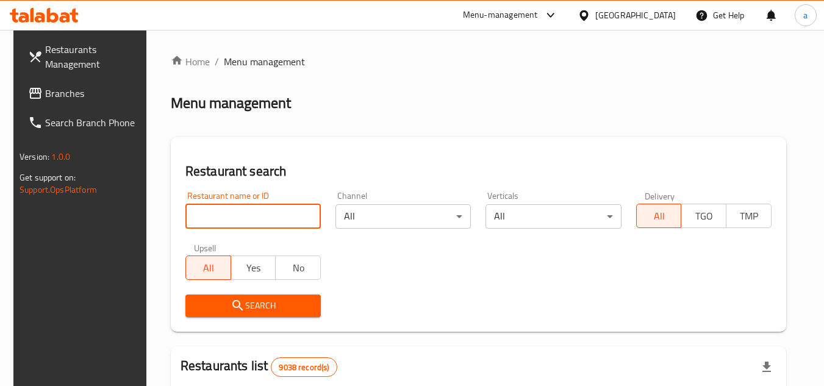
paste input "655256"
type input "655256"
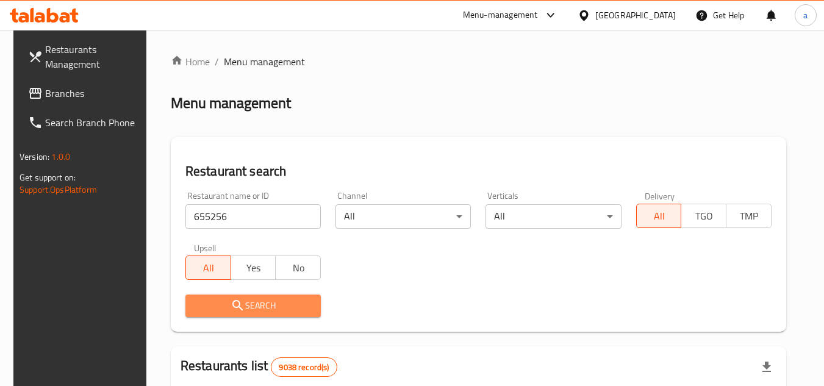
click at [221, 299] on span "Search" at bounding box center [253, 305] width 116 height 15
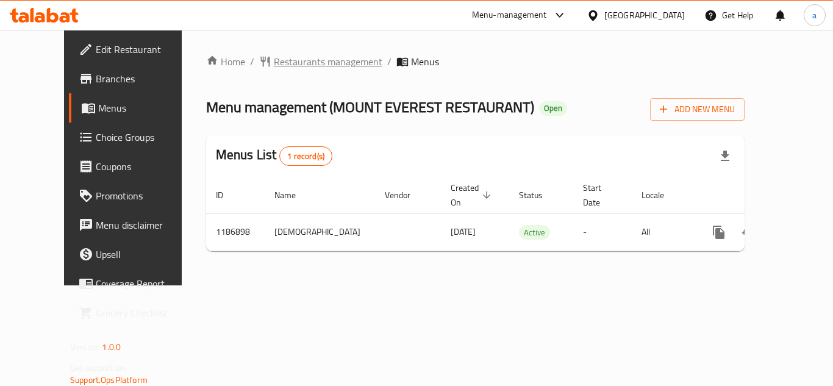
click at [303, 60] on span "Restaurants management" at bounding box center [328, 61] width 109 height 15
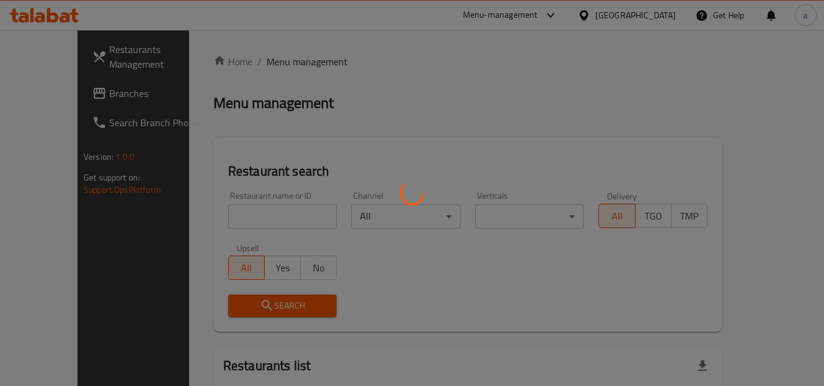
click at [219, 212] on div at bounding box center [412, 193] width 824 height 386
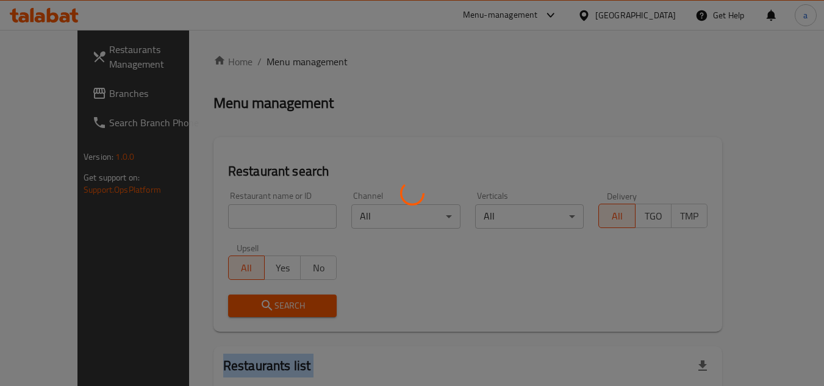
click at [219, 212] on div at bounding box center [412, 193] width 824 height 386
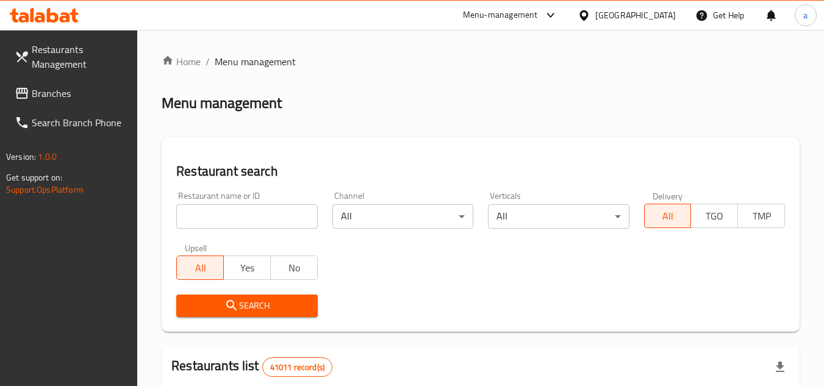
click at [219, 212] on input "search" at bounding box center [246, 216] width 141 height 24
paste input "666868"
type input "666868"
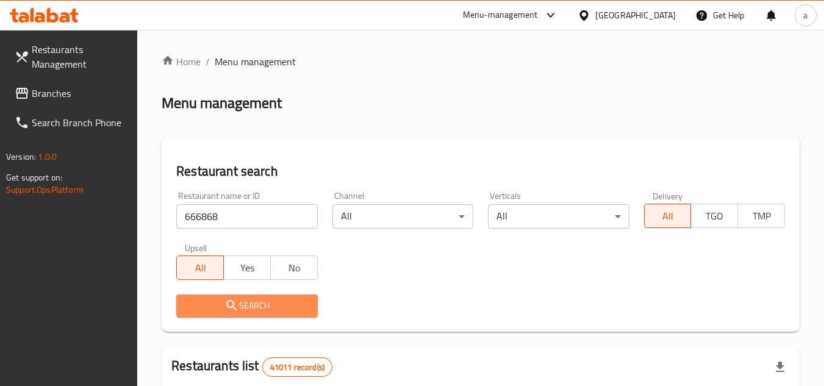
click at [200, 311] on span "Search" at bounding box center [246, 305] width 121 height 15
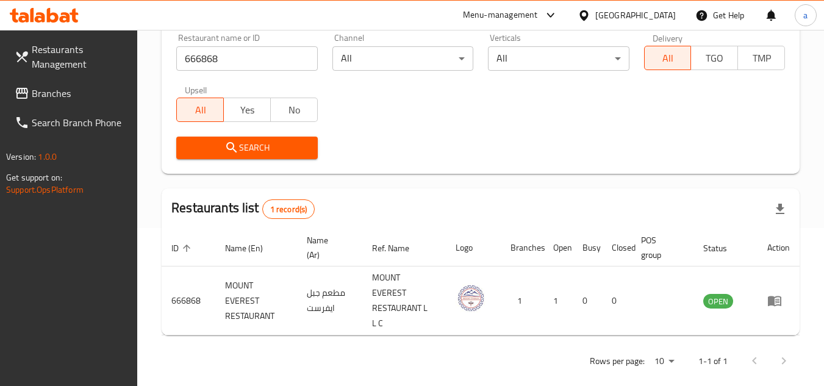
scroll to position [36, 0]
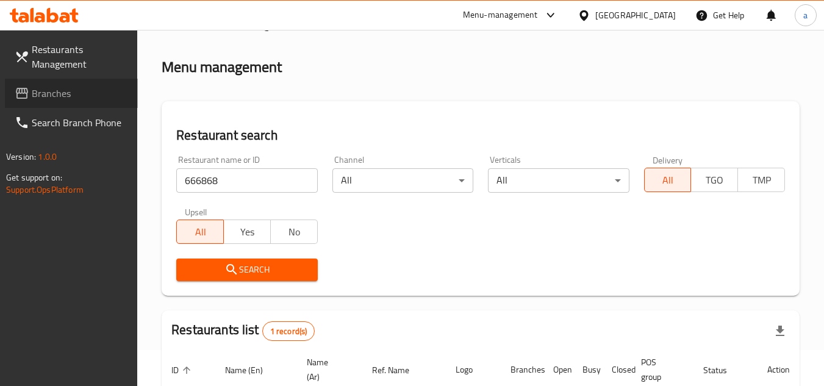
click at [47, 87] on span "Branches" at bounding box center [80, 93] width 96 height 15
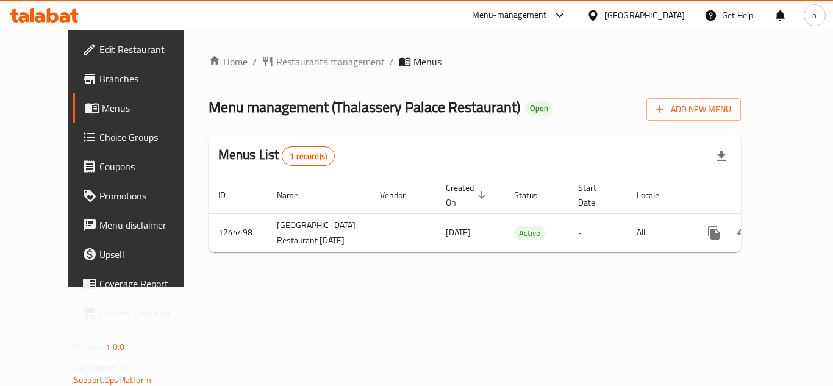
click at [289, 73] on div "Home / Restaurants management / Menus Menu management ( Thalassery Palace Resta…" at bounding box center [475, 158] width 532 height 208
click at [304, 59] on span "Restaurants management" at bounding box center [330, 61] width 109 height 15
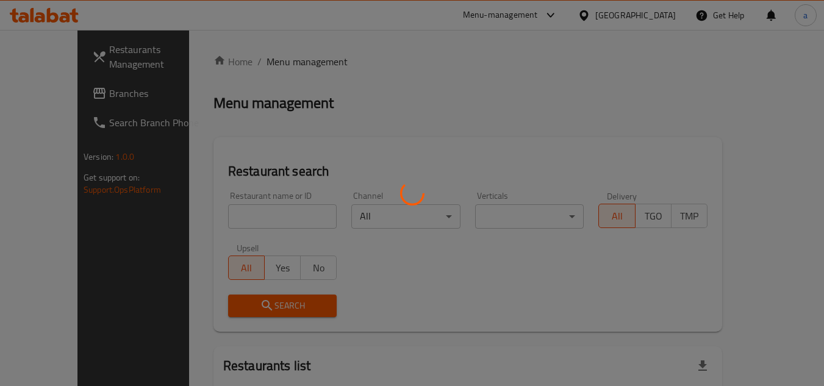
click at [211, 226] on div at bounding box center [412, 193] width 824 height 386
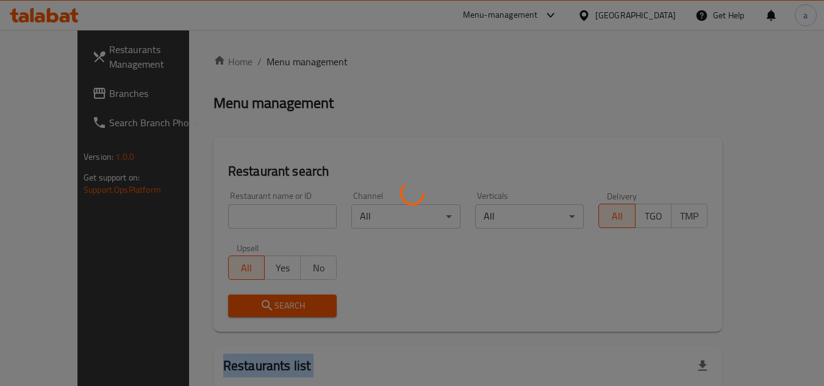
click at [211, 226] on div at bounding box center [412, 193] width 824 height 386
click at [222, 218] on div at bounding box center [412, 193] width 824 height 386
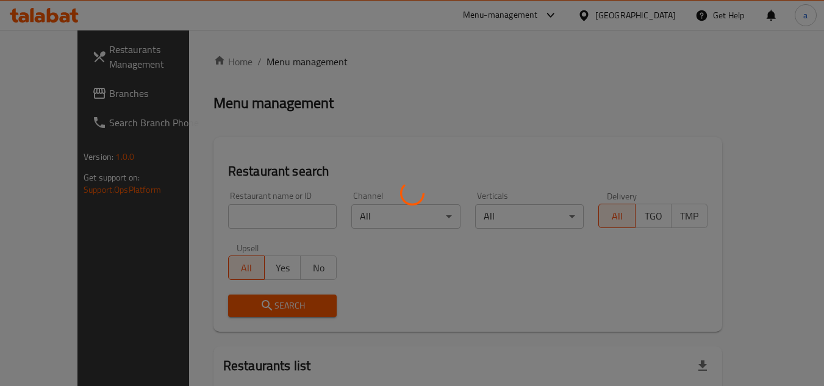
click at [222, 218] on div at bounding box center [412, 193] width 824 height 386
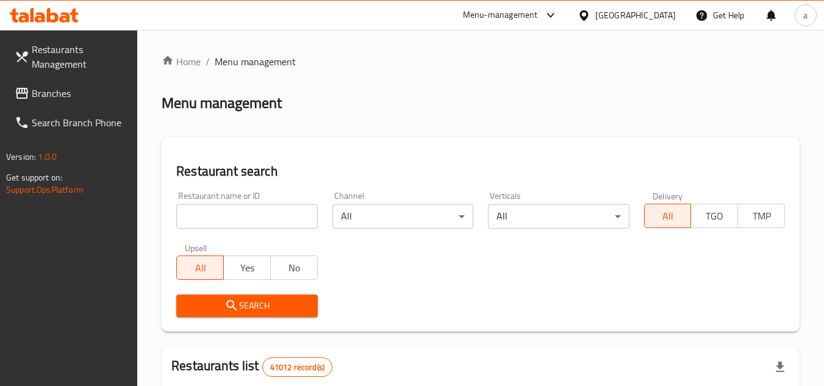
click at [222, 218] on input "search" at bounding box center [246, 216] width 141 height 24
paste input "682062"
type input "682062"
click at [216, 306] on span "Search" at bounding box center [246, 305] width 121 height 15
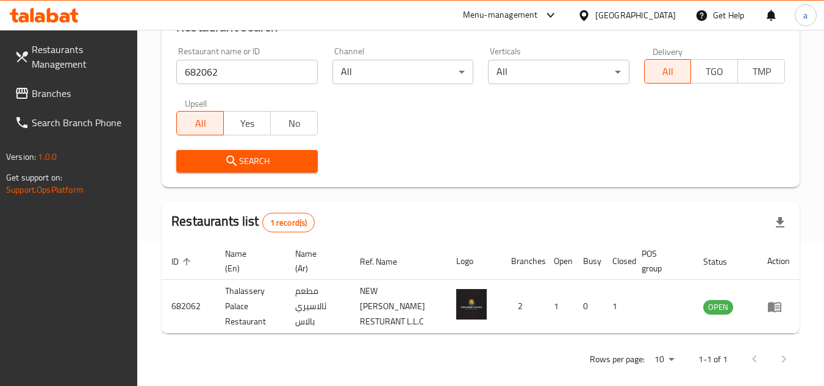
scroll to position [36, 0]
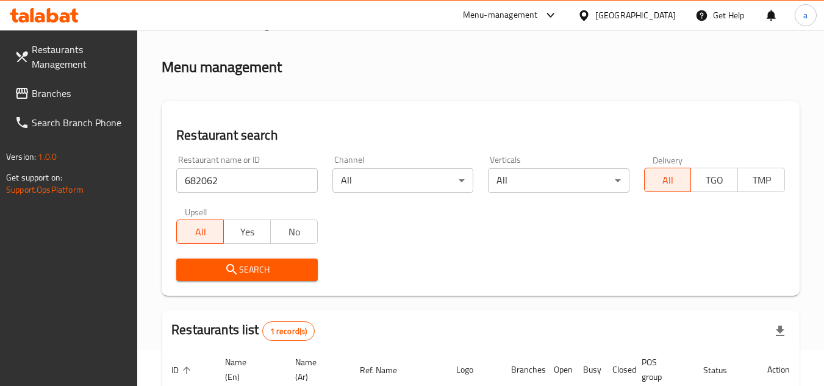
click at [54, 101] on span "Branches" at bounding box center [80, 93] width 96 height 15
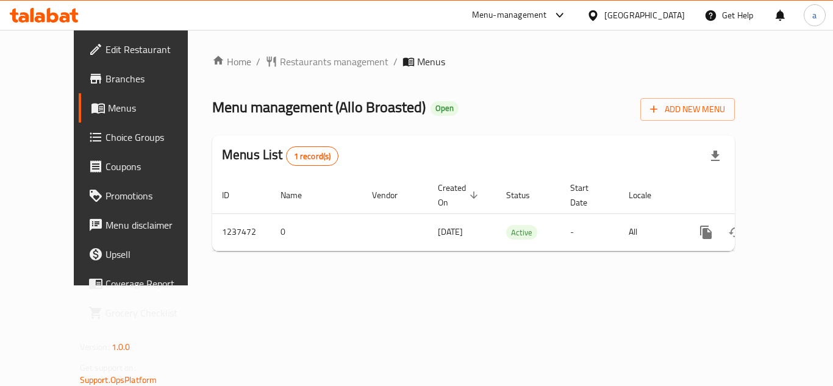
click at [268, 80] on div "Home / Restaurants management / Menus Menu management ( Allo Broasted ) Open Ad…" at bounding box center [473, 157] width 523 height 207
click at [273, 74] on div "Home / Restaurants management / Menus Menu management ( Allo Broasted ) Open Ad…" at bounding box center [473, 157] width 523 height 207
click at [284, 64] on span "Restaurants management" at bounding box center [334, 61] width 109 height 15
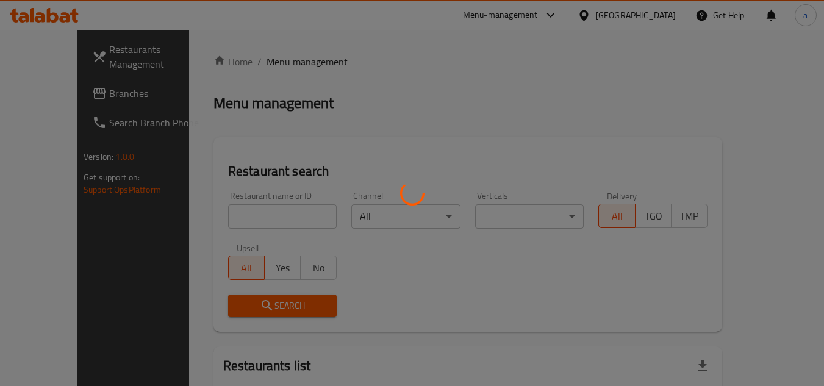
click at [213, 210] on div at bounding box center [412, 193] width 824 height 386
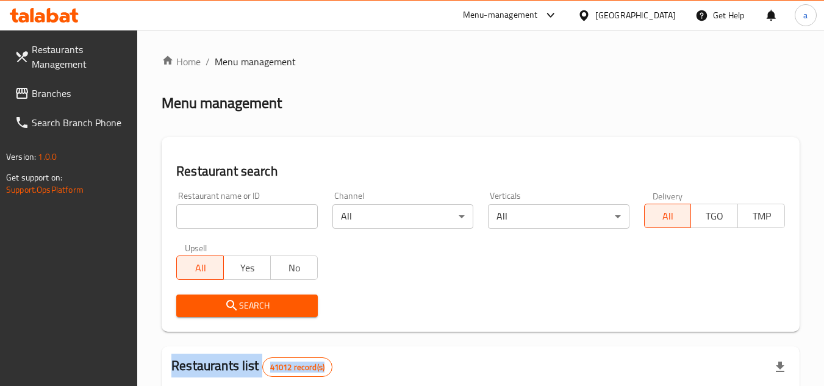
click at [213, 210] on div at bounding box center [412, 193] width 824 height 386
click at [213, 210] on input "search" at bounding box center [246, 216] width 141 height 24
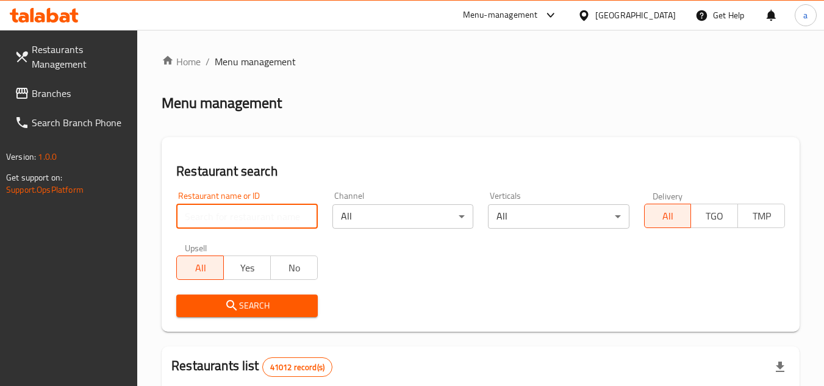
paste input "679389"
type input "679389"
click at [197, 297] on button "Search" at bounding box center [246, 306] width 141 height 23
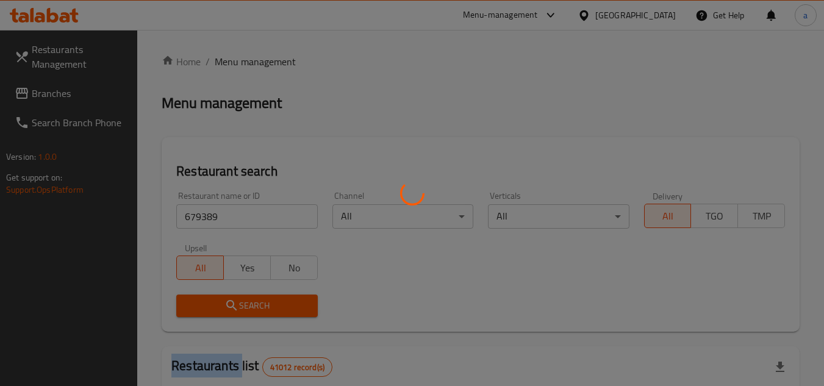
click at [197, 297] on div at bounding box center [412, 193] width 824 height 386
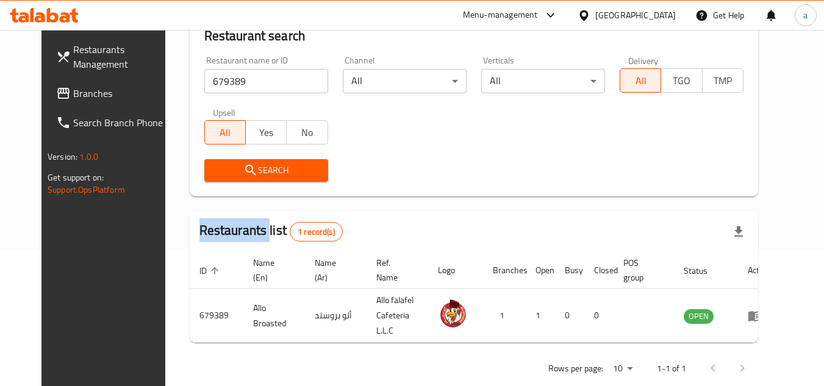
scroll to position [148, 0]
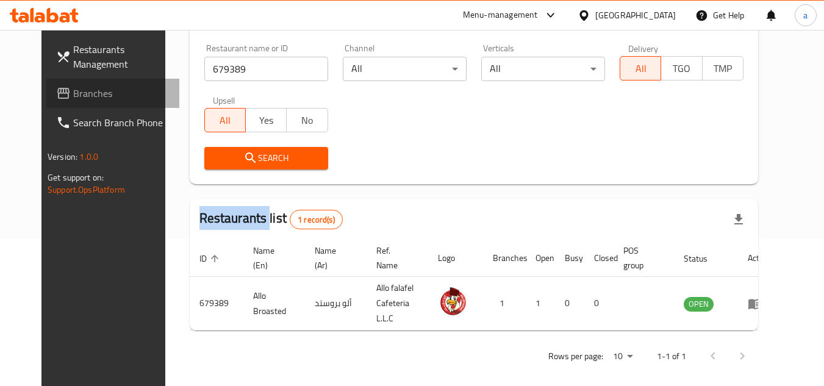
click at [46, 82] on link "Branches" at bounding box center [112, 93] width 133 height 29
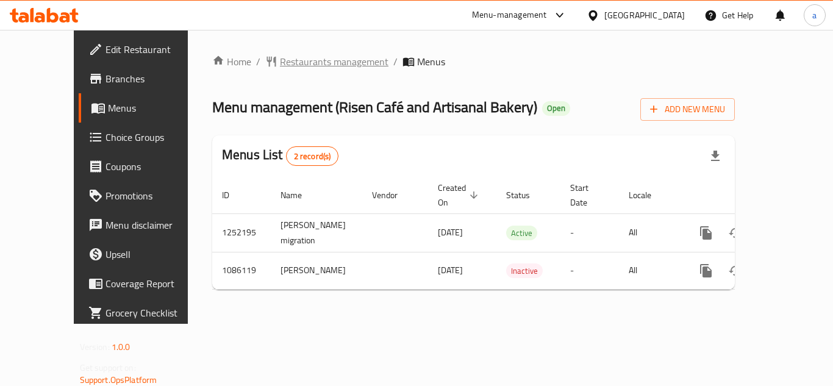
click at [301, 54] on span "Restaurants management" at bounding box center [334, 61] width 109 height 15
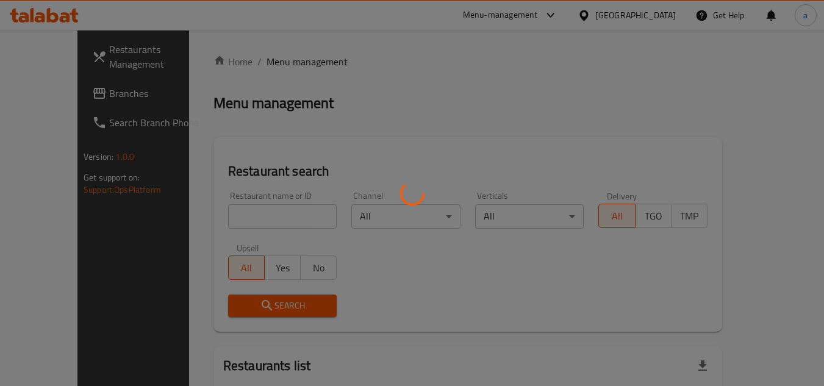
click at [234, 215] on div at bounding box center [412, 193] width 824 height 386
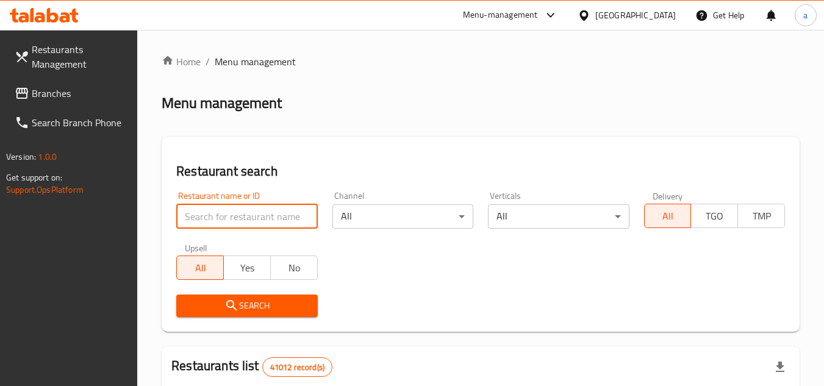
click at [234, 215] on input "search" at bounding box center [246, 216] width 141 height 24
paste input "664624"
type input "664624"
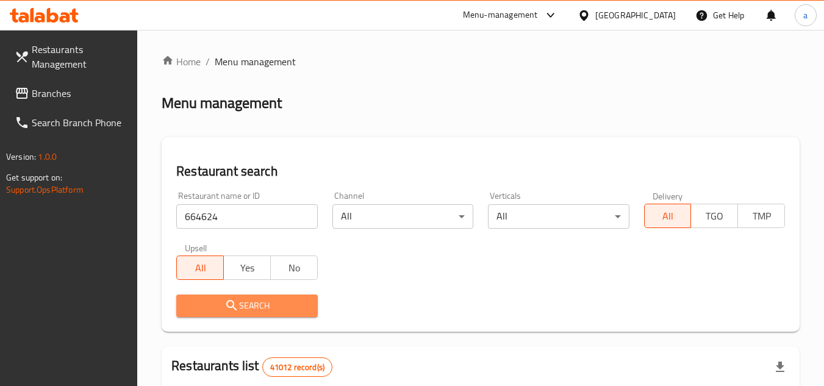
click at [230, 307] on icon "submit" at bounding box center [231, 305] width 15 height 15
click at [230, 307] on div at bounding box center [412, 193] width 824 height 386
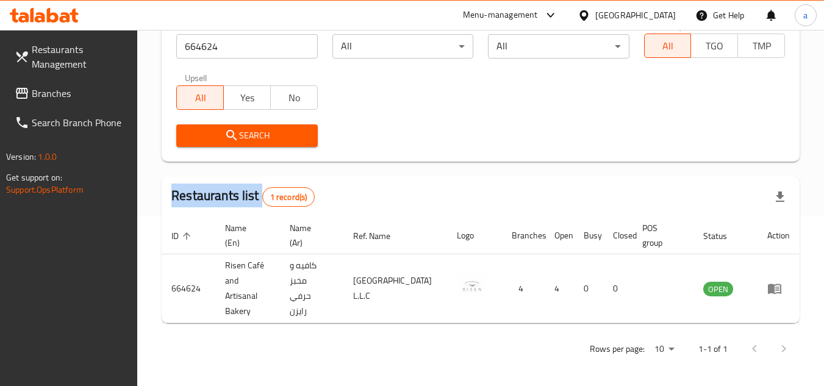
scroll to position [173, 0]
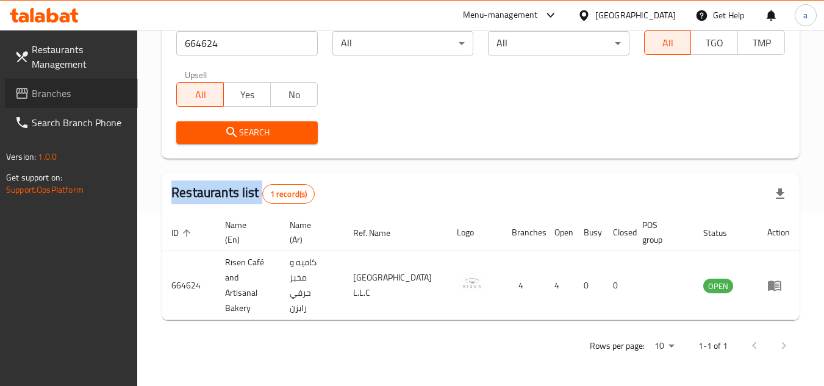
click at [21, 104] on link "Branches" at bounding box center [71, 93] width 133 height 29
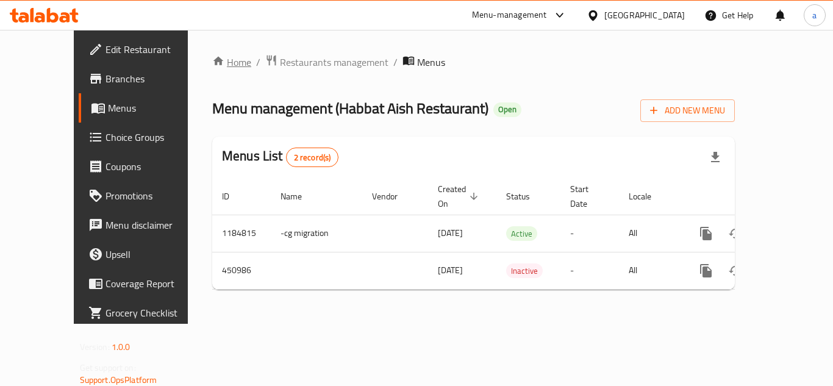
click at [212, 62] on link "Home" at bounding box center [231, 62] width 39 height 15
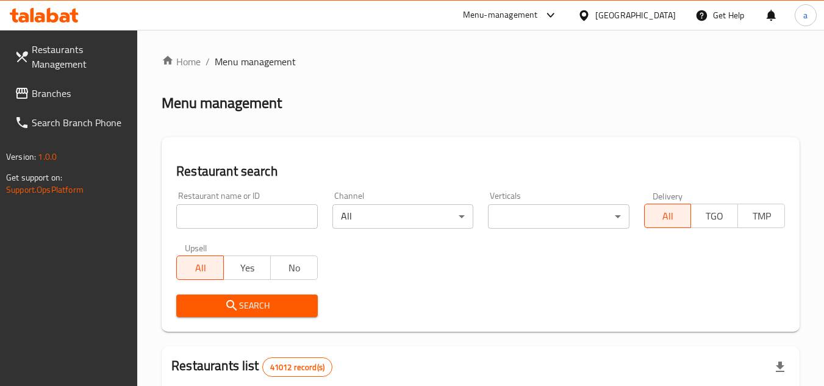
click at [254, 218] on input "search" at bounding box center [246, 216] width 141 height 24
click at [50, 93] on span "Branches" at bounding box center [80, 93] width 96 height 15
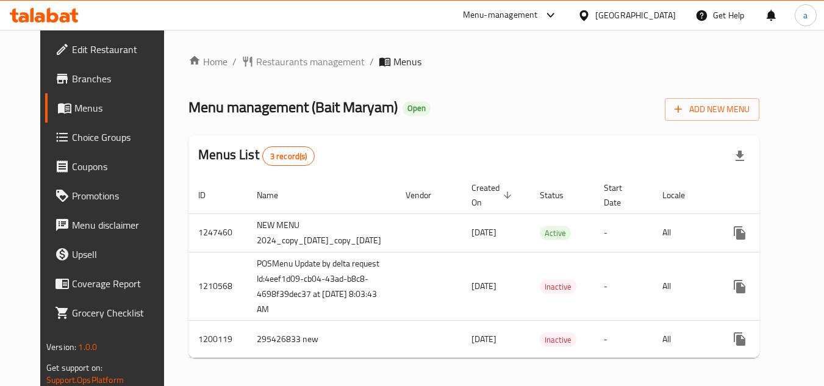
click at [280, 51] on div "Home / Restaurants management / Menus Menu management ( Bait Maryam ) Open Add …" at bounding box center [474, 211] width 620 height 362
click at [278, 58] on span "Restaurants management" at bounding box center [310, 61] width 109 height 15
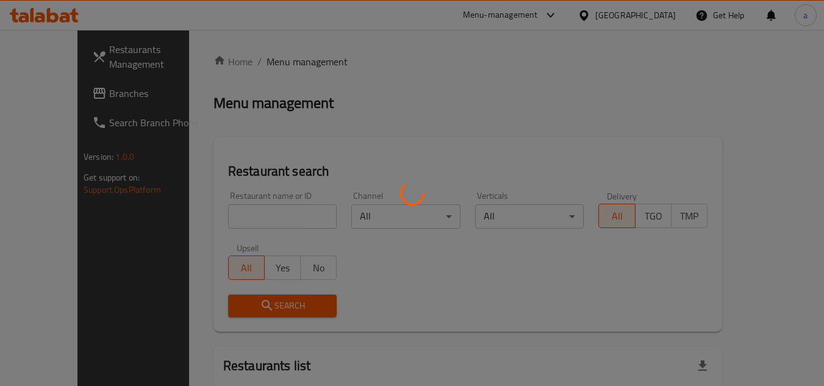
click at [221, 212] on div at bounding box center [412, 193] width 824 height 386
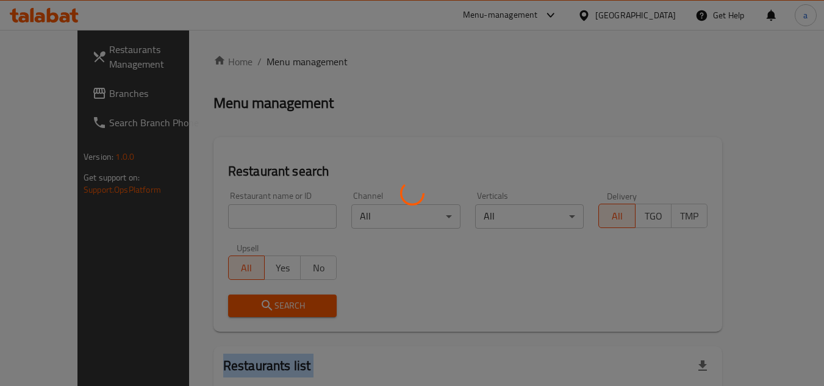
click at [221, 212] on div at bounding box center [412, 193] width 824 height 386
click at [221, 211] on div at bounding box center [412, 193] width 824 height 386
drag, startPoint x: 220, startPoint y: 223, endPoint x: 224, endPoint y: 248, distance: 25.3
click at [214, 258] on div at bounding box center [412, 193] width 824 height 386
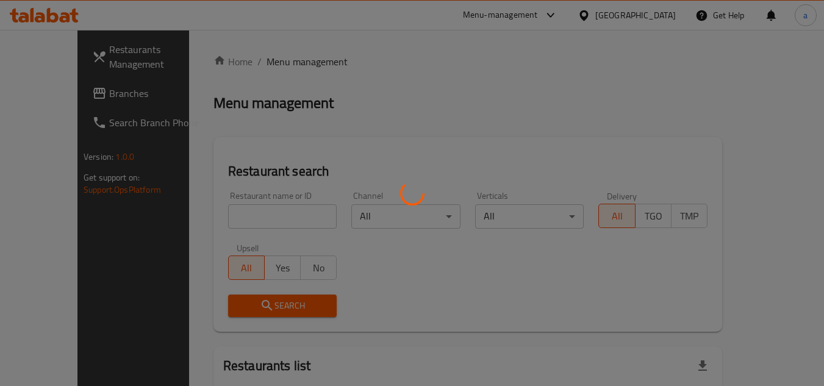
click at [225, 247] on div at bounding box center [412, 193] width 824 height 386
click at [232, 229] on div at bounding box center [412, 193] width 824 height 386
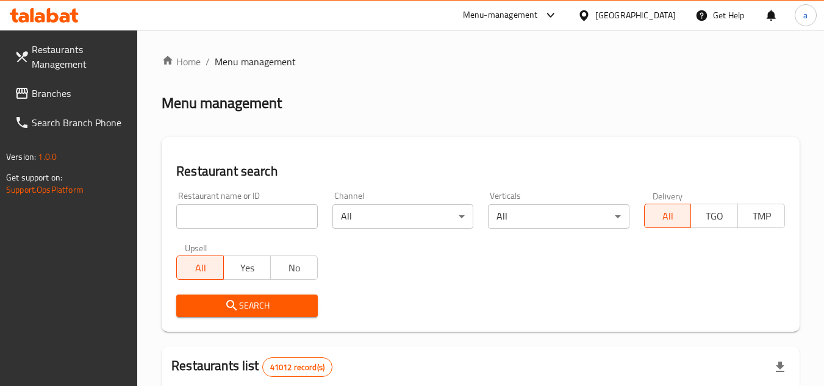
click at [232, 229] on div "Restaurant name or ID Restaurant name or ID" at bounding box center [247, 210] width 156 height 52
click at [233, 228] on input "search" at bounding box center [246, 216] width 141 height 24
paste input "8152"
type input "8152"
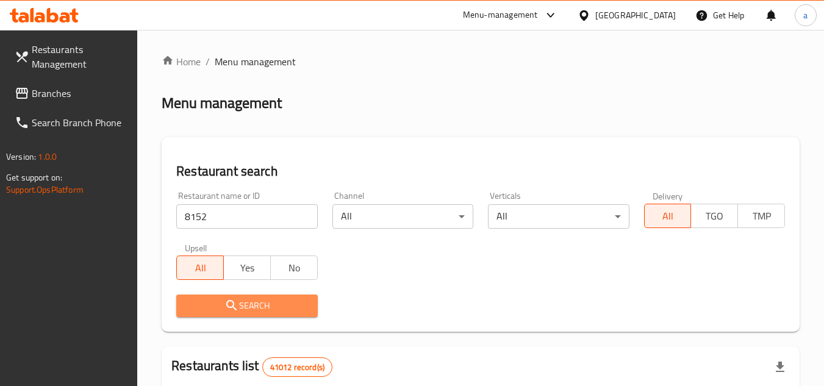
click at [198, 306] on span "Search" at bounding box center [246, 305] width 121 height 15
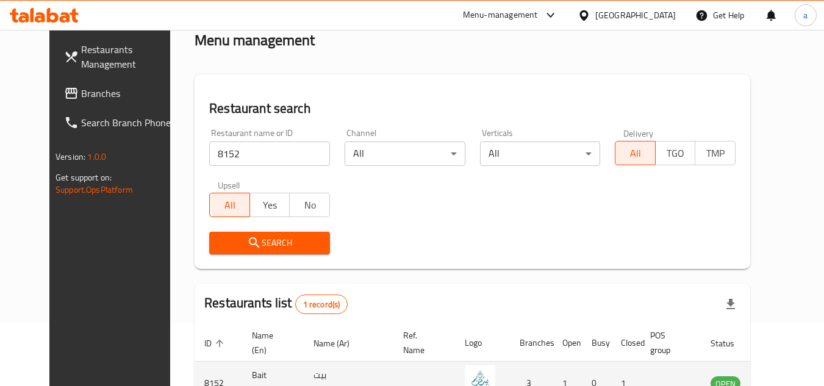
scroll to position [148, 0]
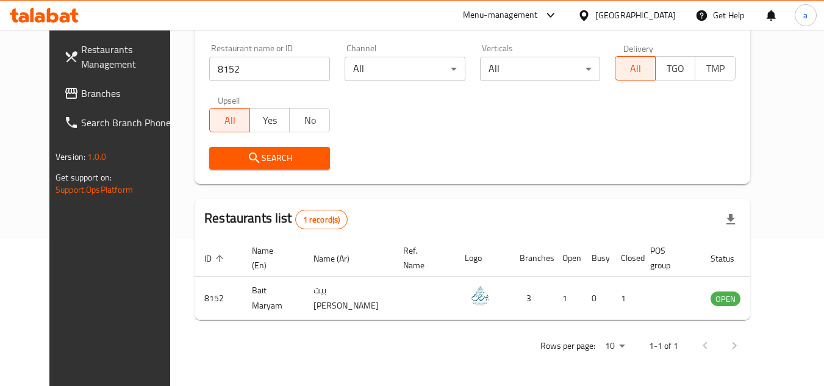
click at [81, 86] on span "Branches" at bounding box center [129, 93] width 96 height 15
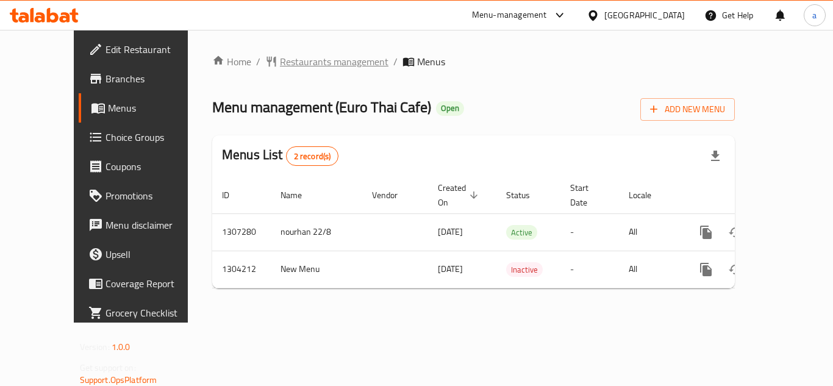
click at [284, 68] on span "Restaurants management" at bounding box center [334, 61] width 109 height 15
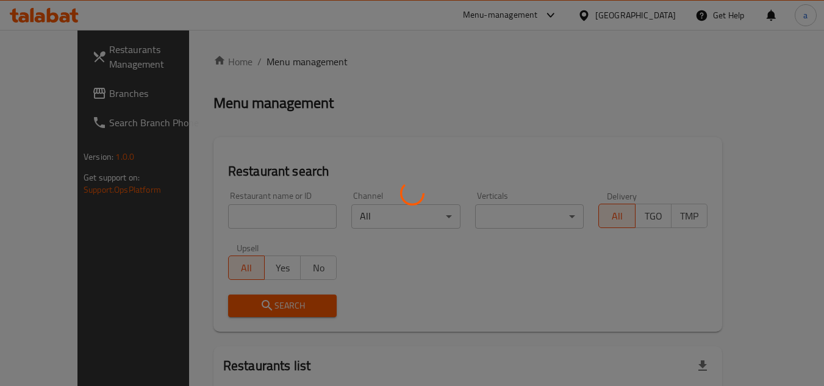
click at [239, 210] on div at bounding box center [412, 193] width 824 height 386
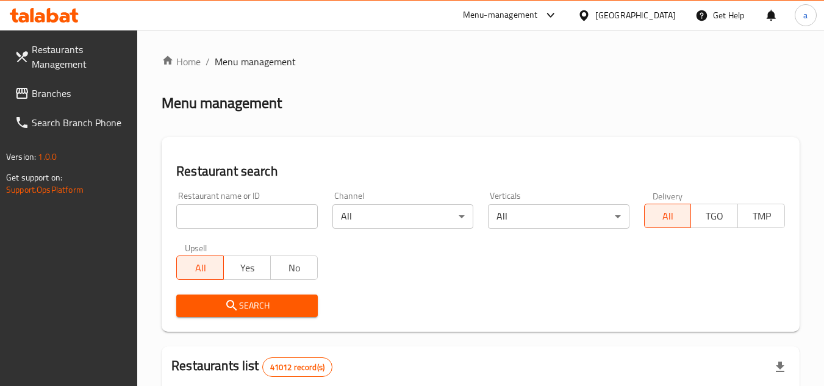
click at [379, 149] on div "Restaurant search Restaurant name or ID Restaurant name or ID Channel All ​ Ver…" at bounding box center [481, 234] width 638 height 195
click at [225, 215] on input "search" at bounding box center [246, 216] width 141 height 24
paste input "Mango Matcha"
type input "Mango Matcha"
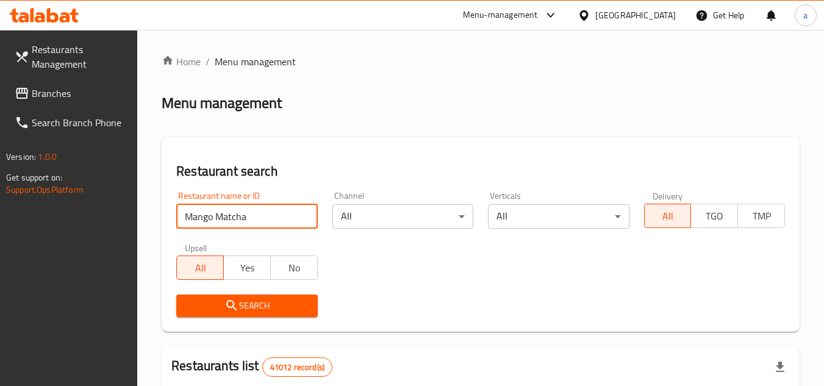
click at [306, 217] on input "Mango Matcha" at bounding box center [246, 216] width 141 height 24
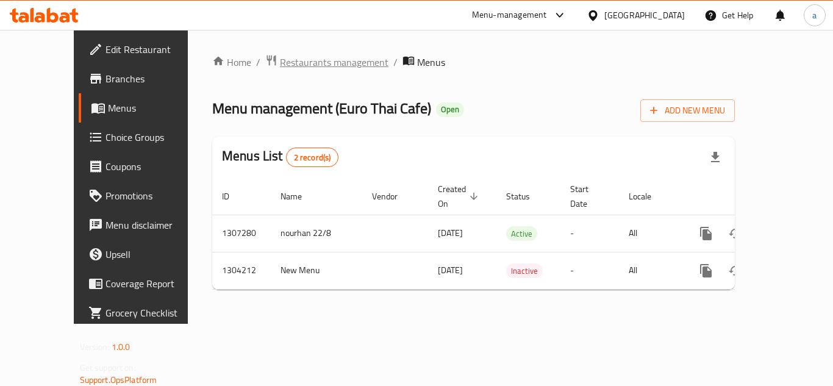
click at [281, 55] on span "Restaurants management" at bounding box center [334, 62] width 109 height 15
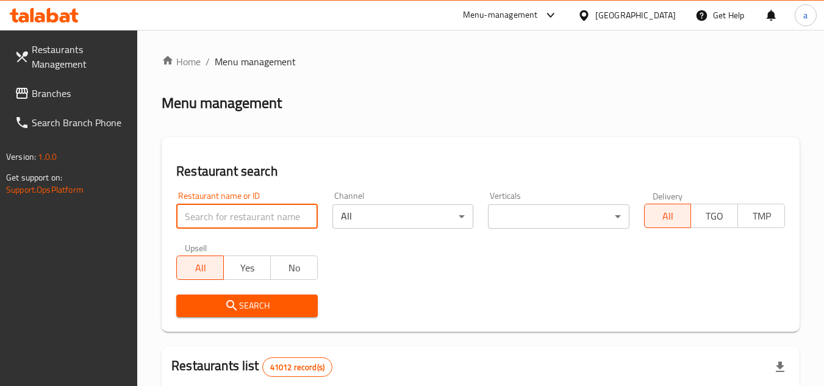
click at [231, 212] on input "search" at bounding box center [246, 216] width 141 height 24
paste input "703056"
type input "703056"
click at [226, 307] on icon "submit" at bounding box center [231, 305] width 15 height 15
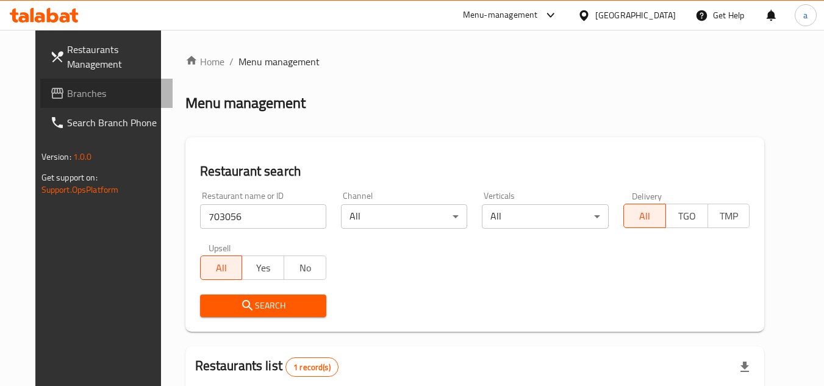
click at [68, 94] on span "Branches" at bounding box center [115, 93] width 96 height 15
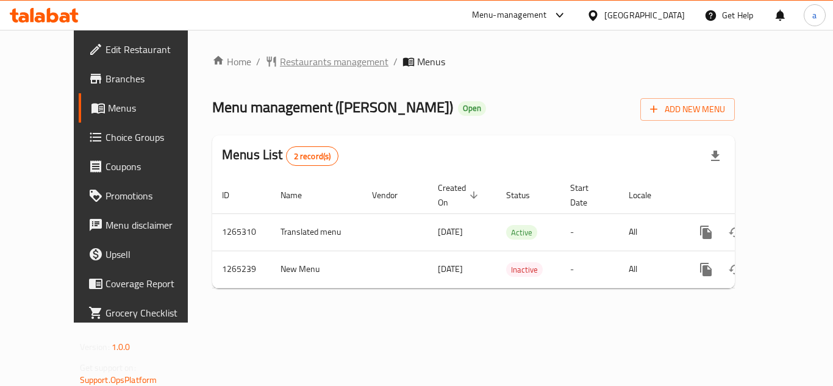
click at [298, 59] on span "Restaurants management" at bounding box center [334, 61] width 109 height 15
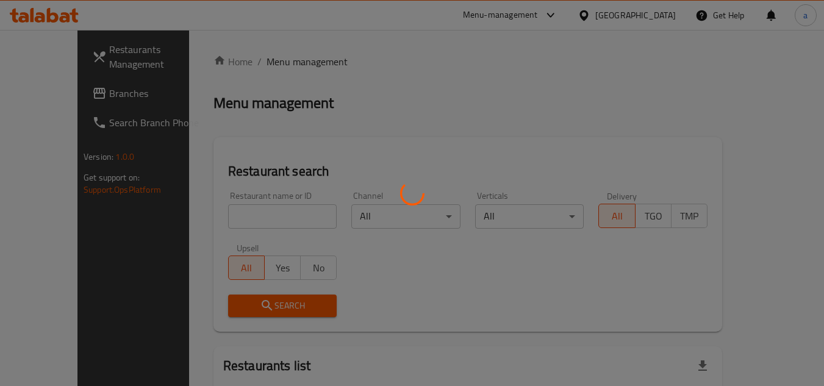
click at [249, 223] on div at bounding box center [412, 193] width 824 height 386
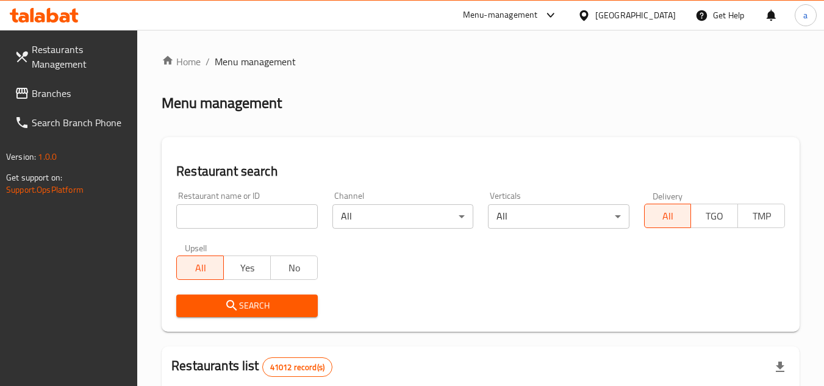
click at [249, 223] on input "search" at bounding box center [246, 216] width 141 height 24
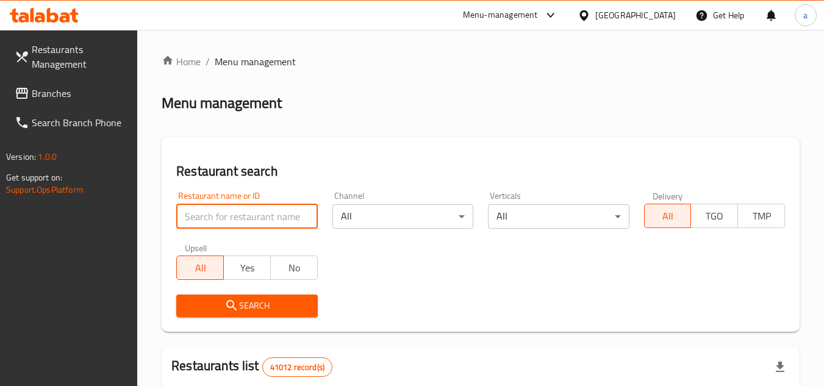
click at [249, 223] on input "search" at bounding box center [246, 216] width 141 height 24
paste input "686701"
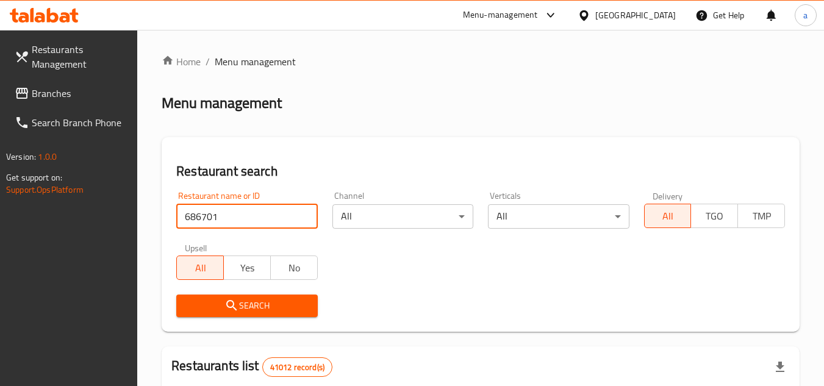
type input "686701"
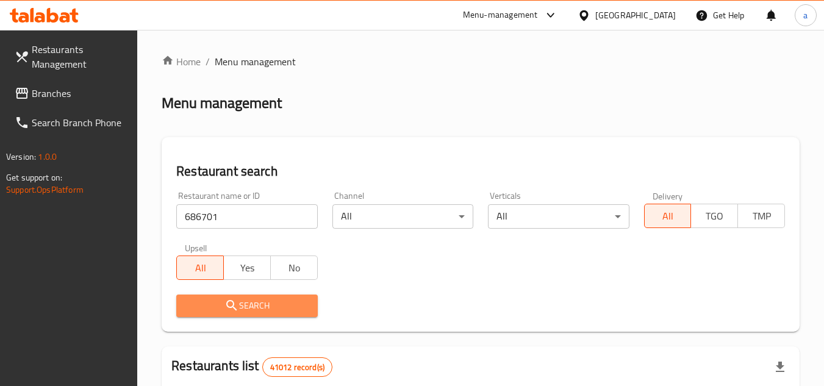
click at [240, 309] on span "Search" at bounding box center [246, 305] width 121 height 15
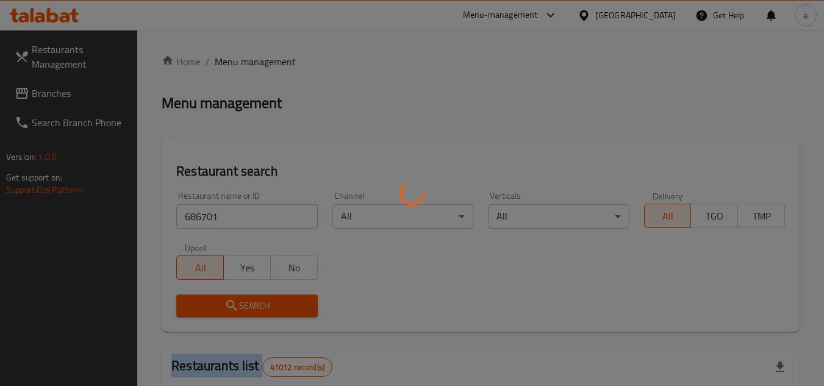
click at [240, 309] on div at bounding box center [412, 193] width 824 height 386
